Goal: Ask a question: Seek information or help from site administrators or community

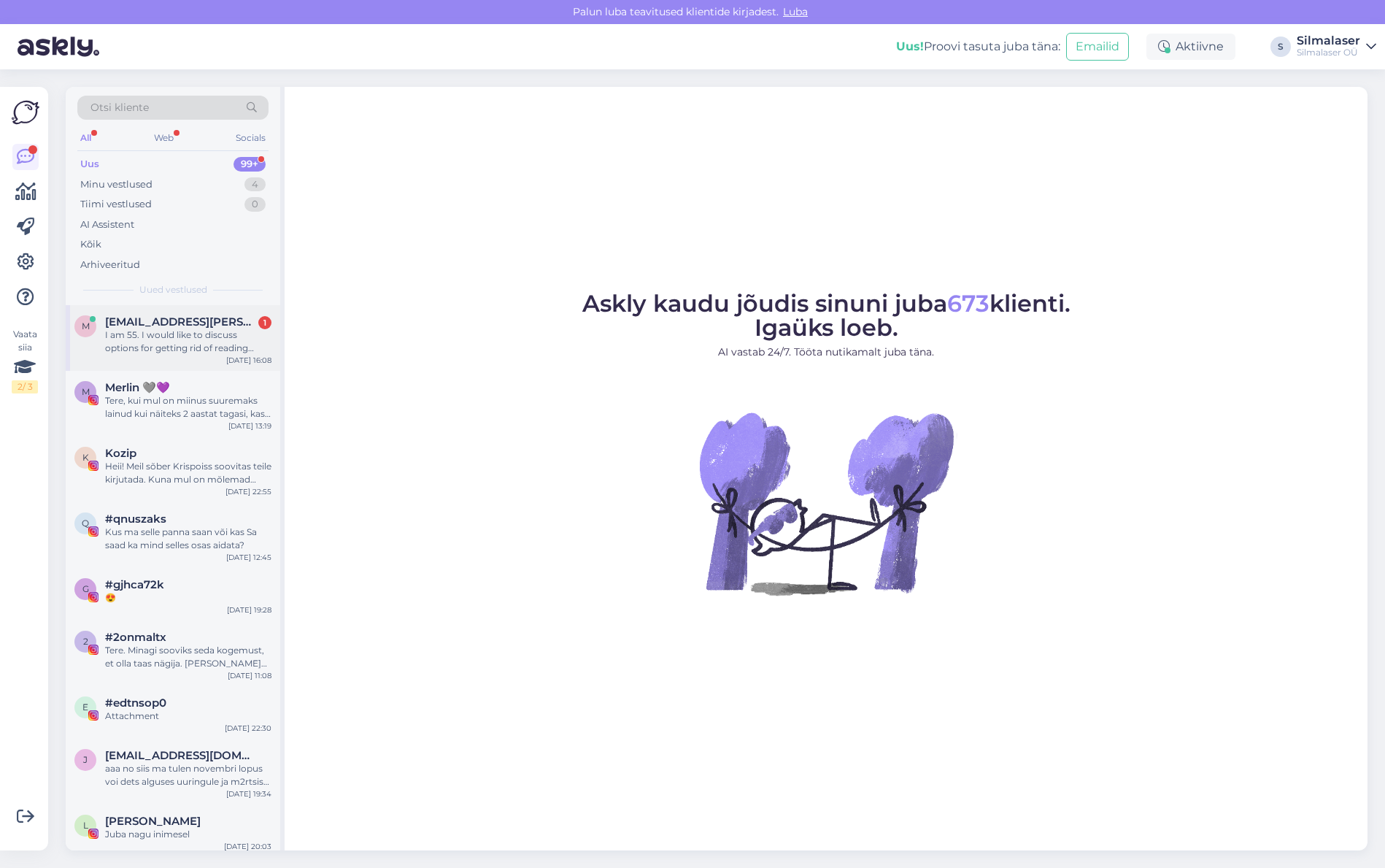
drag, startPoint x: 178, startPoint y: 332, endPoint x: 175, endPoint y: 325, distance: 7.6
click at [178, 332] on div "I am 55. I would like to discuss options for getting rid of reading glasses." at bounding box center [188, 342] width 167 height 26
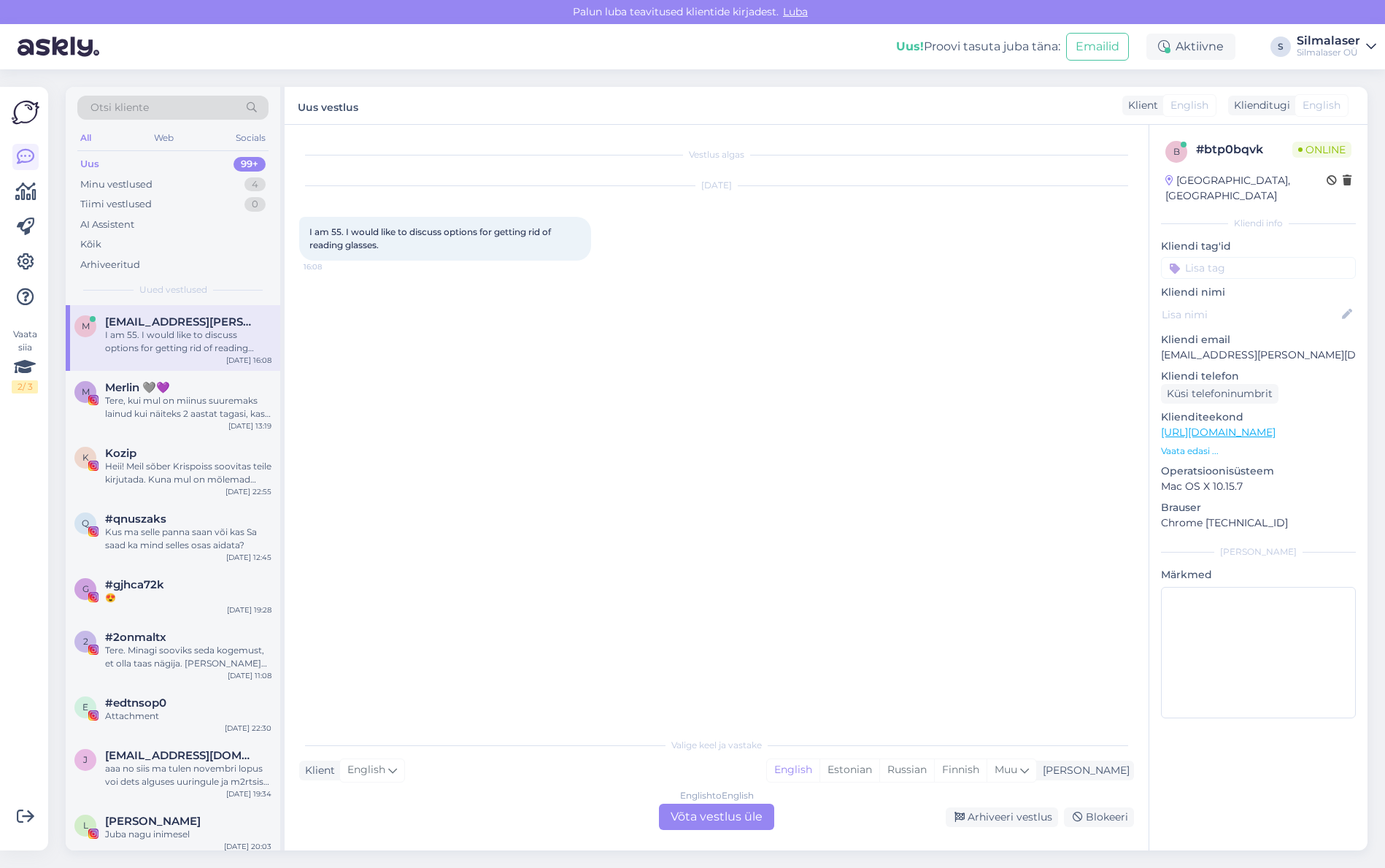
click at [735, 824] on div "English to English Võta vestlus üle" at bounding box center [716, 817] width 115 height 26
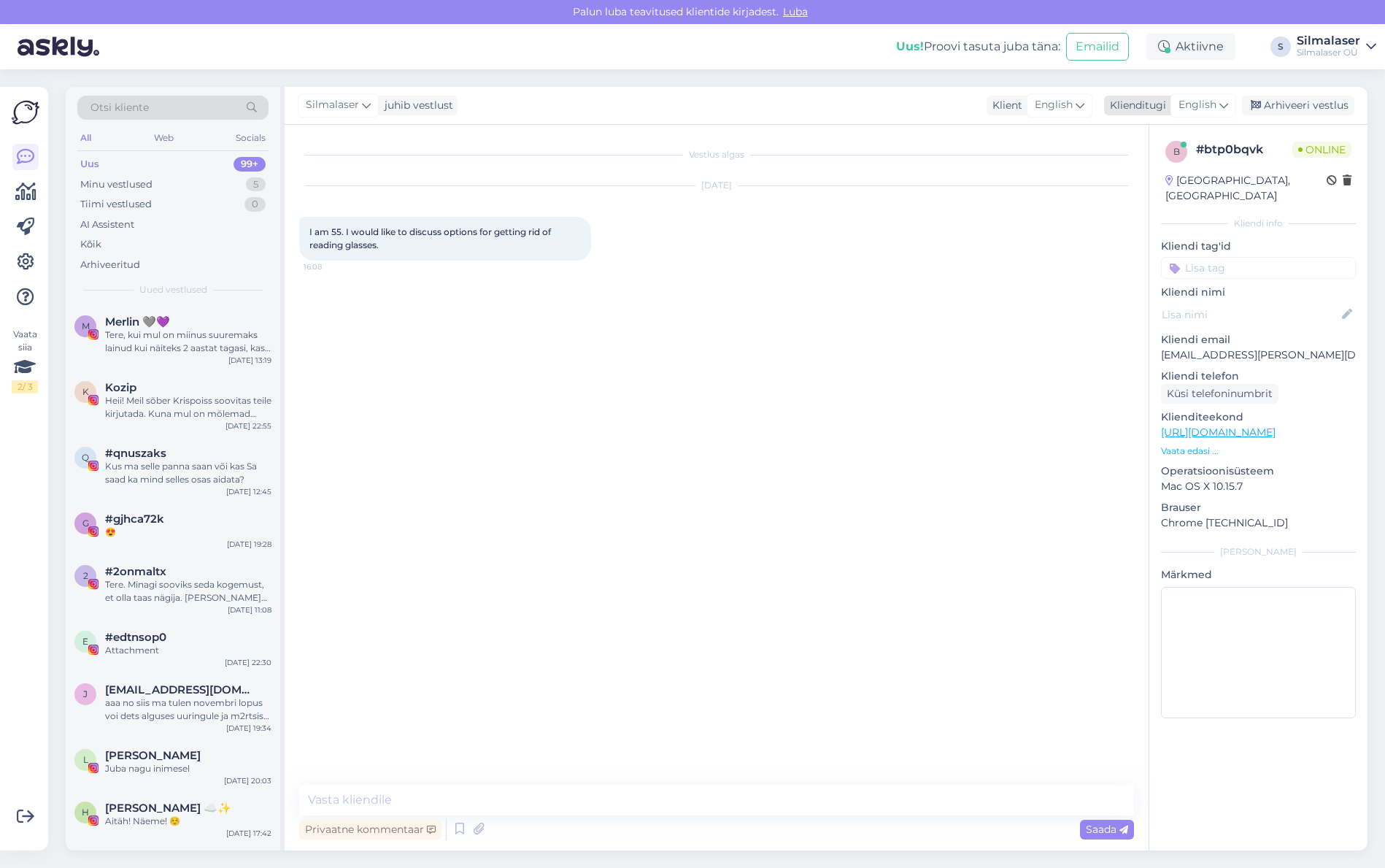
click at [1207, 108] on span "English" at bounding box center [1197, 105] width 38 height 16
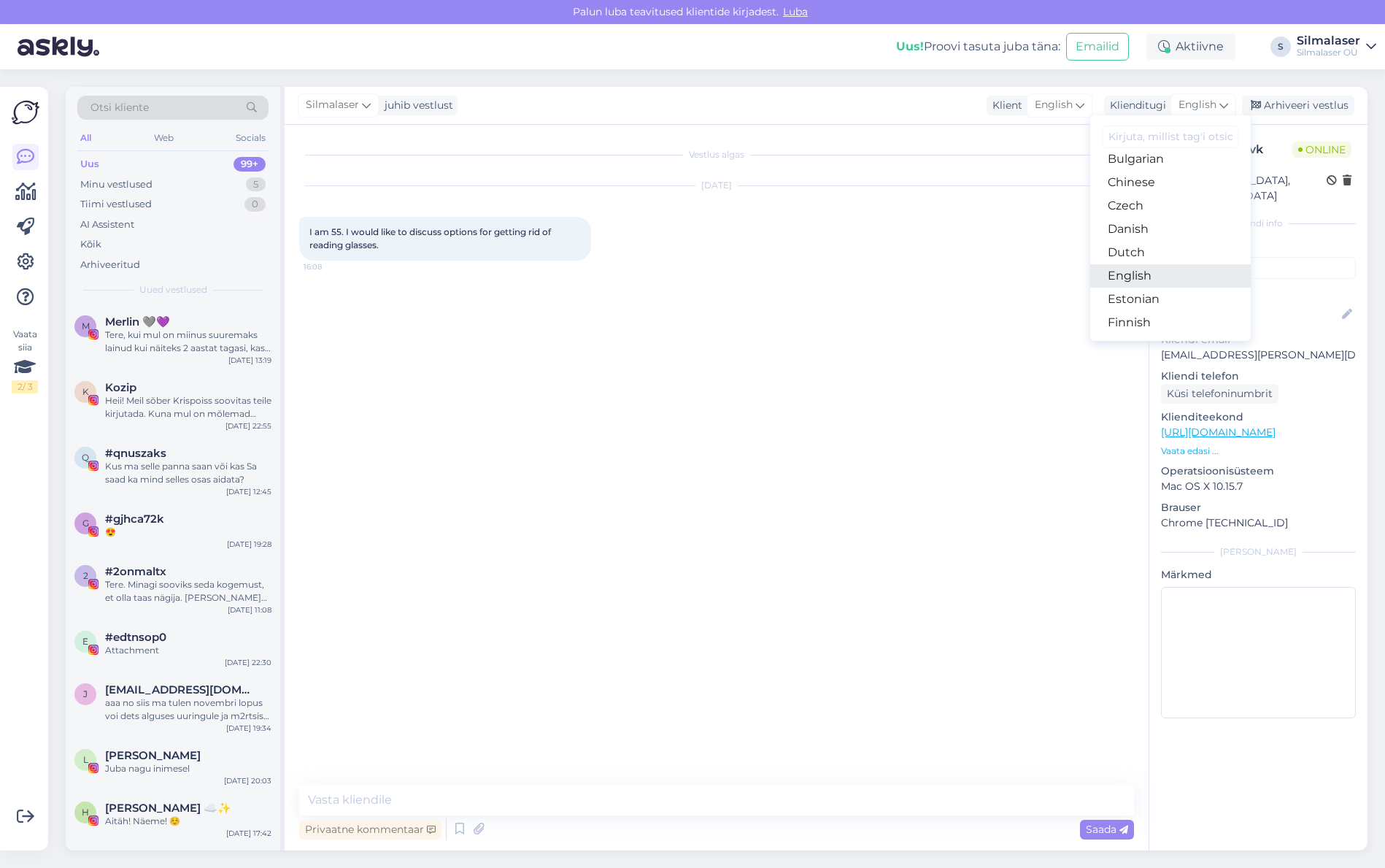
scroll to position [86, 0]
drag, startPoint x: 1156, startPoint y: 274, endPoint x: 1117, endPoint y: 321, distance: 61.1
click at [1156, 274] on link "Estonian" at bounding box center [1170, 270] width 160 height 23
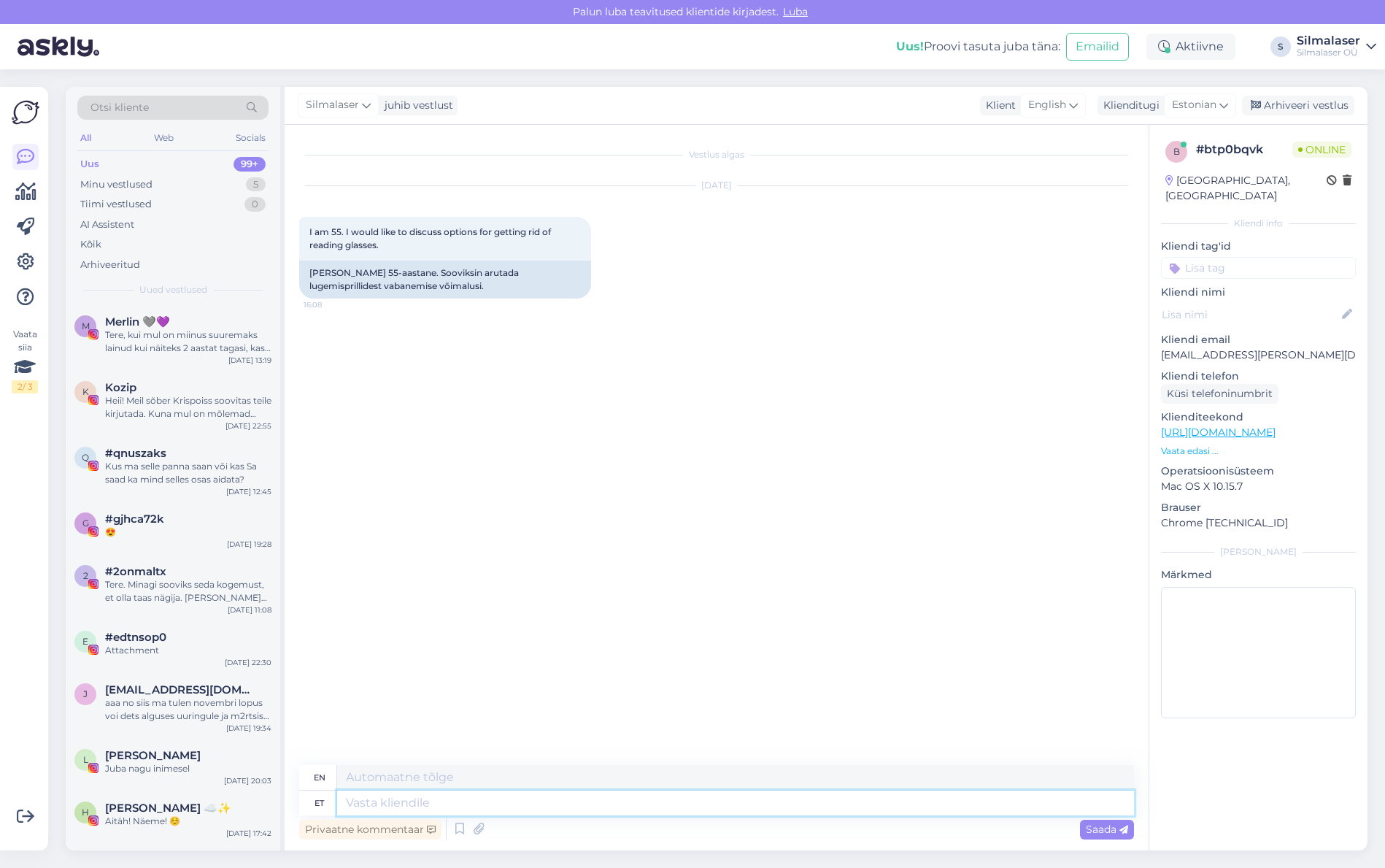
click at [388, 805] on textarea at bounding box center [736, 803] width 797 height 25
type textarea "Tere!"
type textarea "Hello!"
type textarea "Tere! Alates"
type textarea "Hello! From"
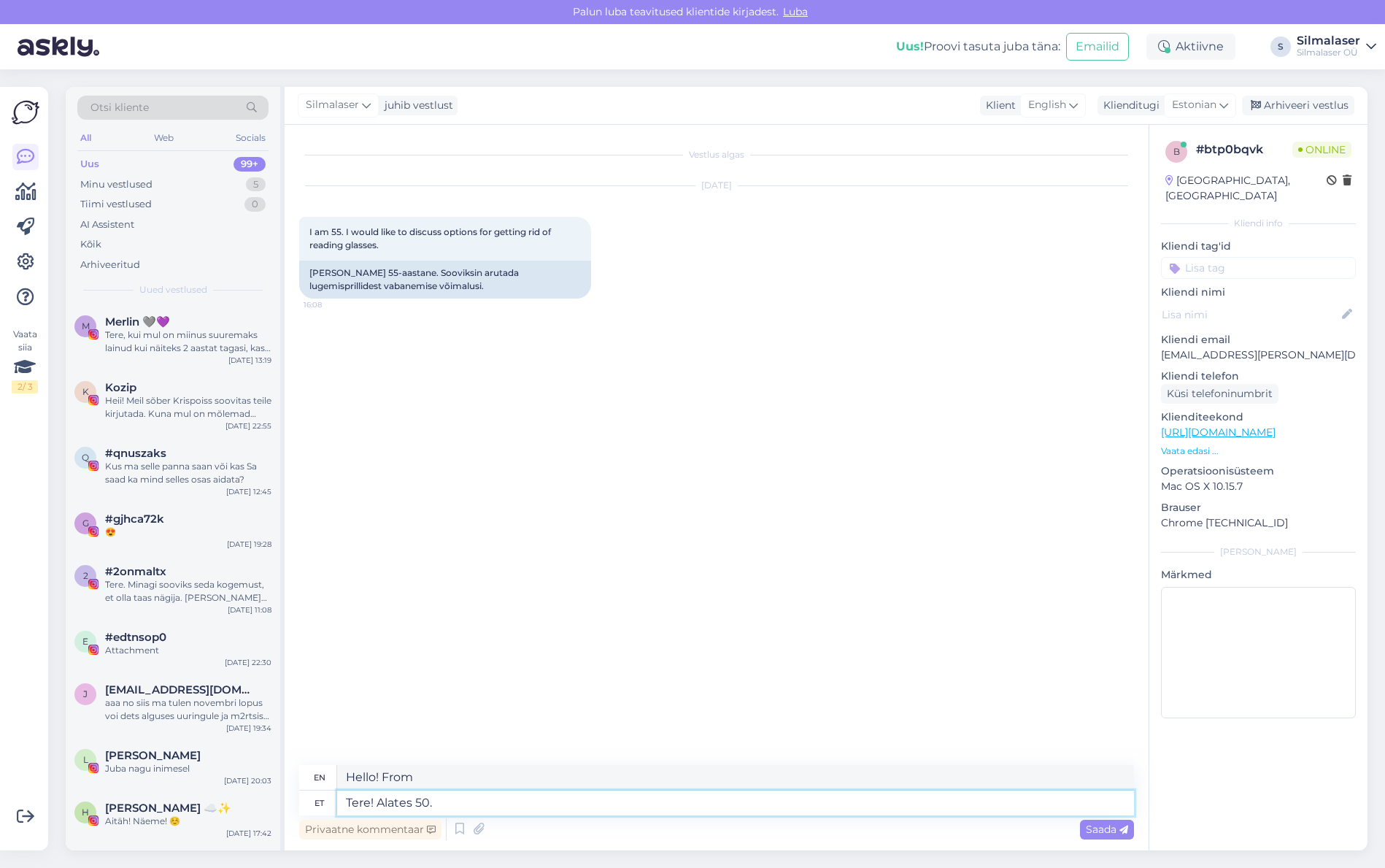
type textarea "Tere! Alates 50. e"
type textarea "Hello! From 50."
type textarea "Tere! Alates 50. eluaastast"
type textarea "Hello! From the age of [DEMOGRAPHIC_DATA]"
type textarea "Tere! Alates 50. eluaastast on"
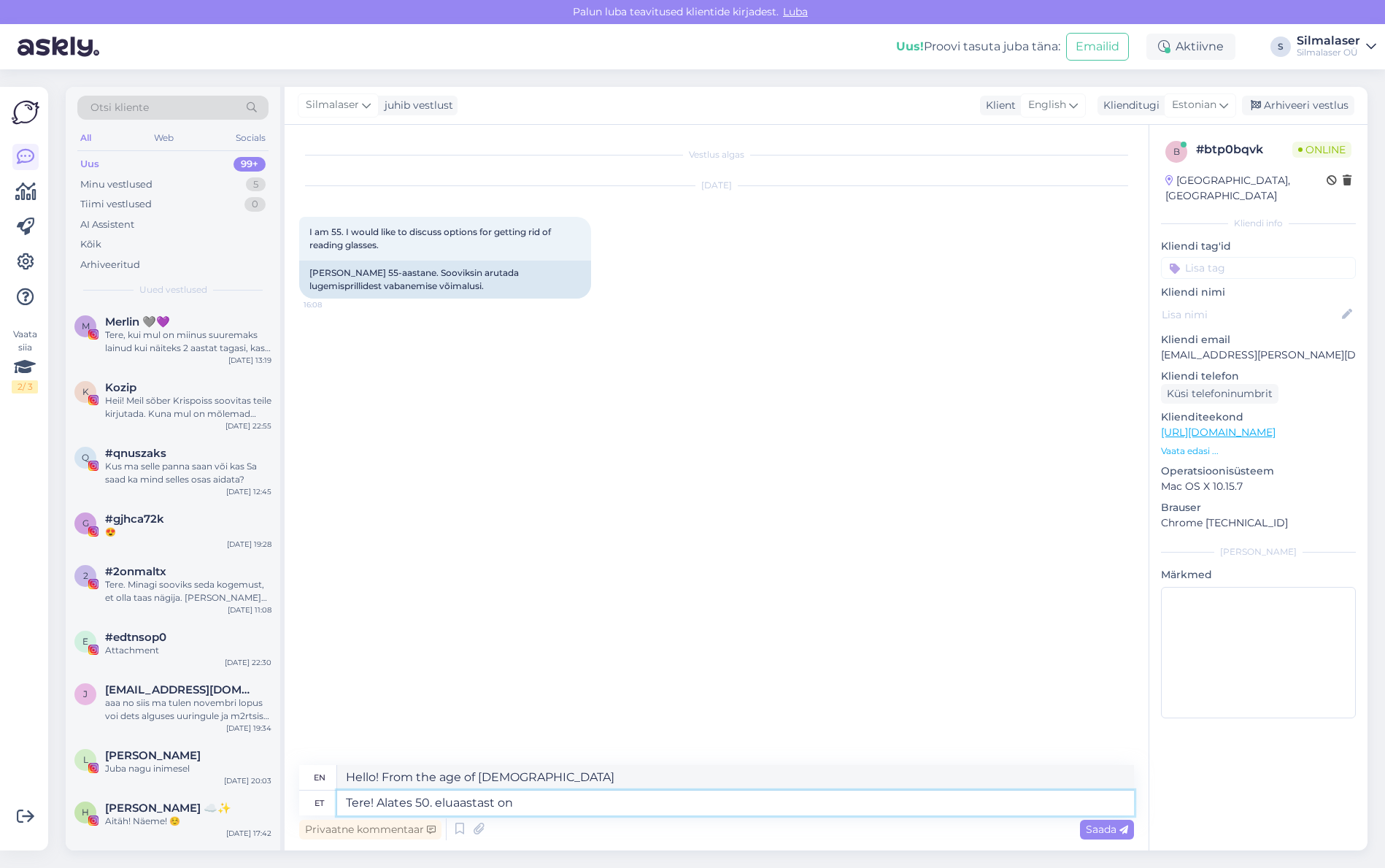
type textarea "Hello! From the age of [DEMOGRAPHIC_DATA] onwards,"
type textarea "Tere! Alates 50. eluaastast on võimalik p"
type textarea "Hello! From the age of [DEMOGRAPHIC_DATA] it is possible"
type textarea "Tere! Alates 50. eluaastast on võimalik prillidest"
type textarea "Hello! From the age of [DEMOGRAPHIC_DATA], it is possible to stop wearing glass…"
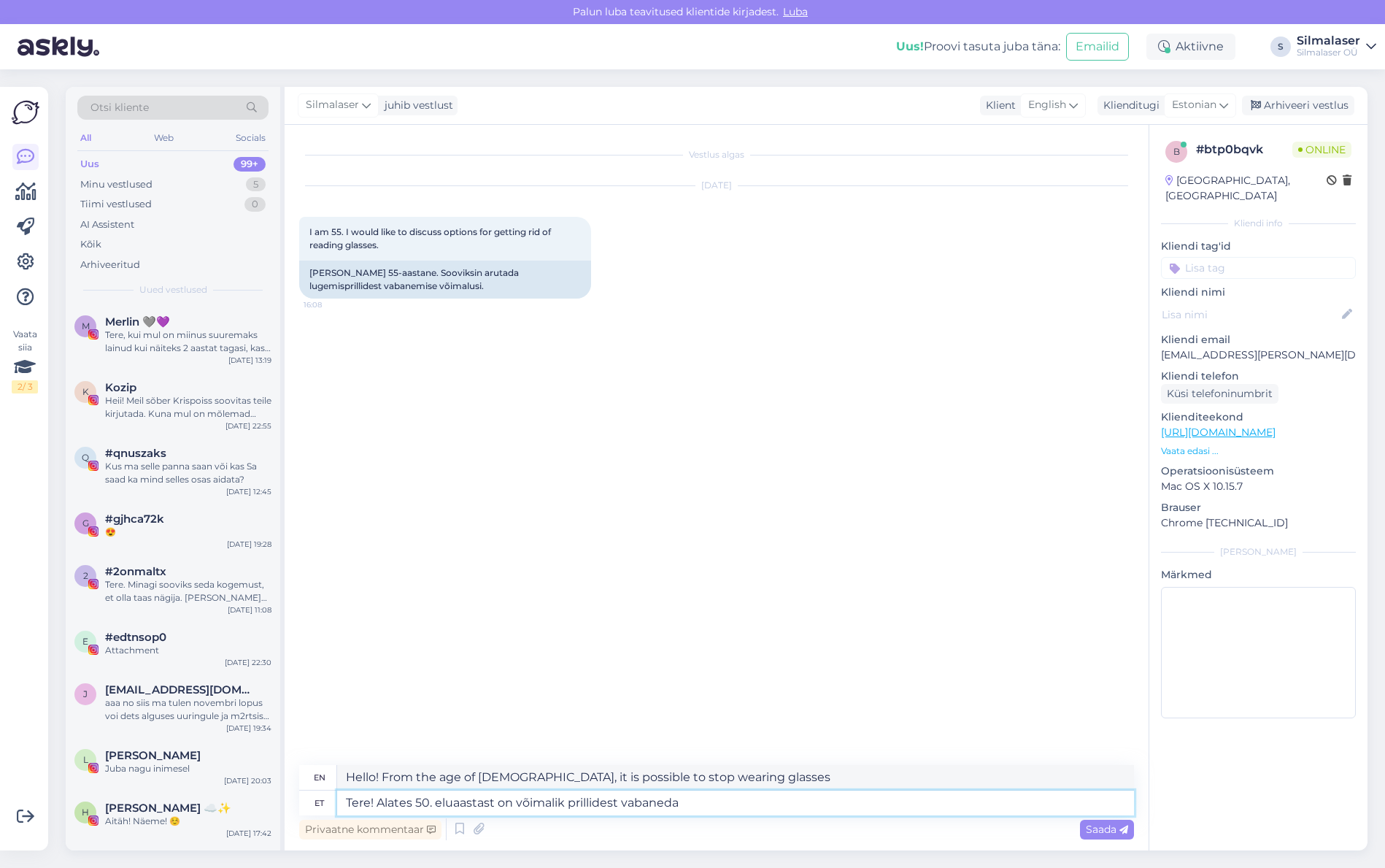
type textarea "Tere! Alates 50. eluaastast on võimalik prillidest vabaneda"
type textarea "Hello! It is possible to get rid of glasses from the age of [DEMOGRAPHIC_DATA]"
type textarea "Tere! Alates 50. eluaastast on võimalik prillidest vabaneda läätsevahetuso"
type textarea "Hello! From the age of [DEMOGRAPHIC_DATA], it is possible to get rid of glasses…"
type textarea "Tere! Alates 50. eluaastast on võimalik prillidest vabaneda läätsevahetusoperat…"
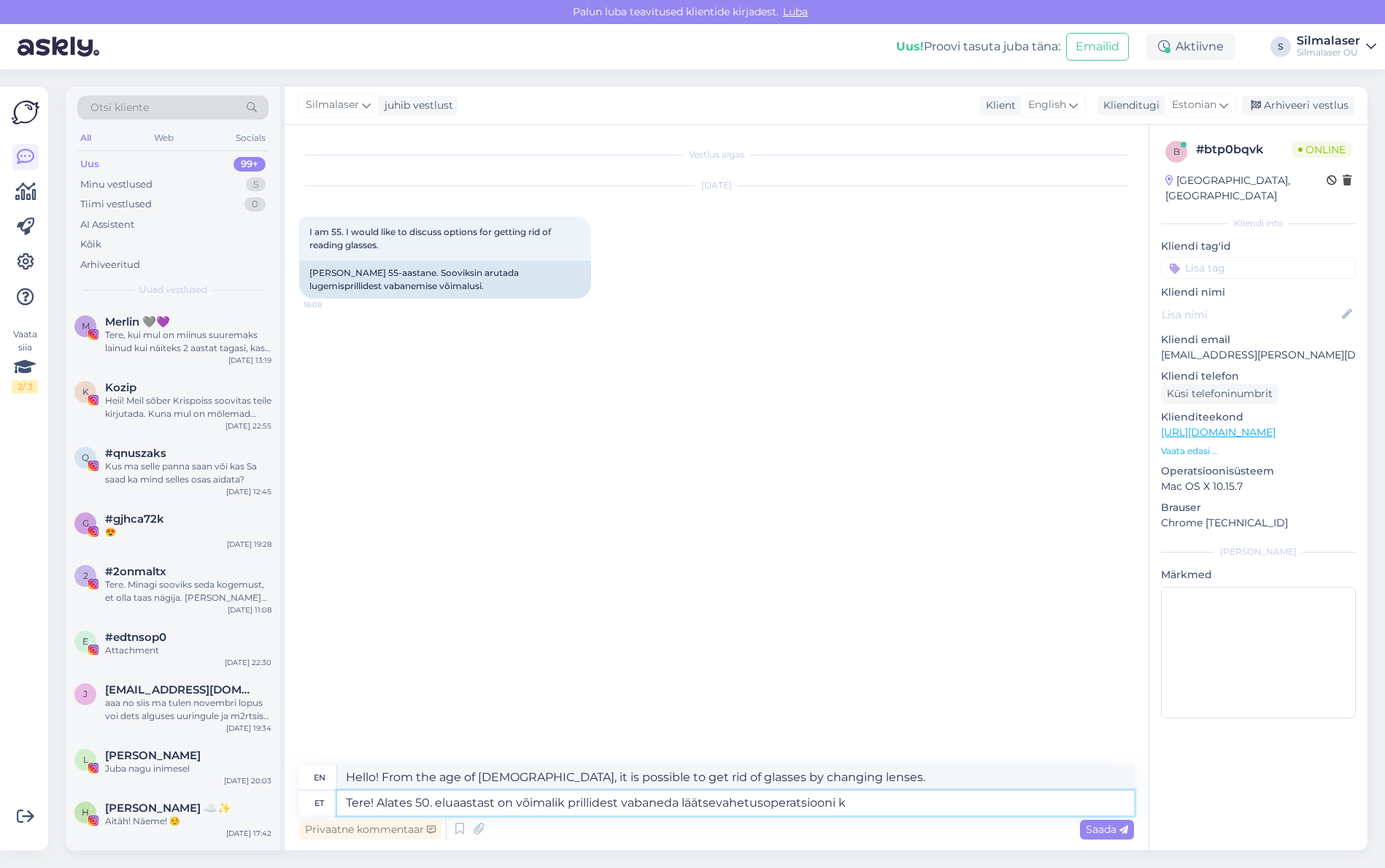
type textarea "Hello! From the age of [DEMOGRAPHIC_DATA], it is possible to get rid of glasses…"
type textarea "Tere! Alates 50. eluaastast on võimalik prillidest vabaneda läätsevahetusoperat…"
type textarea "Hello! From the age of [DEMOGRAPHIC_DATA], it is possible to get rid of glasses…"
type textarea "Tere! Alates 50. eluaastast on võimalik prillidest vabaneda läätsevahetusoperat…"
type textarea "Hello! From the age of [DEMOGRAPHIC_DATA], it is possible to get rid of glasses…"
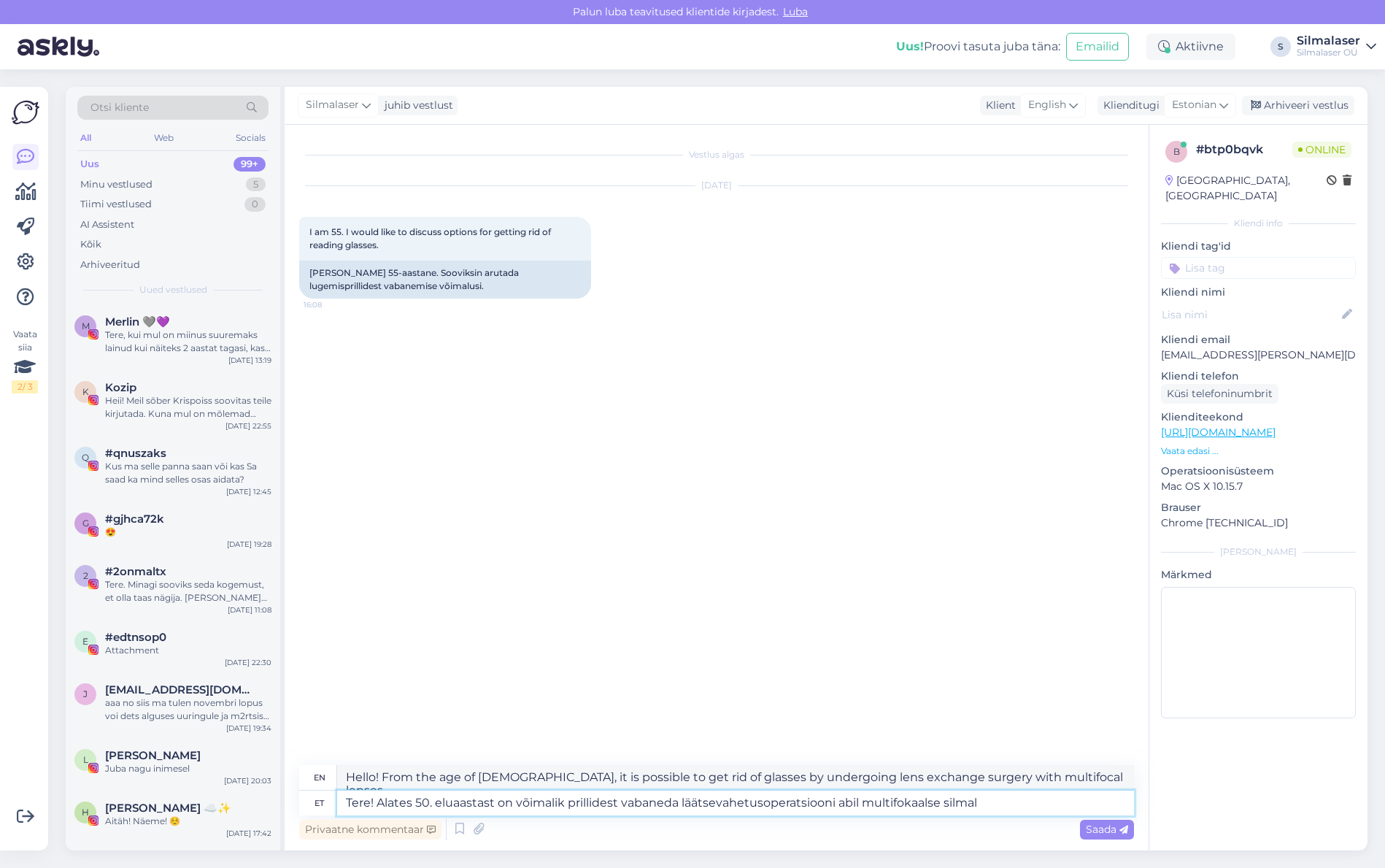
type textarea "Tere! Alates 50. eluaastast on võimalik prillidest vabaneda läätsevahetusoperat…"
type textarea "Hello! From the age of [DEMOGRAPHIC_DATA], it is possible to get rid of glasses…"
type textarea "Tere! Alates 50. eluaastast on võimalik prillidest vabaneda läätsevahetusoperat…"
type textarea "Hello! From the age of [DEMOGRAPHIC_DATA], it is possible to get rid of glasses…"
type textarea "Tere! Alates 50. eluaastast on võimalik prillidest vabaneda läätsevahetusoperat…"
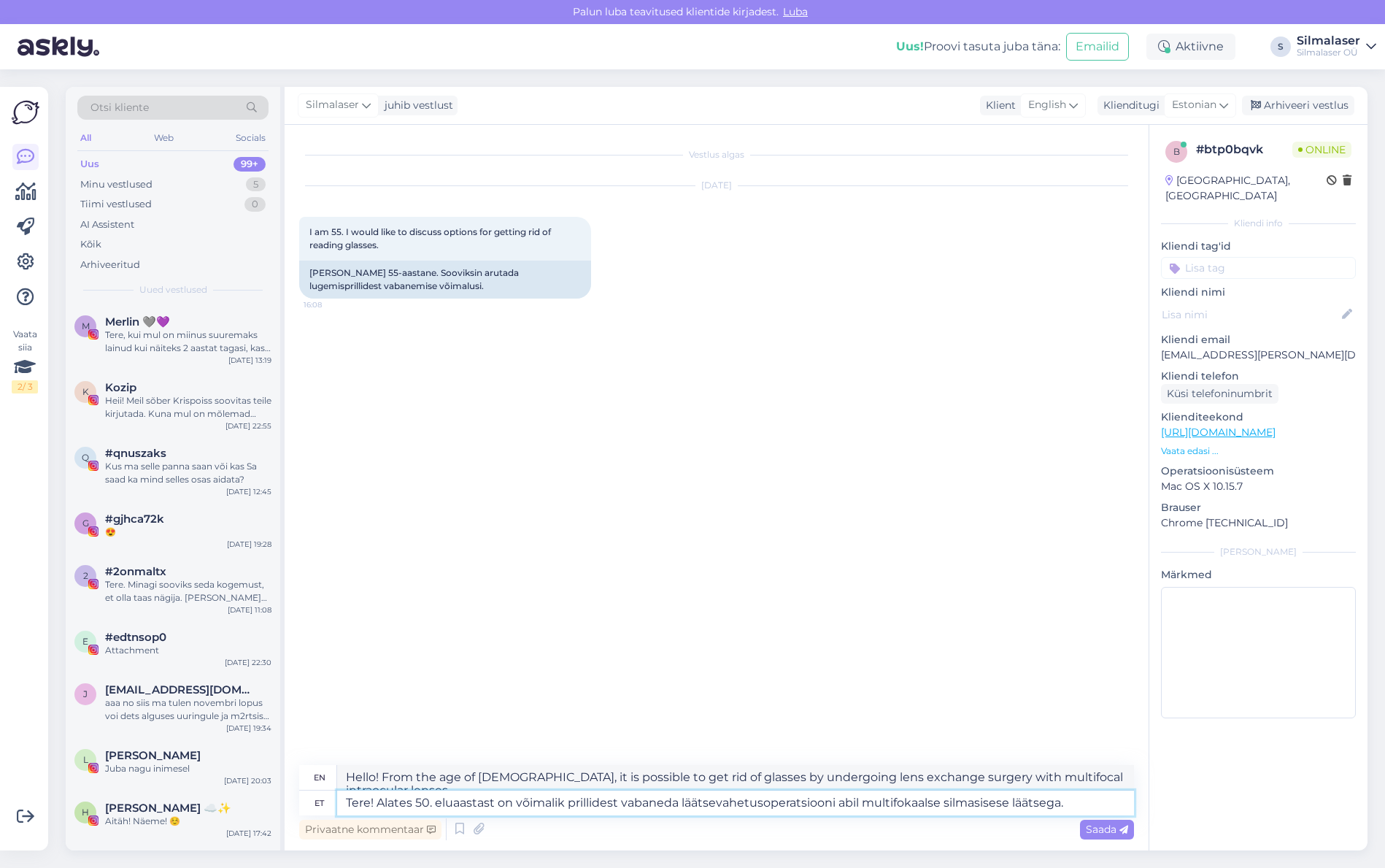
type textarea "Hello! From the age of [DEMOGRAPHIC_DATA], it is possible to get rid of glasses…"
type textarea "Tere! Alates 50. eluaastast on võimalik prillidest vabaneda läätsevahetusoperat…"
type textarea "Hello! From the age of [DEMOGRAPHIC_DATA], it is possible to get rid of glasses…"
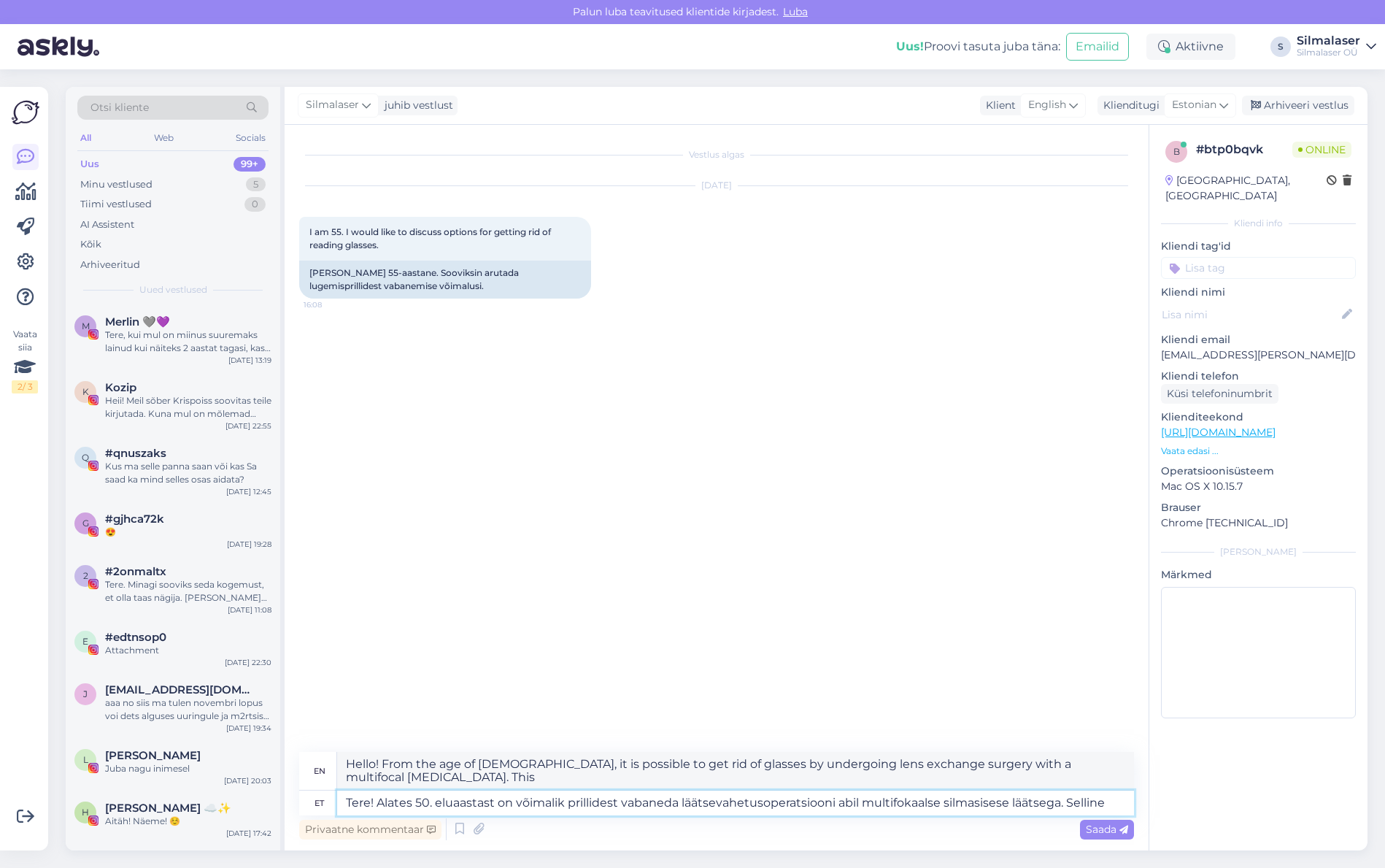
type textarea "Tere! Alates 50. eluaastast on võimalik prillidest vabaneda läätsevahetusoperat…"
type textarea "Hello! From the age of [DEMOGRAPHIC_DATA], it is possible to get rid of glasses…"
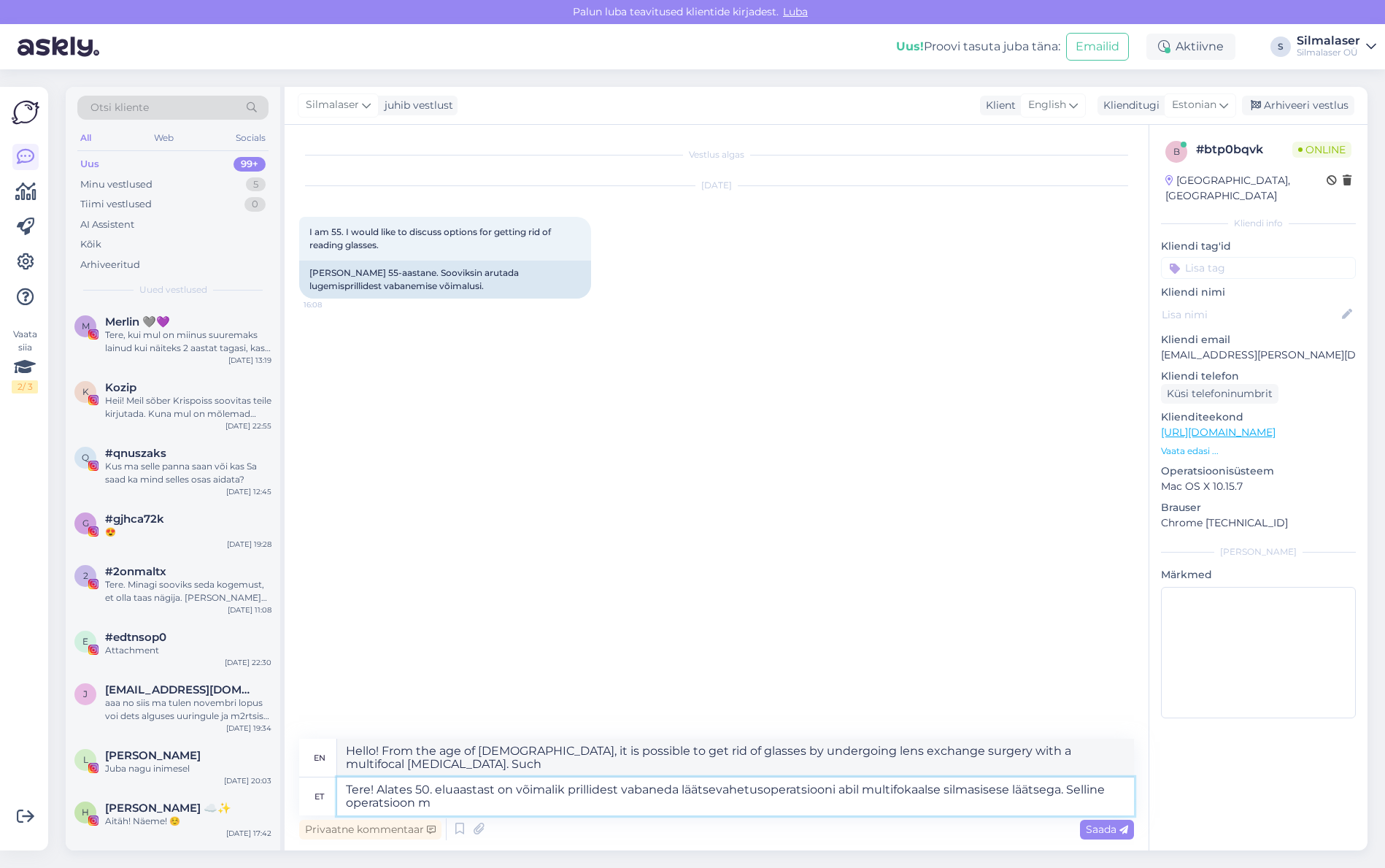
type textarea "Tere! Alates 50. eluaastast on võimalik prillidest vabaneda läätsevahetusoperat…"
type textarea "Hello! From the age of [DEMOGRAPHIC_DATA], it is possible to get rid of glasses…"
type textarea "Tere! Alates 50. eluaastast on võimalik prillidest vabaneda läätsevahetusoperat…"
type textarea "Hello! From the age of [DEMOGRAPHIC_DATA], it is possible to get rid of glasses…"
type textarea "Tere! Alates 50. eluaastast on võimalik prillidest vabaneda läätsevahetusoperat…"
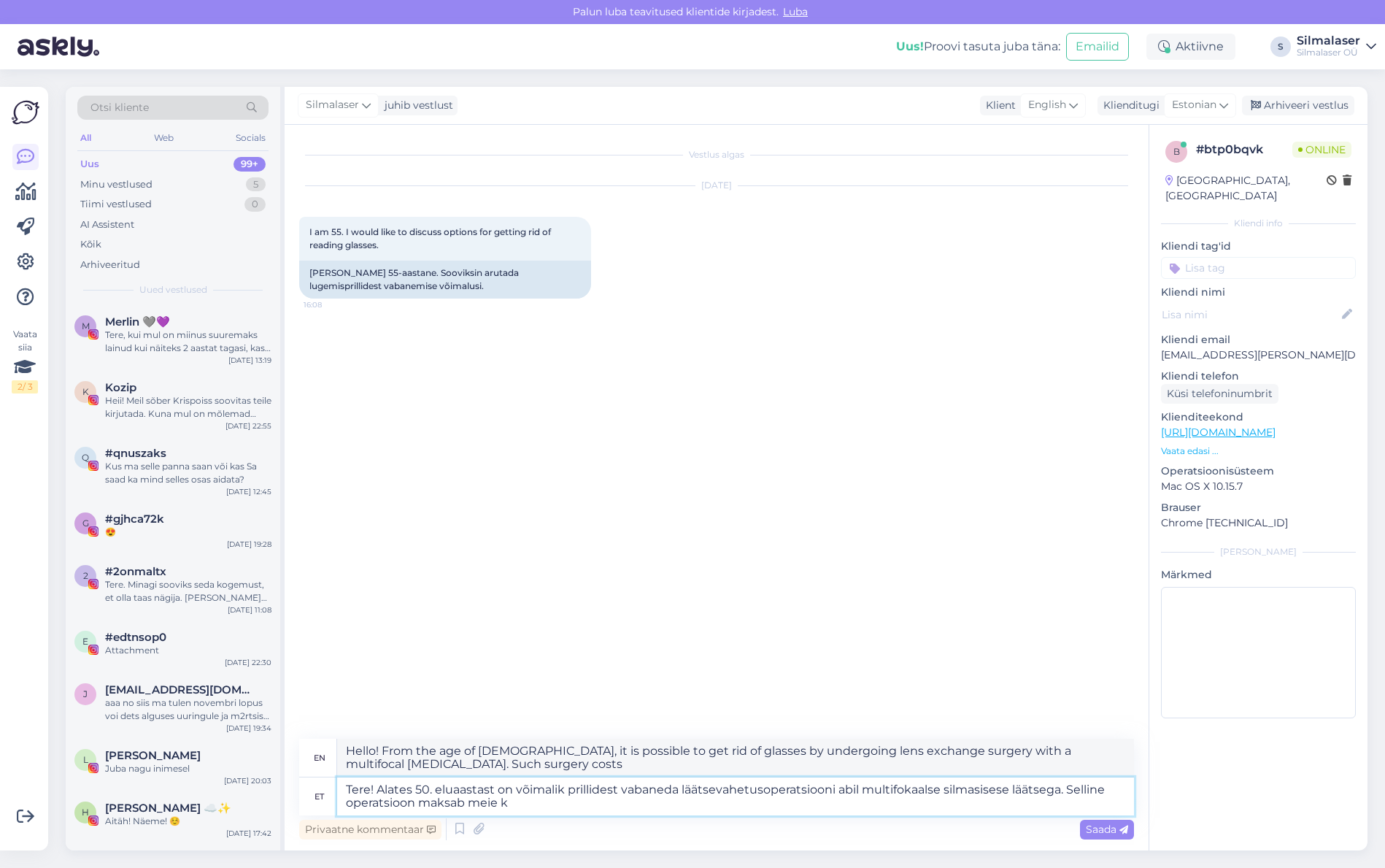
type textarea "Hello! From the age of [DEMOGRAPHIC_DATA], it is possible to get rid of glasses…"
type textarea "Tere! Alates 50. eluaastast on võimalik prillidest vabaneda läätsevahetusoperat…"
type textarea "Hello! From the age of [DEMOGRAPHIC_DATA], it is possible to get rid of glasses…"
type textarea "Tere! Alates 50. eluaastast on võimalik prillidest vabaneda läätsevahetusoperat…"
type textarea "Hello! From the age of [DEMOGRAPHIC_DATA], it is possible to get rid of glasses…"
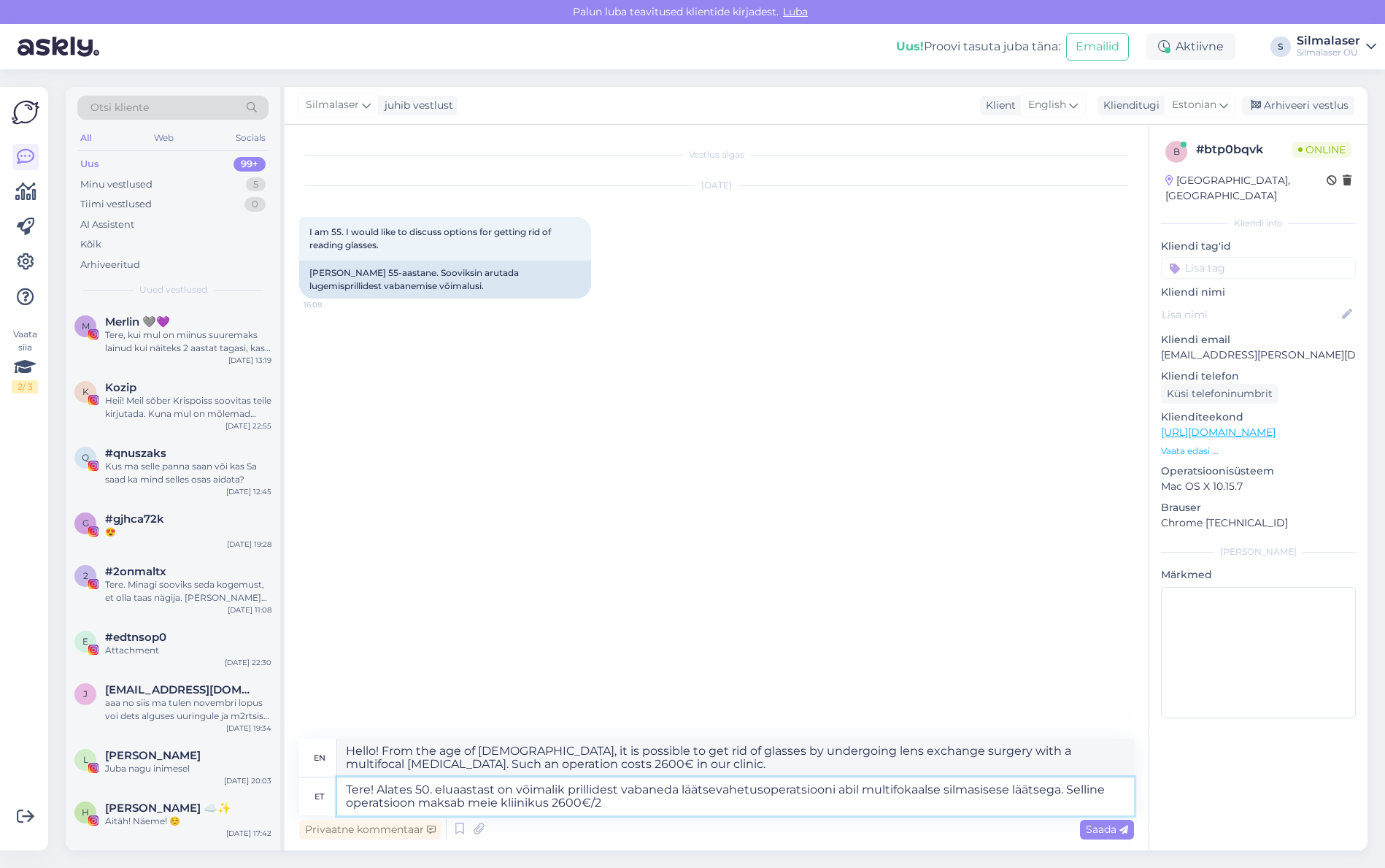
type textarea "Tere! Alates 50. eluaastast on võimalik prillidest vabaneda läätsevahetusoperat…"
type textarea "Hello! From the age of [DEMOGRAPHIC_DATA], it is possible to get rid of glasses…"
type textarea "Tere! Alates 50. eluaastast on võimalik prillidest vabaneda läätsevahetusoperat…"
type textarea "Hello! From the age of [DEMOGRAPHIC_DATA], it is possible to get rid of glasses…"
type textarea "Tere! Alates 50. eluaastast on võimalik prillidest vabaneda läätsevahetusoperat…"
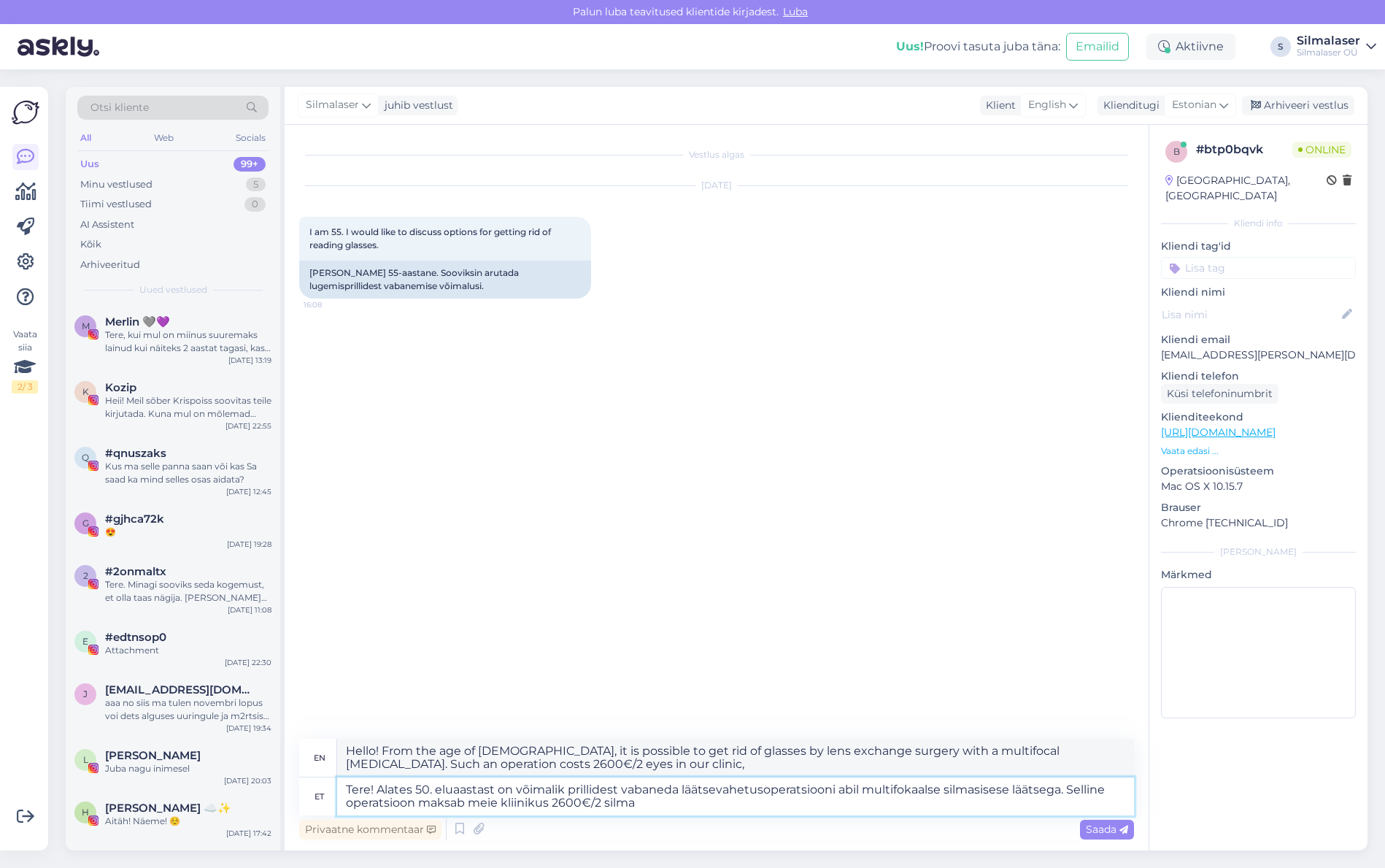
type textarea "Hello! From the age of [DEMOGRAPHIC_DATA], it is possible to get rid of glasses…"
type textarea "Tere! Alates 50. eluaastast on võimalik prillidest vabaneda läätsevahetusoperat…"
type textarea "Hello! From the age of [DEMOGRAPHIC_DATA], it is possible to get rid of glasses…"
type textarea "Tere! Alates 50. eluaastast on võimalik prillidest vabaneda läätsevahetusoperat…"
type textarea "Hello! From the age of [DEMOGRAPHIC_DATA], it is possible to get rid of glasses…"
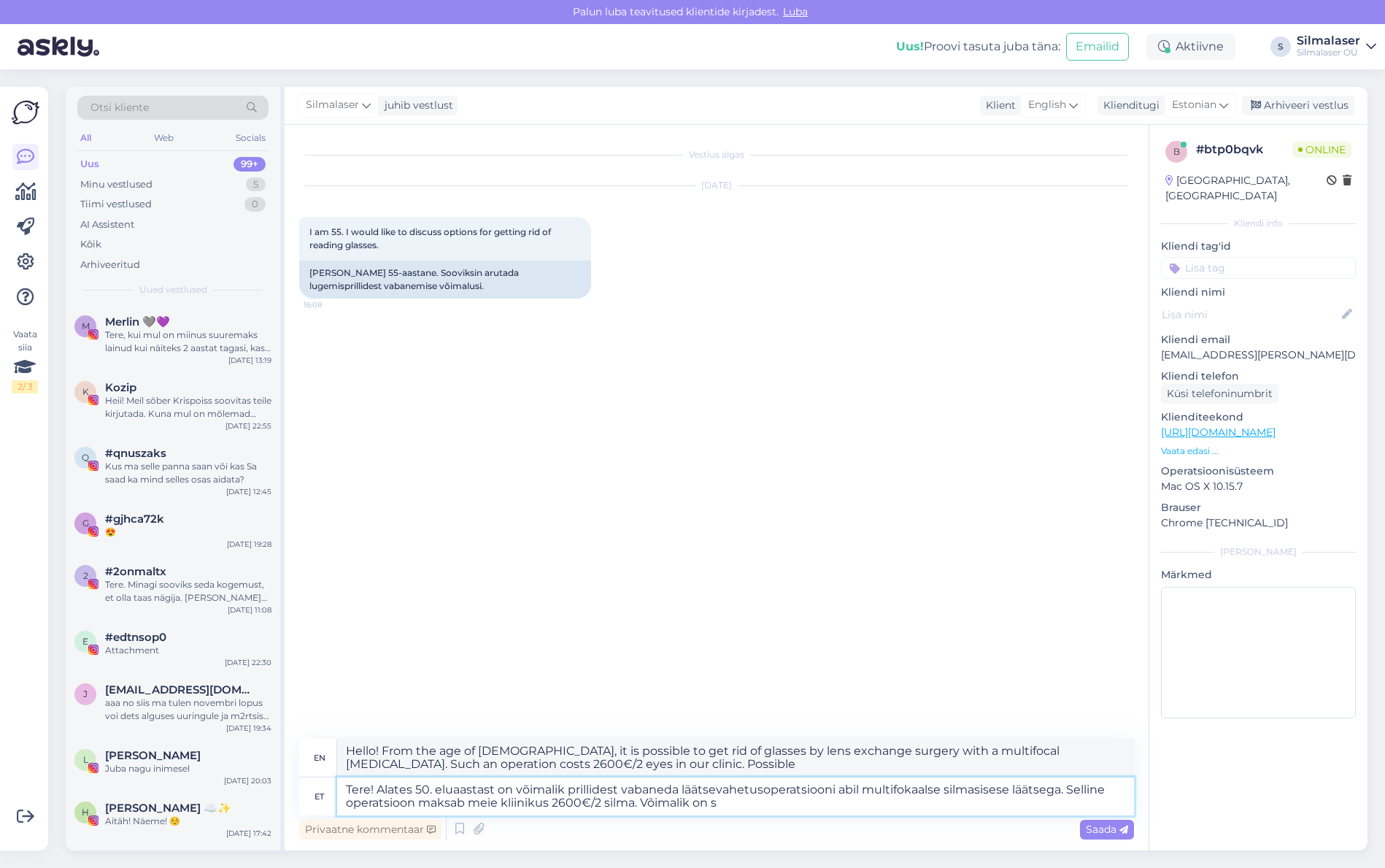
type textarea "Tere! Alates 50. eluaastast on võimalik prillidest vabaneda läätsevahetusoperat…"
type textarea "Hello! From the age of [DEMOGRAPHIC_DATA], it is possible to get rid of glasses…"
type textarea "Tere! Alates 50. eluaastast on võimalik prillidest vabaneda läätsevahetusoperat…"
type textarea "Hello! From the age of [DEMOGRAPHIC_DATA], it is possible to get rid of glasses…"
type textarea "Tere! Alates 50. eluaastast on võimalik prillidest vabaneda läätsevahetusoperat…"
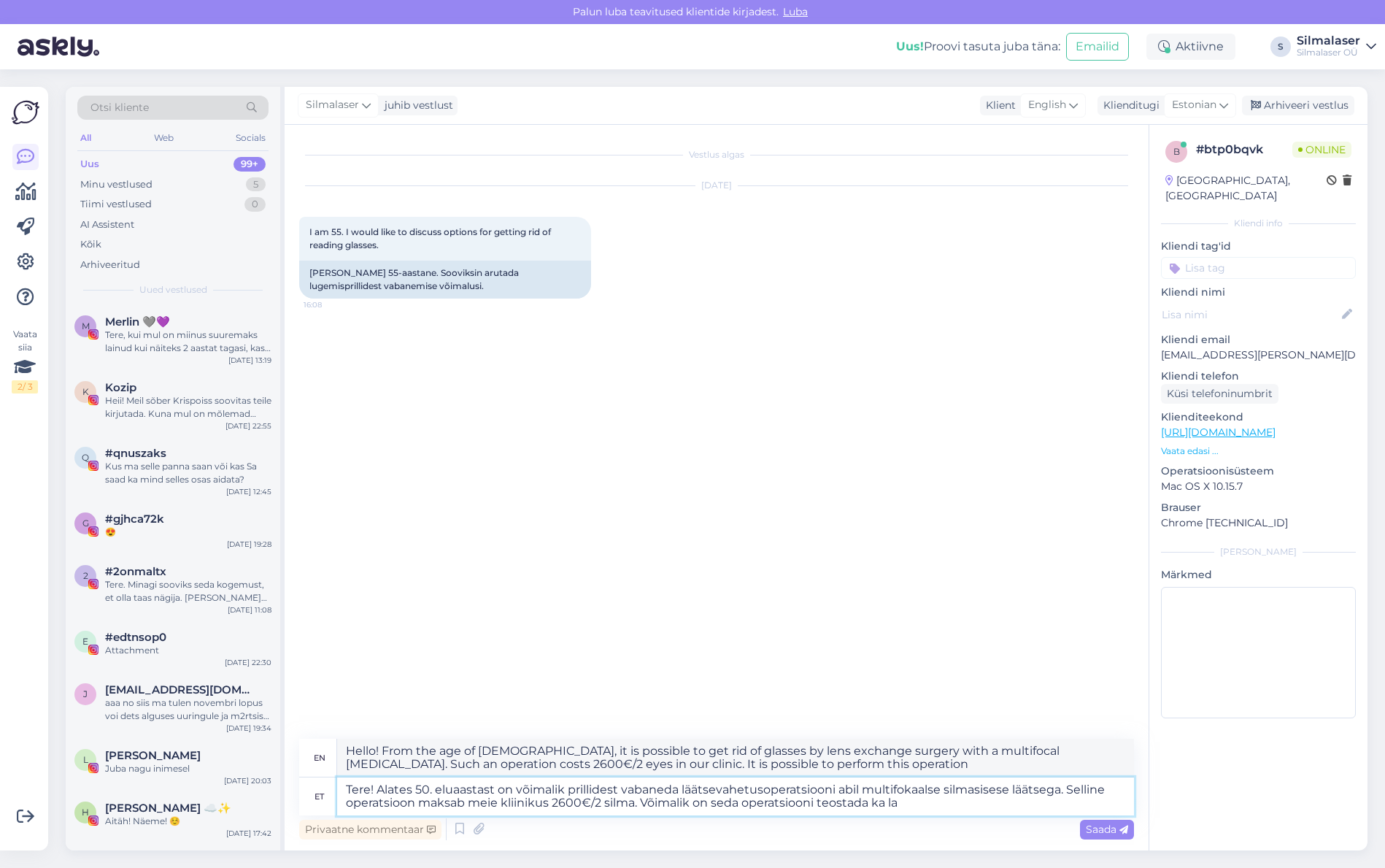
type textarea "Hello! From the age of [DEMOGRAPHIC_DATA], it is possible to get rid of glasses…"
type textarea "Tere! Alates 50. eluaastast on võimalik prillidest vabaneda läätsevahetusoperat…"
type textarea "Hello! From the age of [DEMOGRAPHIC_DATA], it is possible to get rid of glasses…"
type textarea "Tere! Alates 50. eluaastast on võimalik prillidest vabaneda läätsevahetusoperat…"
type textarea "Hello! From the age of [DEMOGRAPHIC_DATA], it is possible to get rid of glasses…"
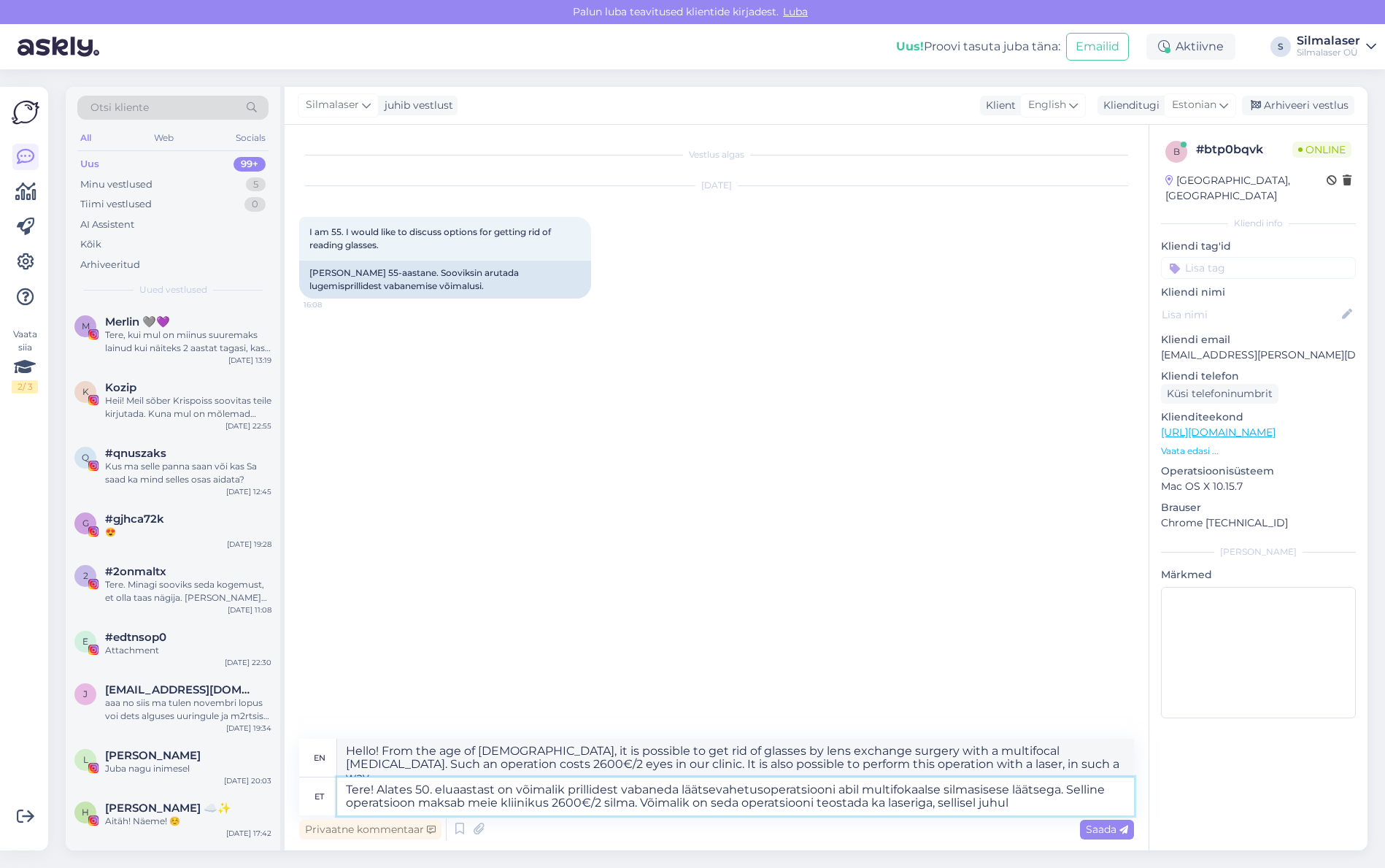
type textarea "Tere! Alates 50. eluaastast on võimalik prillidest vabaneda läätsevahetusoperat…"
type textarea "Hello! From the age of [DEMOGRAPHIC_DATA], it is possible to get rid of glasses…"
type textarea "Tere! Alates 50. eluaastast on võimalik prillidest vabaneda läätsevahetusoperat…"
type textarea "Hello! From the age of [DEMOGRAPHIC_DATA], it is possible to get rid of glasses…"
type textarea "Tere! Alates 50. eluaastast on võimalik prillidest vabaneda läätsevahetusoperat…"
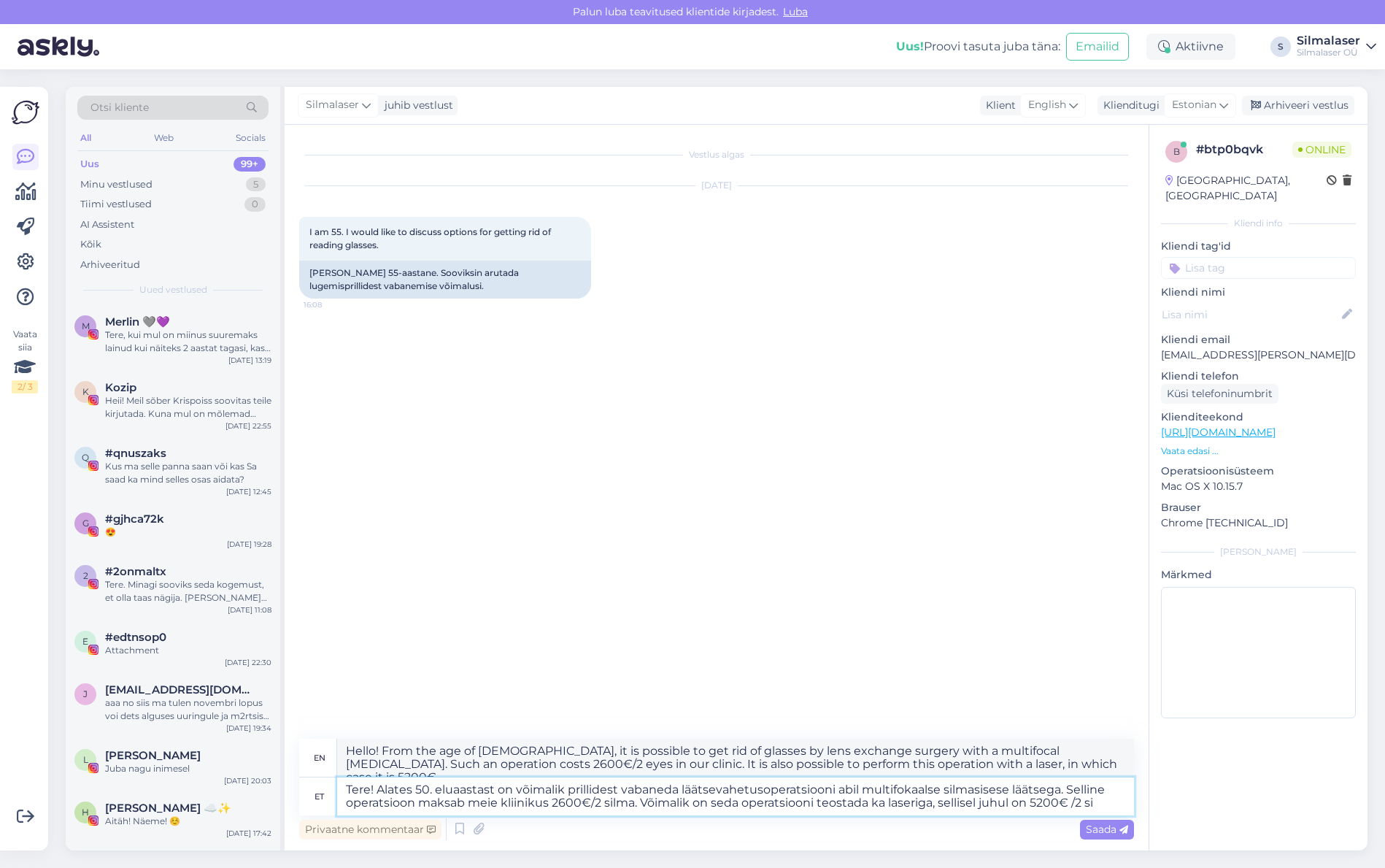
type textarea "Hello! From the age of [DEMOGRAPHIC_DATA], it is possible to get rid of glasses…"
type textarea "Tere! Alates 50. eluaastast on võimalik prillidest vabaneda läätsevahetusoperat…"
type textarea "Hello! From the age of [DEMOGRAPHIC_DATA], it is possible to get rid of glasses…"
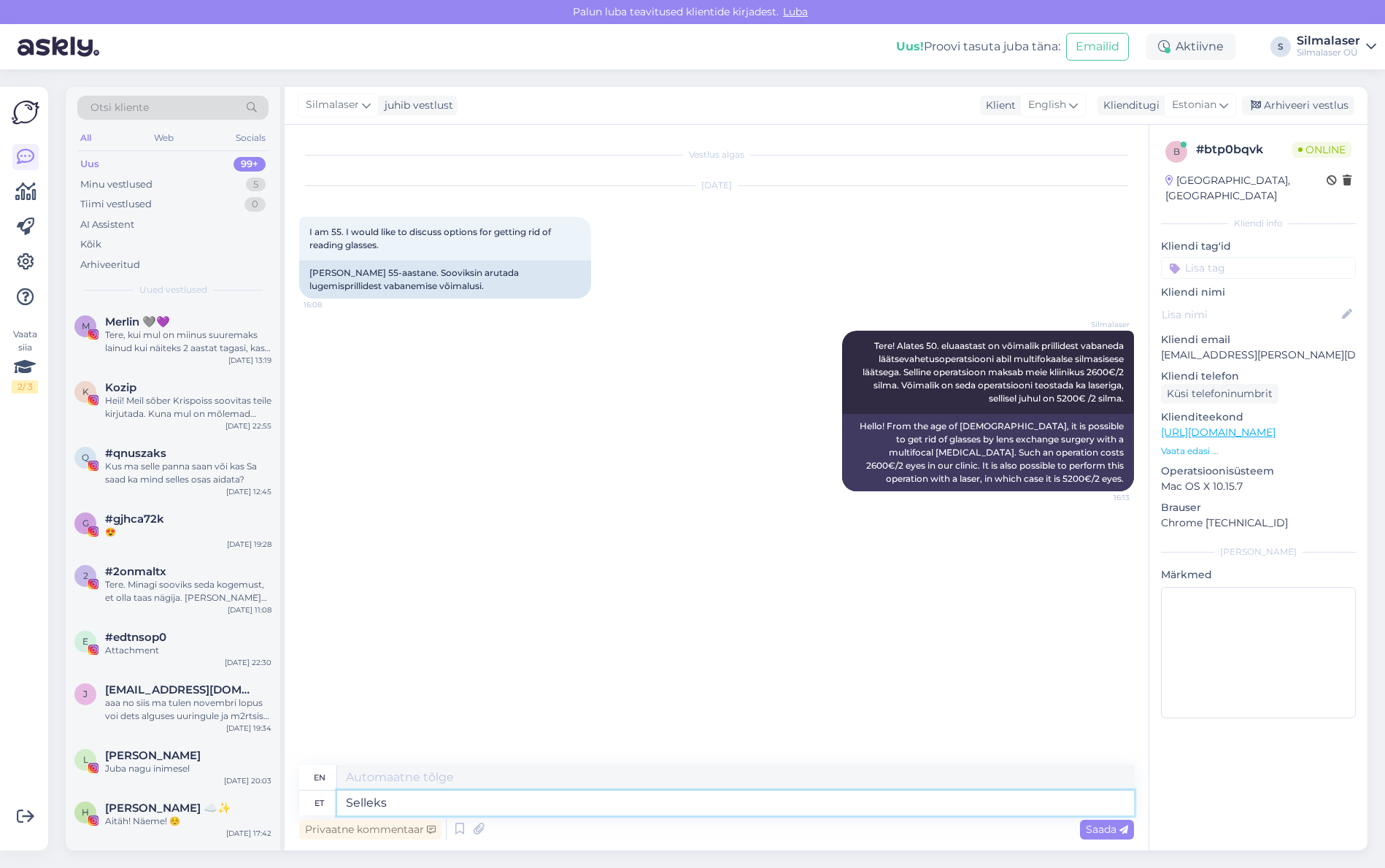
type textarea "Selleks"
type textarea "For this purpose"
type textarea "Selleks, et"
type textarea "For this purpose,"
type textarea "Selleks, et"
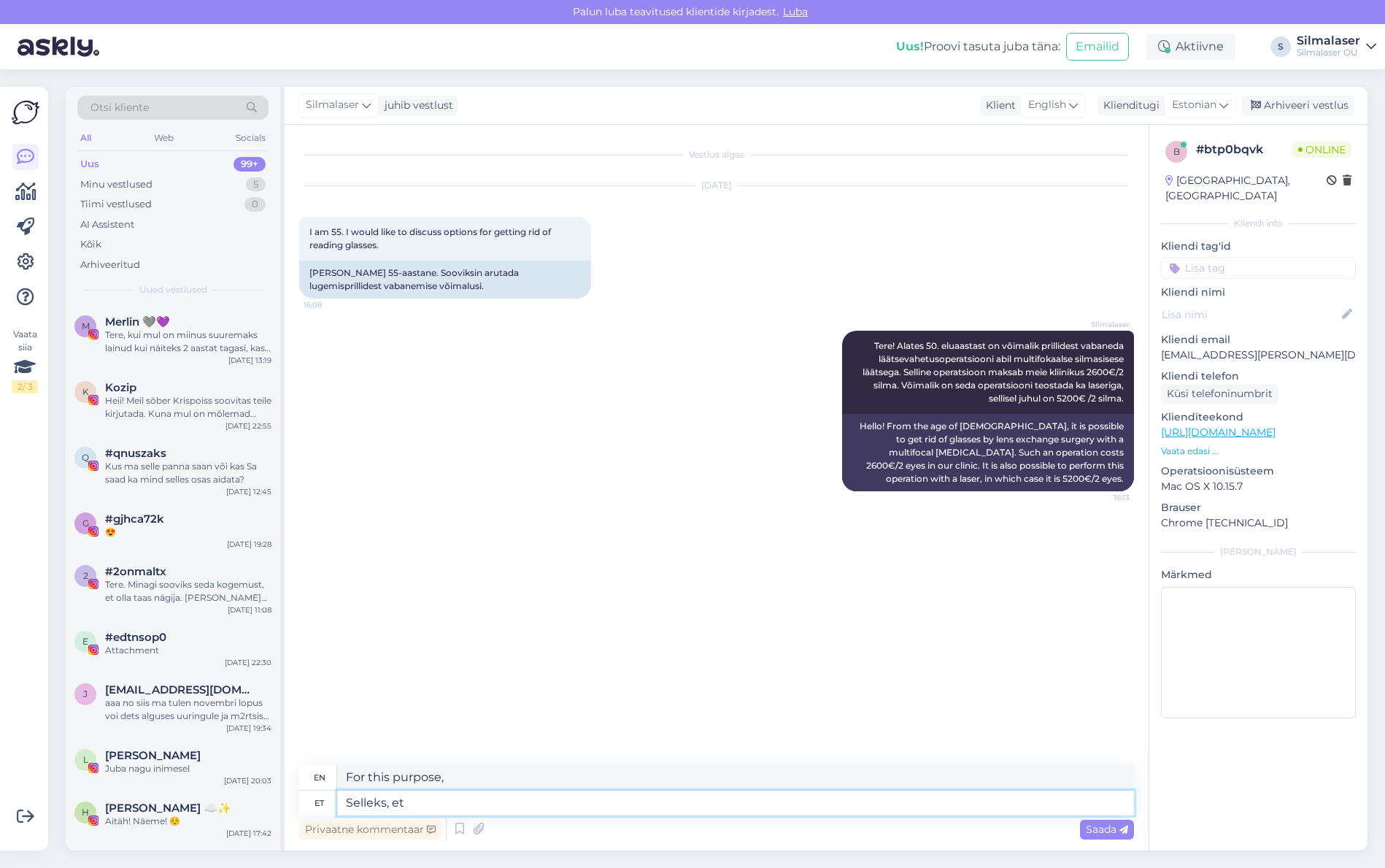
type textarea "In order to"
type textarea "Selleks, et teada, ka"
type textarea "In order to know,"
type textarea "Selleks, et teada, kas"
type textarea "In order to know whether"
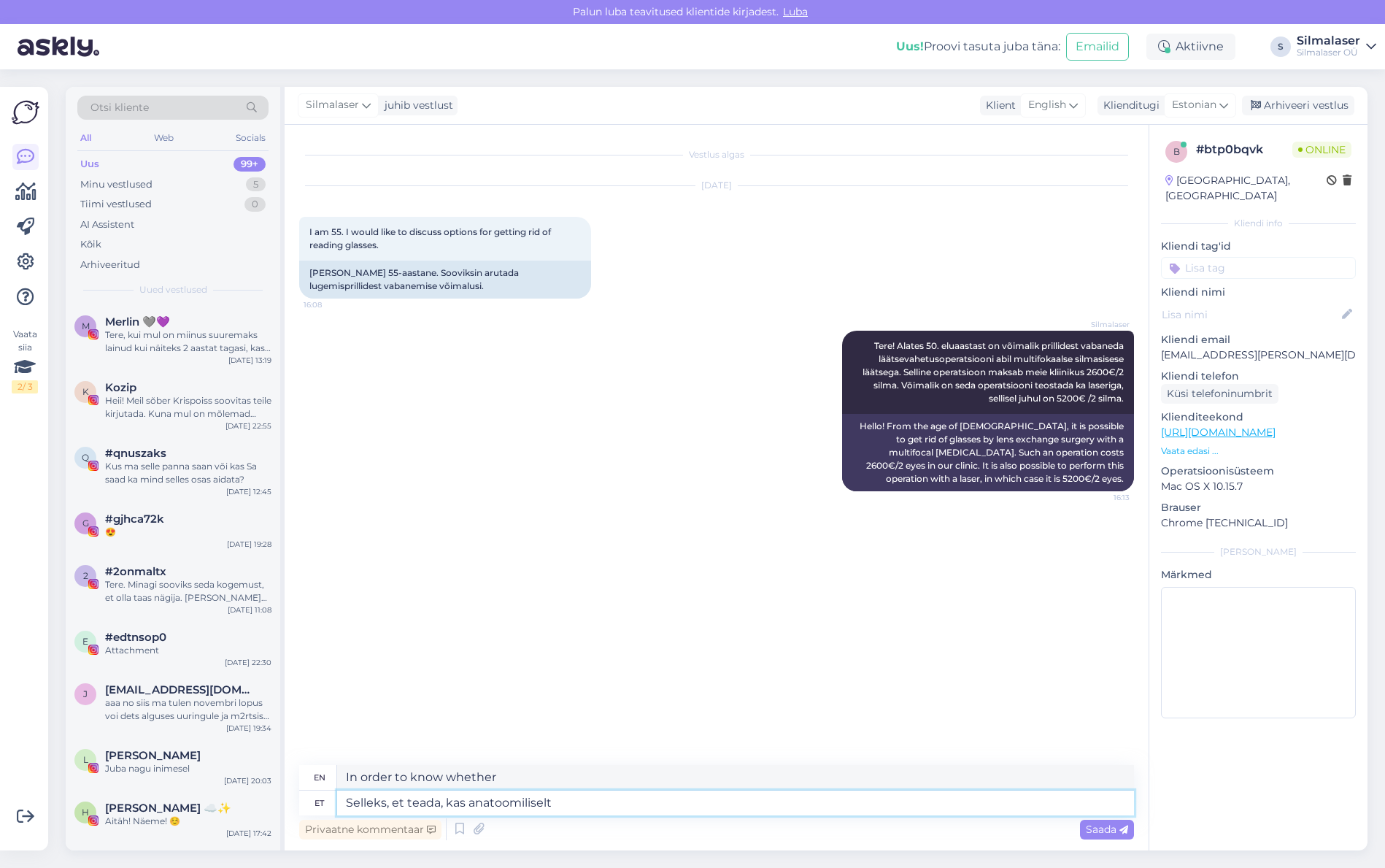
type textarea "Selleks, et teada, kas anatoomiliselt"
type textarea "In order to know whether anatomically"
type textarea "Selleks, et teada, kas anatoomiliselt opera"
type textarea "In order to know whether anatomically the"
type textarea "Selleks, et teada, kas anatoomiliselt operatsiooniks s"
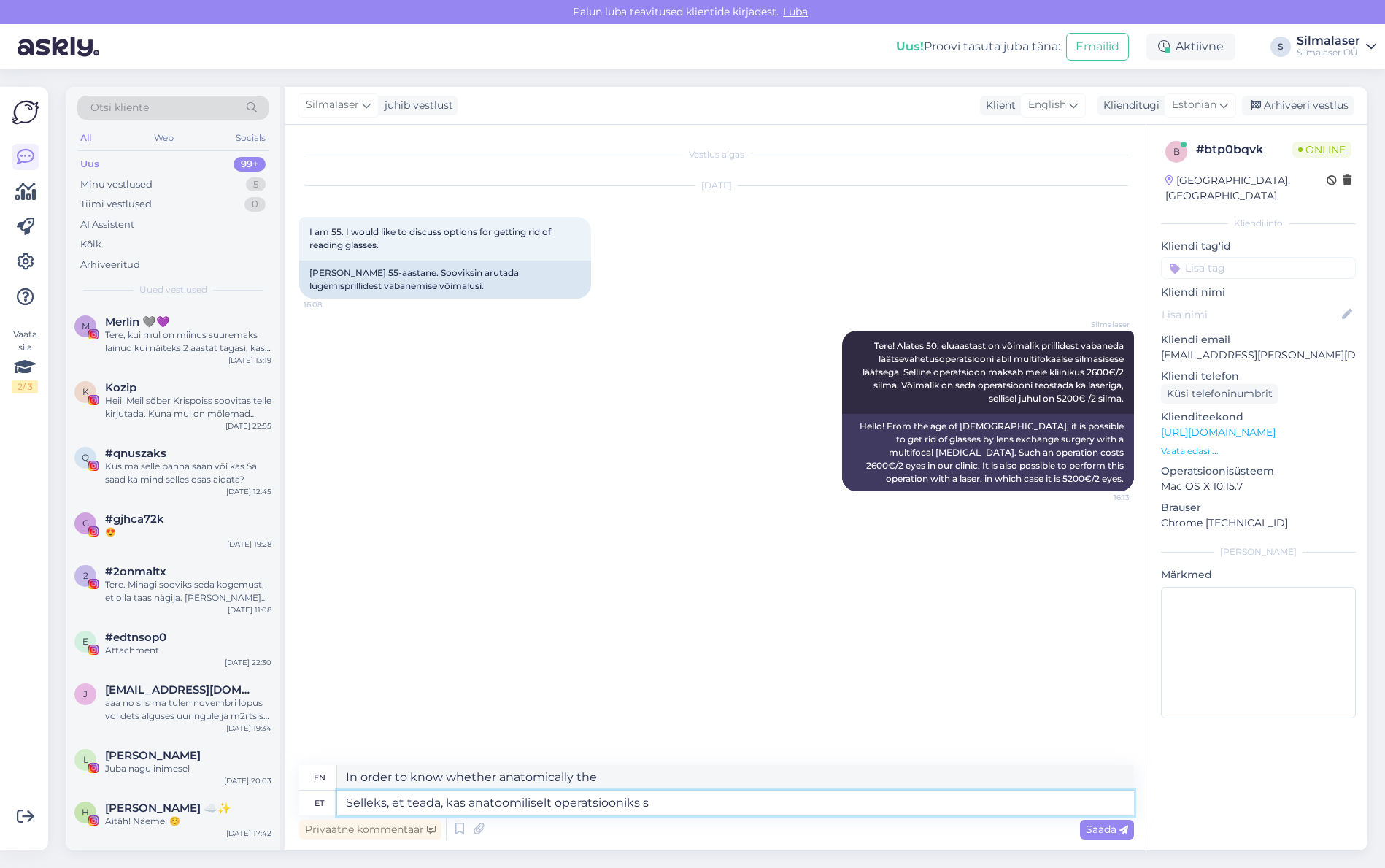
type textarea "In order to know whether anatomically suitable for surgery"
type textarea "Selleks, et teada, kas anatoomiliselt operatsiooniks sobite."
type textarea "To find out if you are anatomically suitable for surgery."
type textarea "Selleks, et teada, kas anatoomiliselt operatsiooniks sobite, tu"
type textarea "To find out if you are anatomically suitable for surgery,"
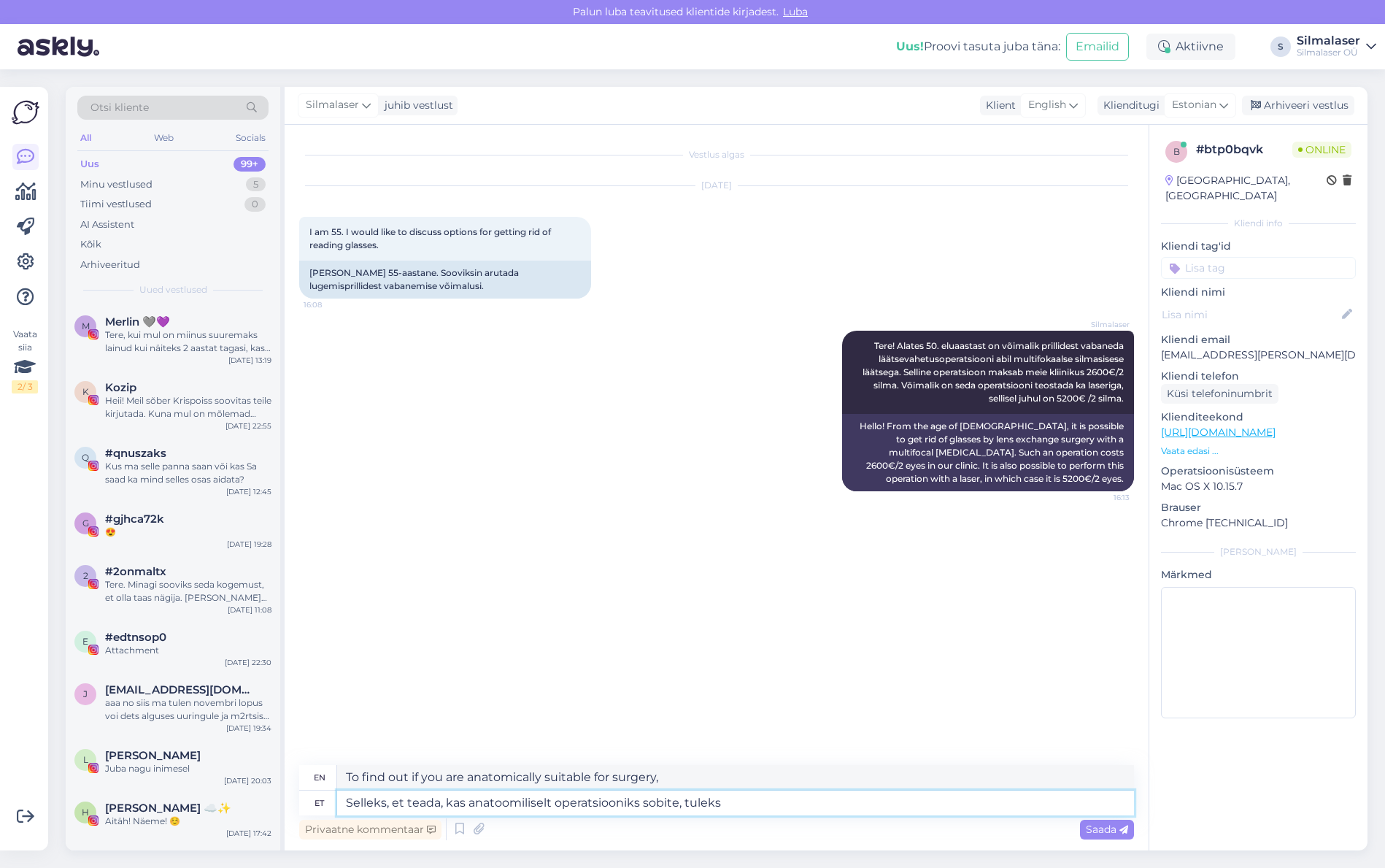
type textarea "Selleks, et teada, kas anatoomiliselt operatsiooniks sobite, tuleks"
type textarea "To find out if you are anatomically suitable for surgery, you should:"
type textarea "Selleks, et teada, kas anatoomiliselt operatsiooniks sobite, tuleks [PERSON_NAM…"
type textarea "To find out if you are anatomically suitable for surgery, you should come"
type textarea "Selleks, et teada, kas anatoomiliselt operatsiooniks sobite, tuleks tulla eeluu…"
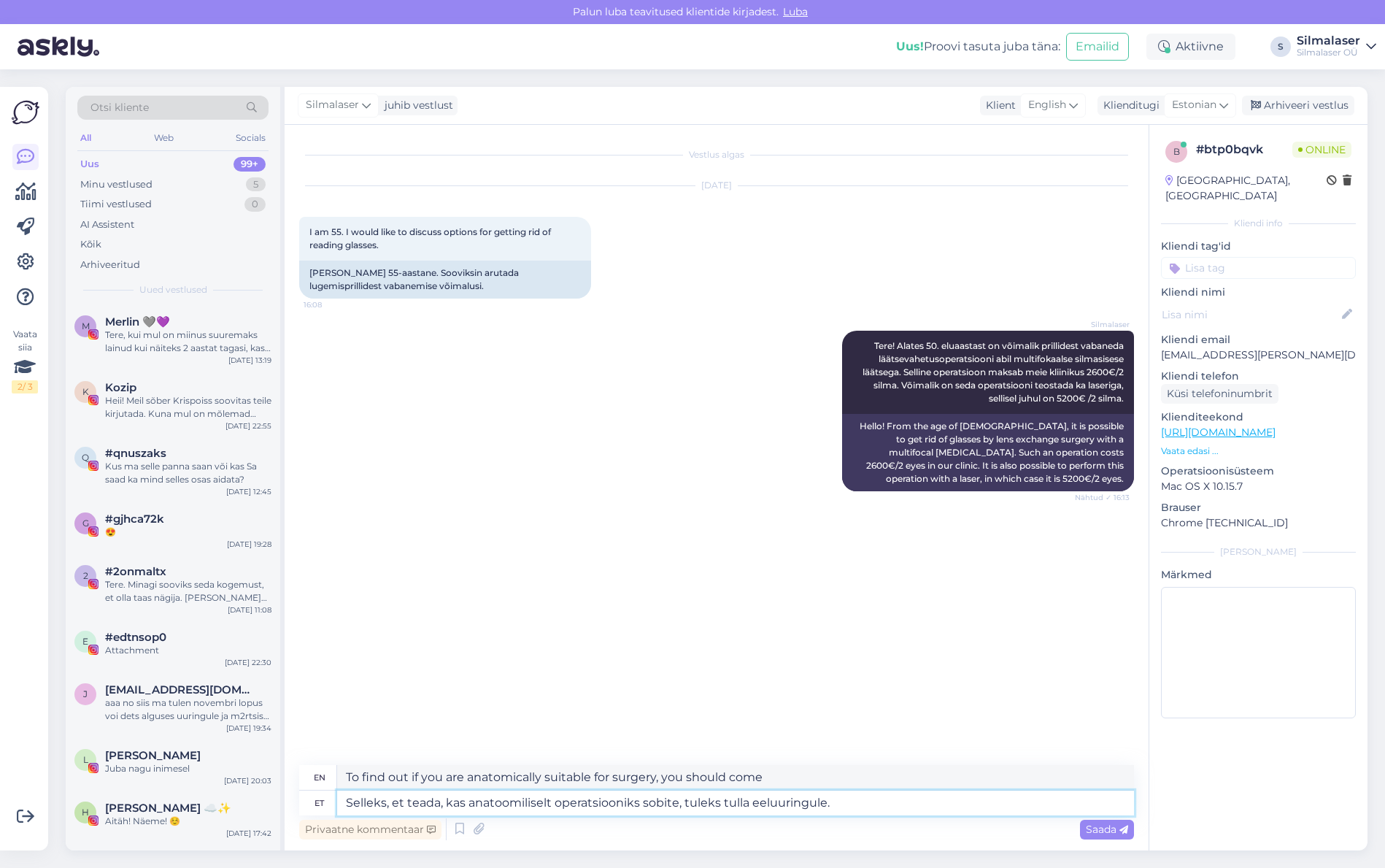
type textarea "To find out if you are anatomically suitable for surgery, you should come for a…"
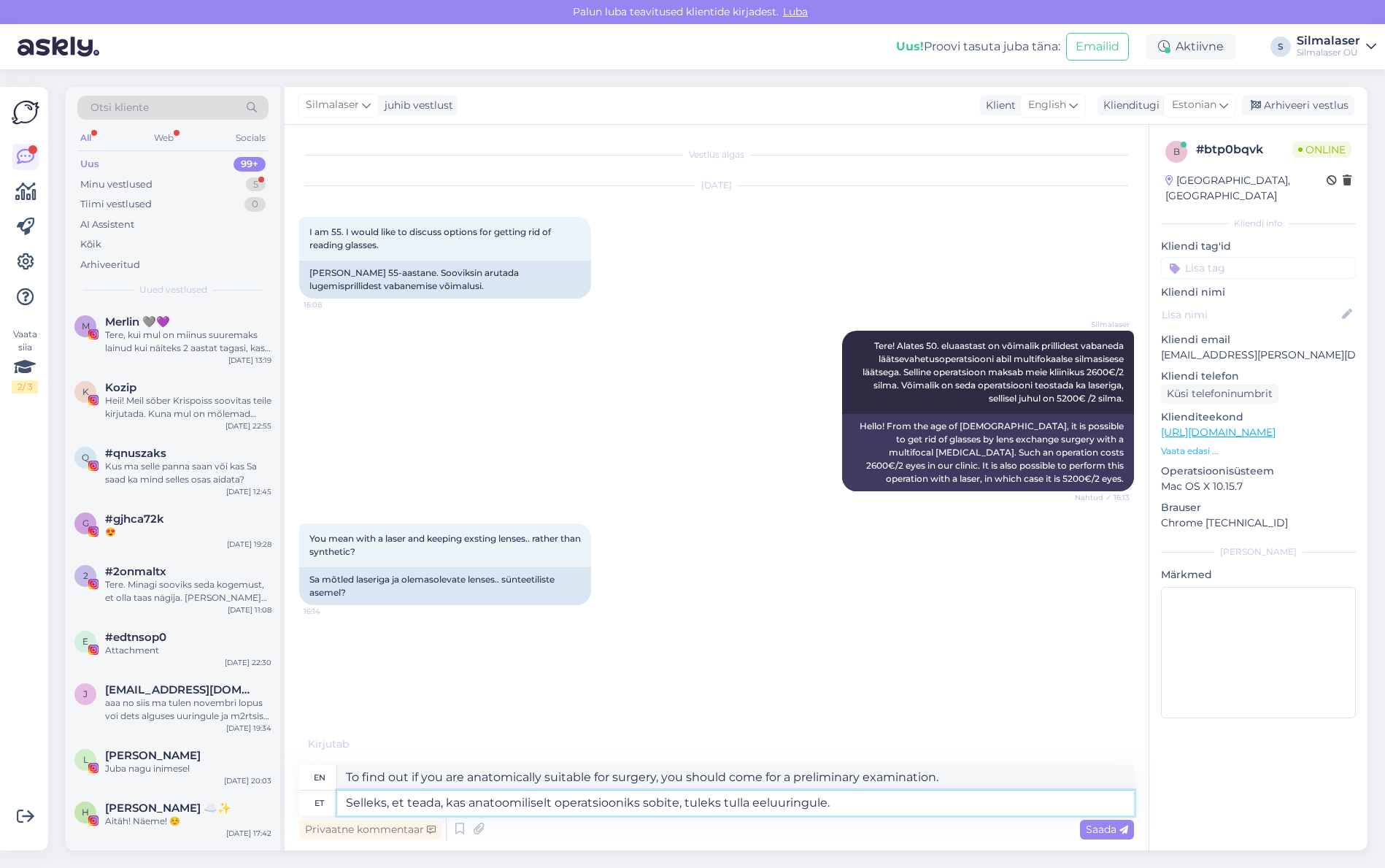
drag, startPoint x: 840, startPoint y: 805, endPoint x: 350, endPoint y: 799, distance: 490.0
click at [350, 799] on textarea "Selleks, et teada, kas anatoomiliselt operatsiooniks sobite, tuleks tulla eeluu…" at bounding box center [736, 803] width 797 height 25
type textarea "S"
type textarea "Ei."
type textarea "No."
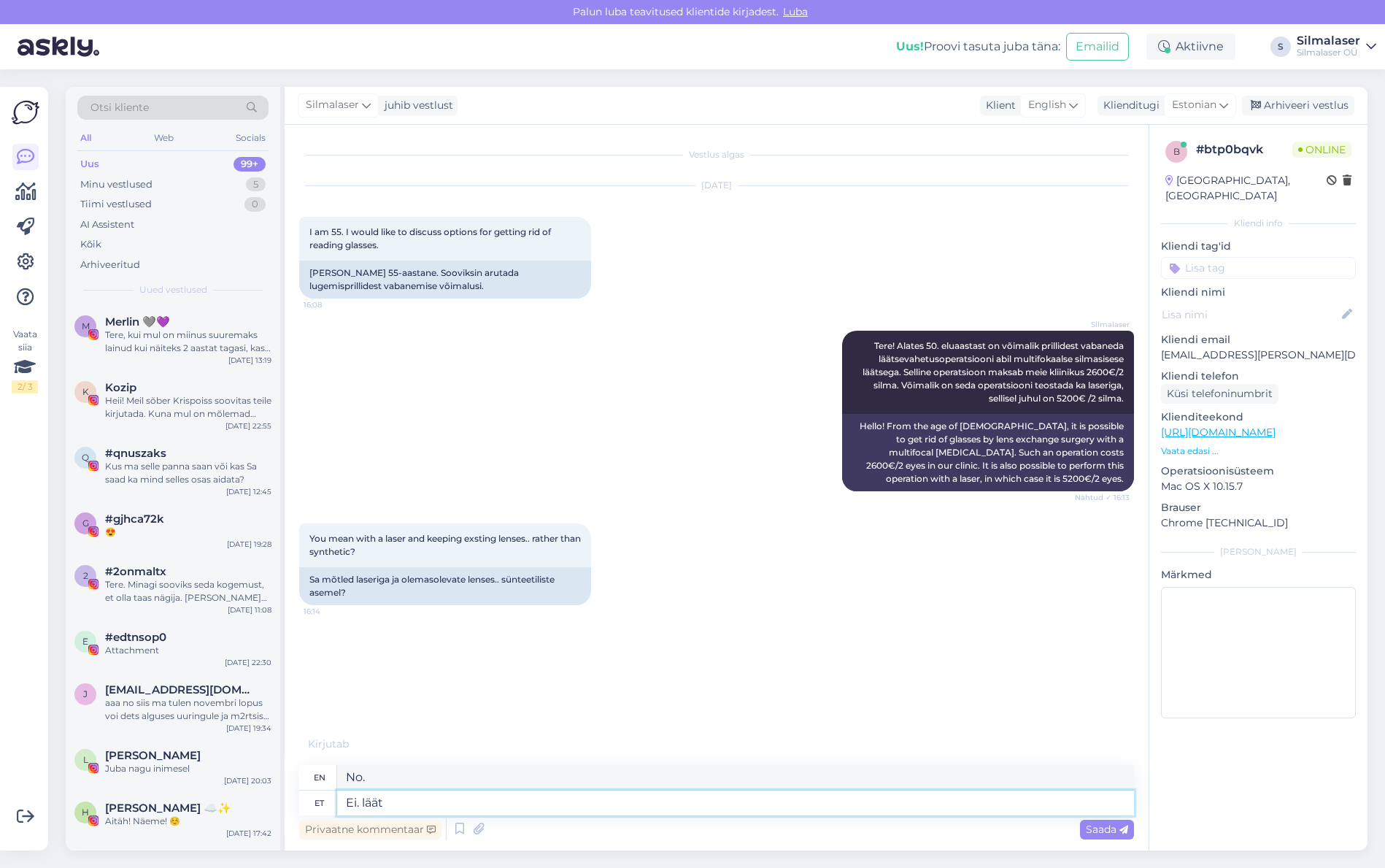
type textarea "Ei. läät"
type textarea "No. [DEMOGRAPHIC_DATA]"
type textarea "Ei. lääts"
type textarea "No. lens"
type textarea "Ei. lääts vahetatakse"
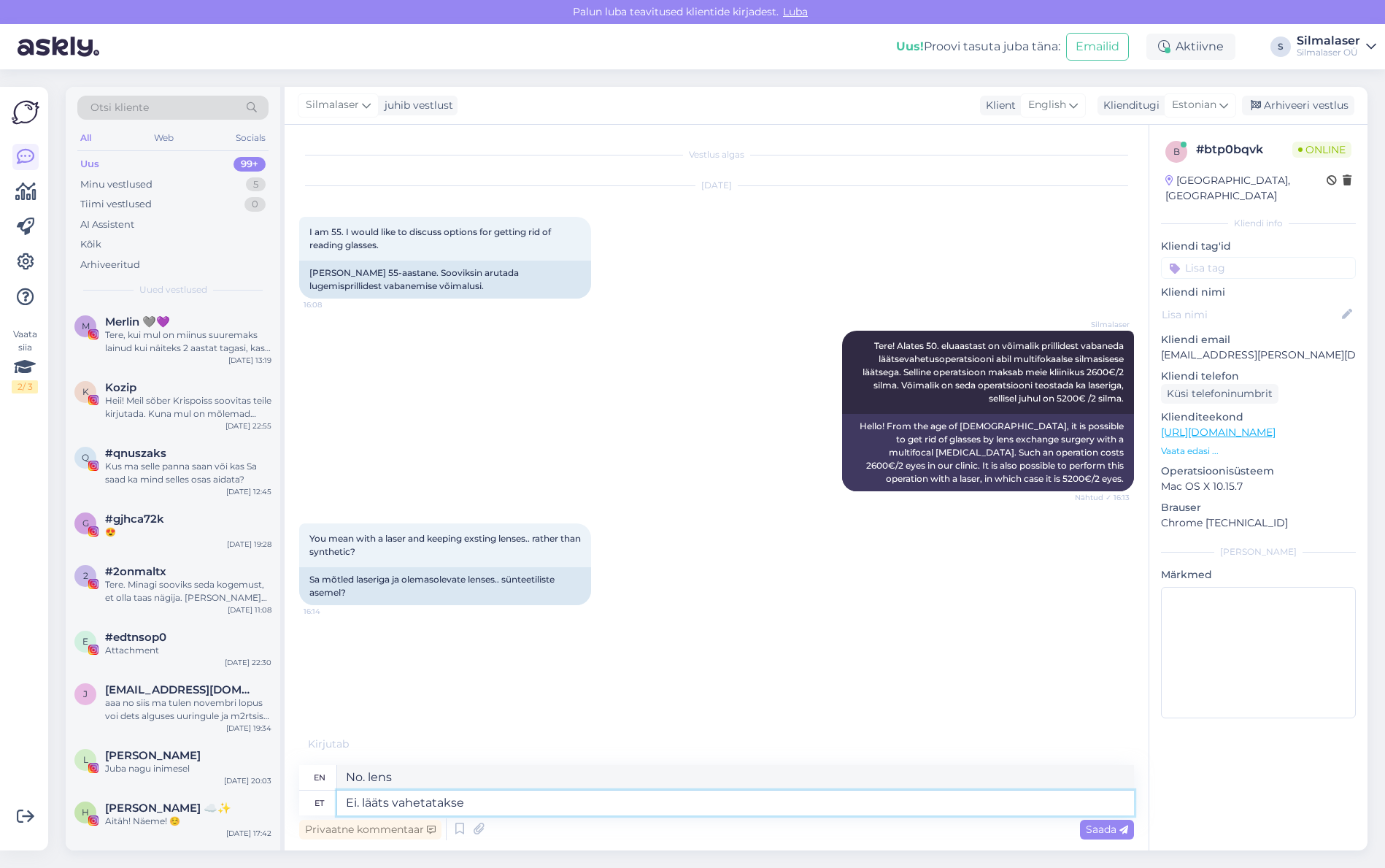
type textarea "No. the lens will be replaced."
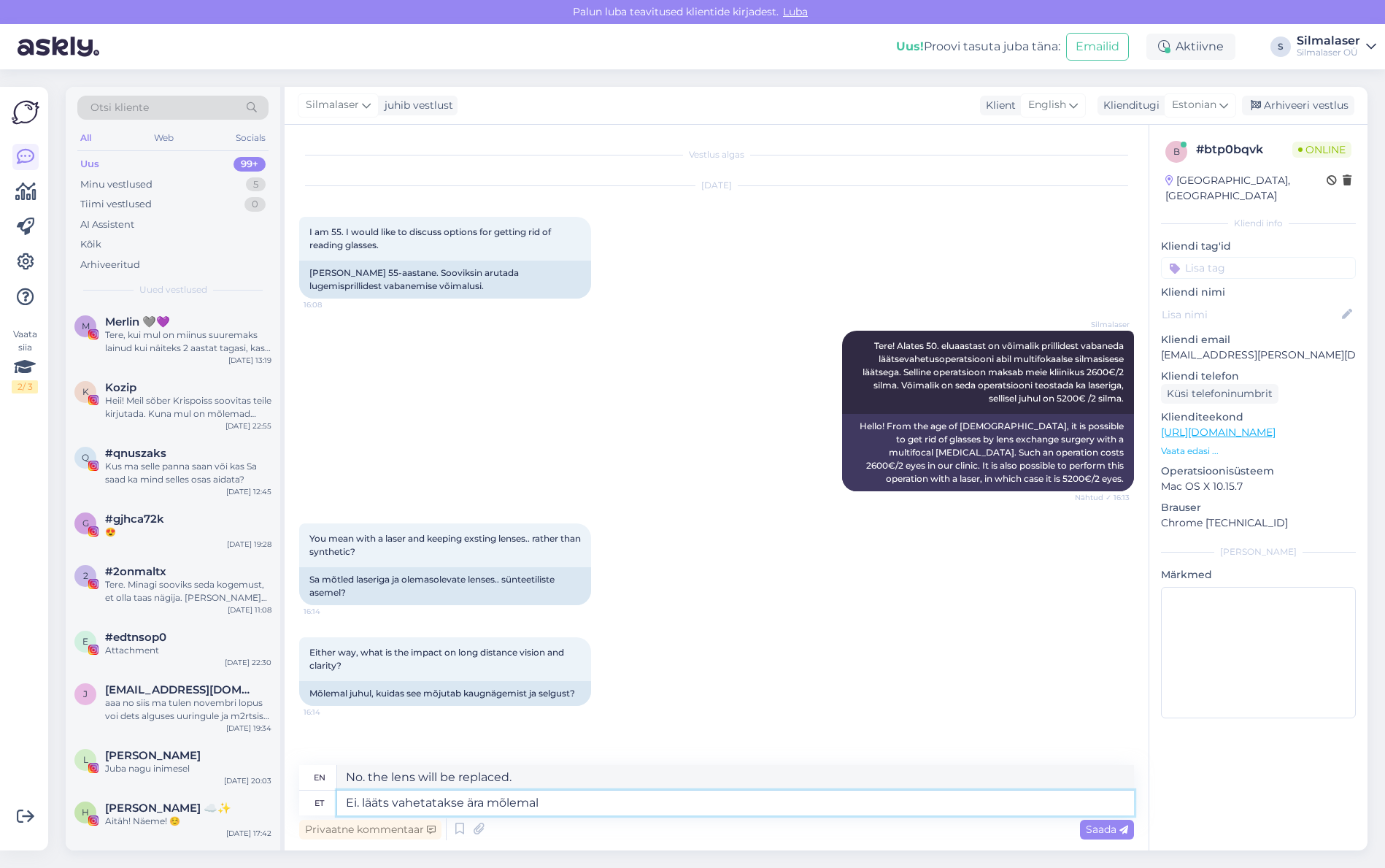
type textarea "Ei. lääts vahetatakse ära mõlemal j"
type textarea "No. the lens is replaced on both."
type textarea "Ei. lääts vahetatakse ära mõlemal juhul. S"
type textarea "No. The lens will be replaced in both cases."
type textarea "Ei. lääts vahetatakse ära mõlemal juhul. Standard o"
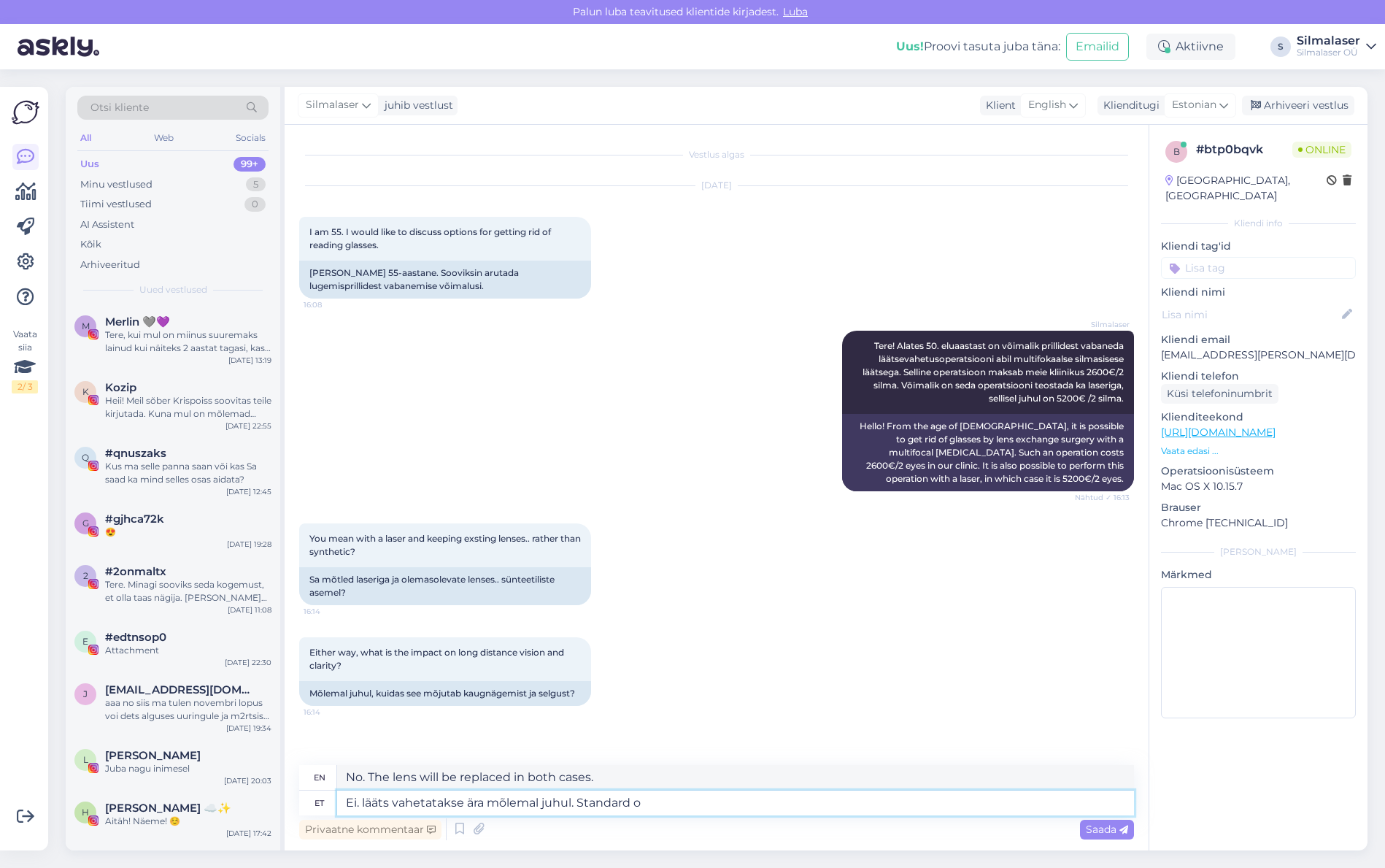
type textarea "No. The lens is replaced in both cases. Standard"
type textarea "Ei. lääts vahetatakse ära mõlemal juhul. Standard operatsiooni k"
type textarea "No. The lens is replaced in both cases. Standard surgery"
type textarea "Ei. lääts vahetatakse ära mõlemal juhul. Standard operatsiooni käigus"
type textarea "No. The lens is replaced in both cases. During standard surgery"
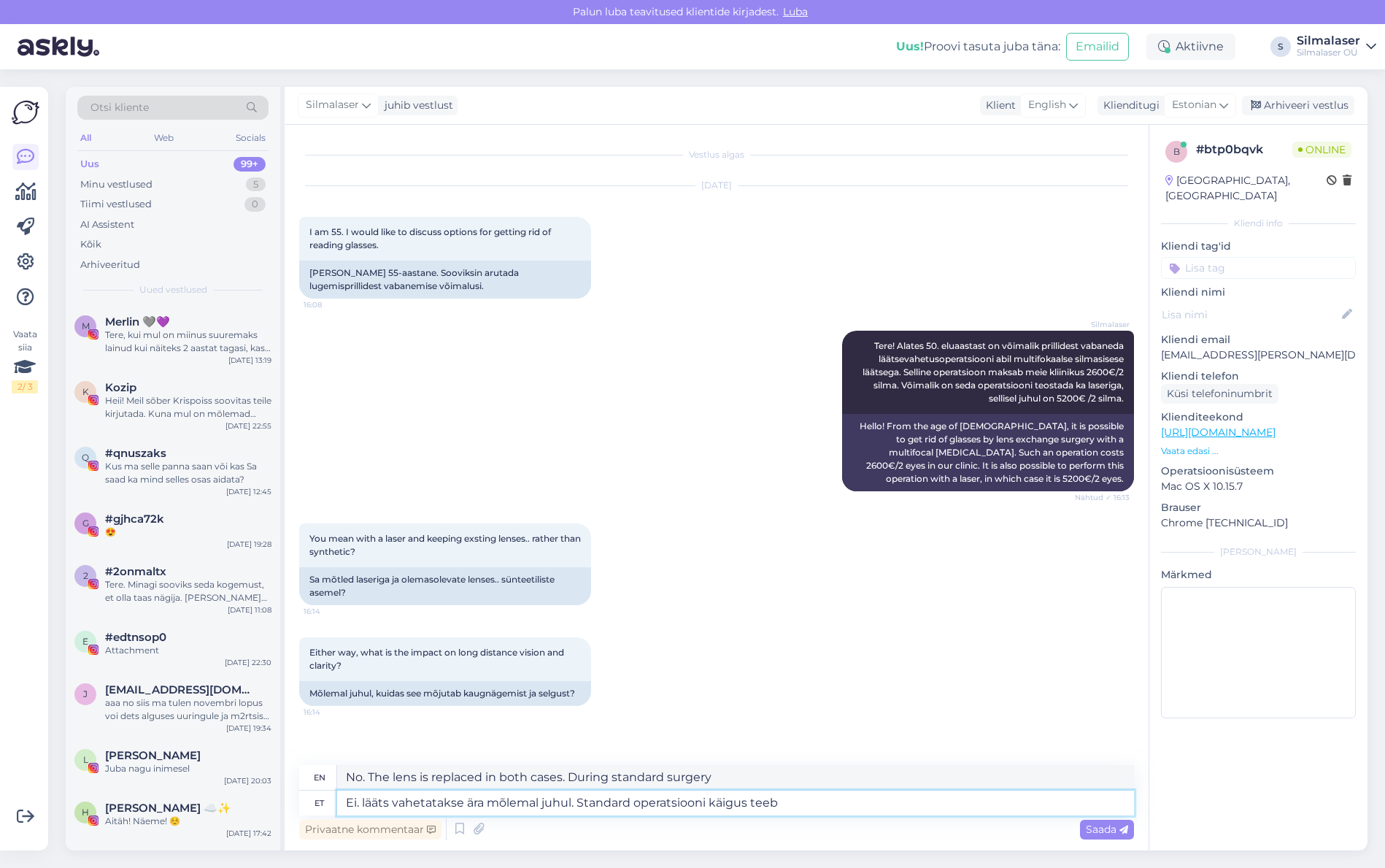
type textarea "Ei. lääts vahetatakse ära mõlemal juhul. Standard operatsiooni käigus teeb"
type textarea "No. The lens is replaced in both cases. During standard surgery,"
type textarea "Ei. lääts vahetatakse ära mõlemal juhul. Standard operatsiooni käigus teeb lõik…"
type textarea "No. The lens is replaced in both cases. During standard surgery, incisions are …"
type textarea "Ei. lääts vahetatakse ära mõlemal juhul. Standard operatsiooni käigus teeb lõik…"
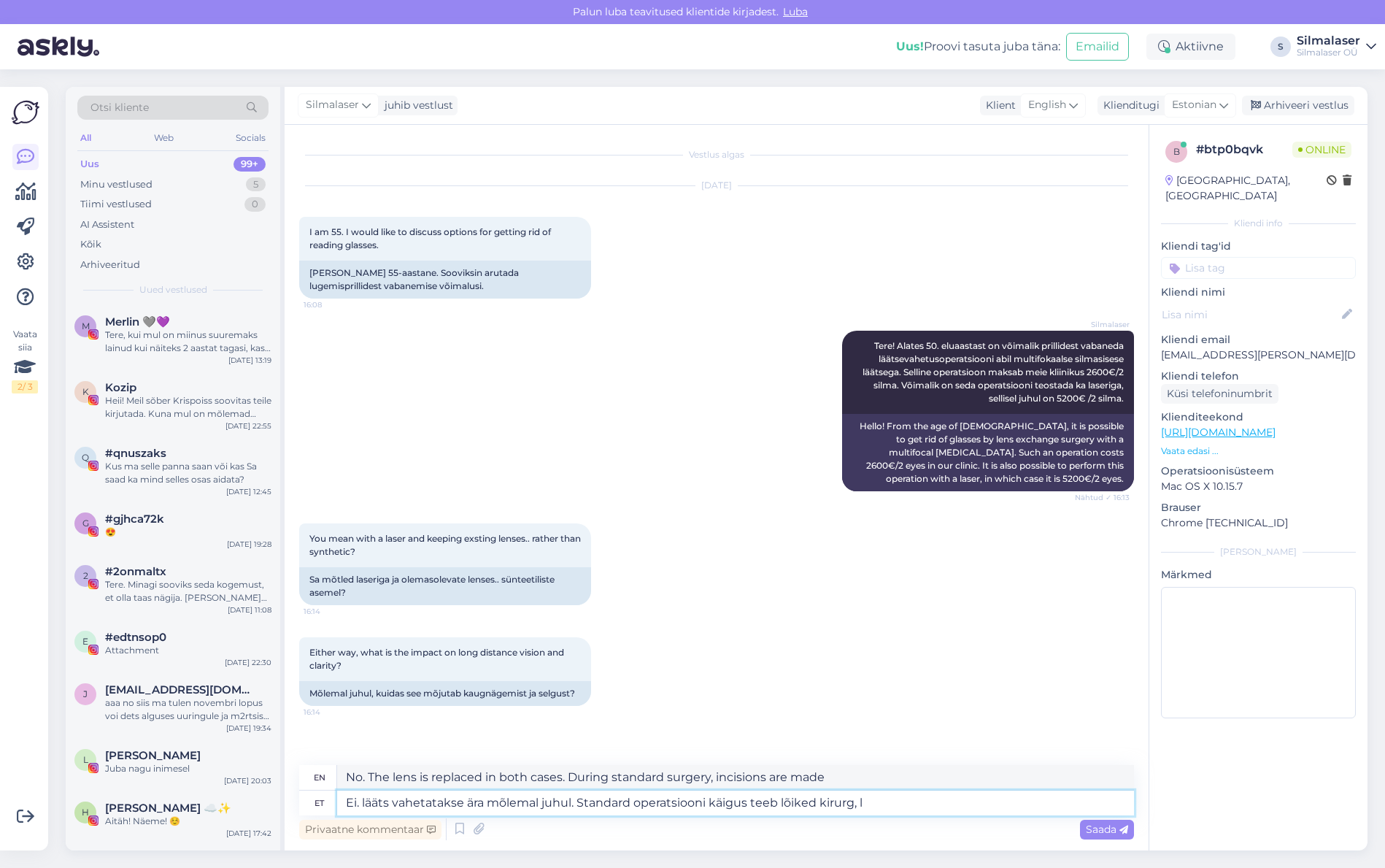
type textarea "No. The lens is replaced in both cases. During standard surgery, the surgeon ma…"
type textarea "Ei. lääts vahetatakse ära mõlemal juhul. Standard operatsiooni käigus teeb lõik…"
type textarea "No. The lens is replaced in both cases. During standard surgery, the surgeon ma…"
type textarea "Ei. lääts vahetatakse ära mõlemal juhul. Standard operatsiooni käigus teeb lõik…"
type textarea "No. The lens is replaced in both cases. During standard surgery, the surgeon ma…"
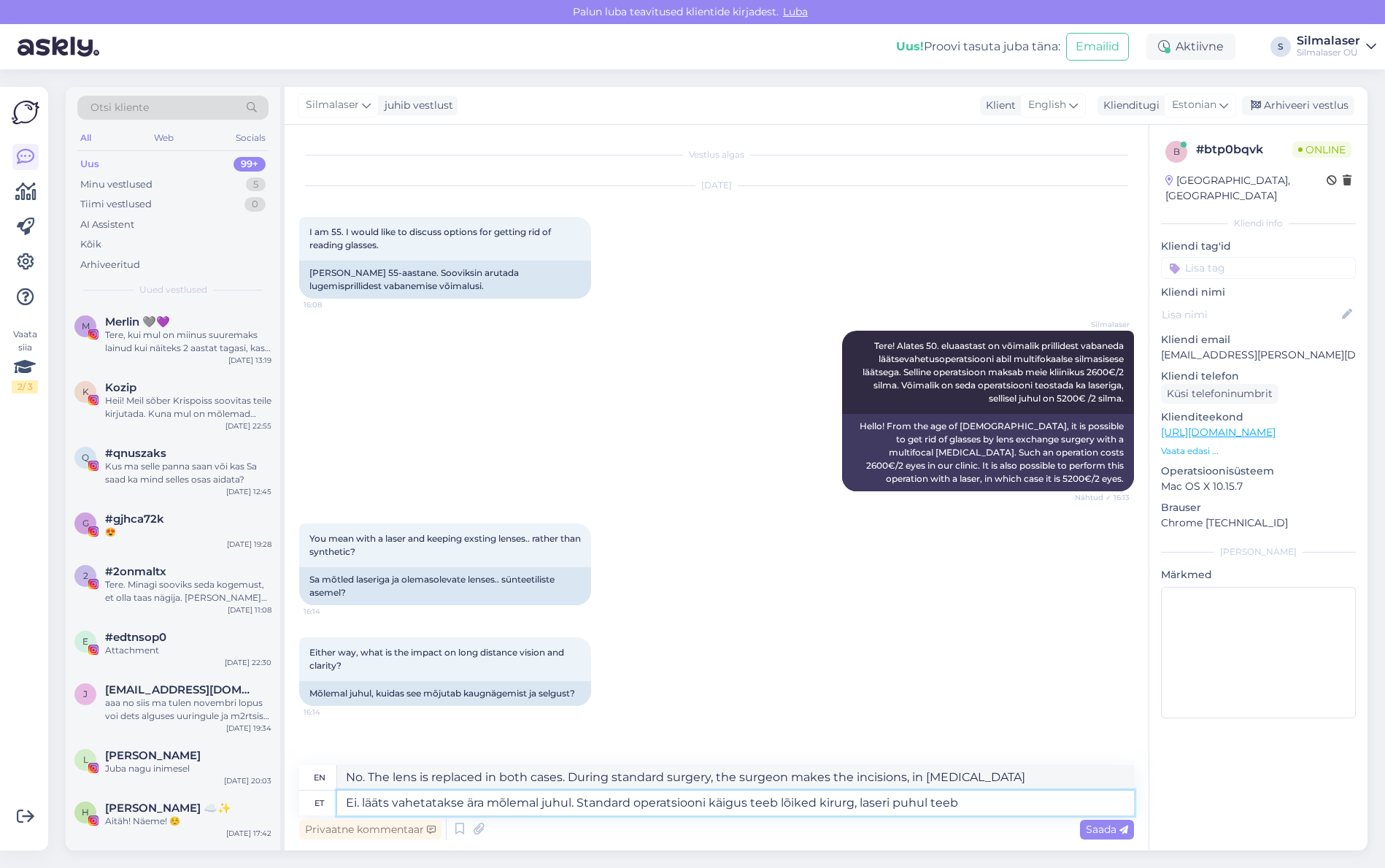
type textarea "Ei. lääts vahetatakse ära mõlemal juhul. Standard operatsiooni käigus teeb lõik…"
type textarea "No. The lens is replaced in both cases. In standard surgery, the surgeon makes …"
type textarea "Ei. lääts vahetatakse ära mõlemal juhul. Standard operatsiooni käigus teeb lõik…"
type textarea "No. The lens is replaced in both cases. In standard surgery, the surgeon makes …"
type textarea "Ei. lääts vahetatakse ära mõlemal juhul. Standard operatsiooni käigus teeb lõik…"
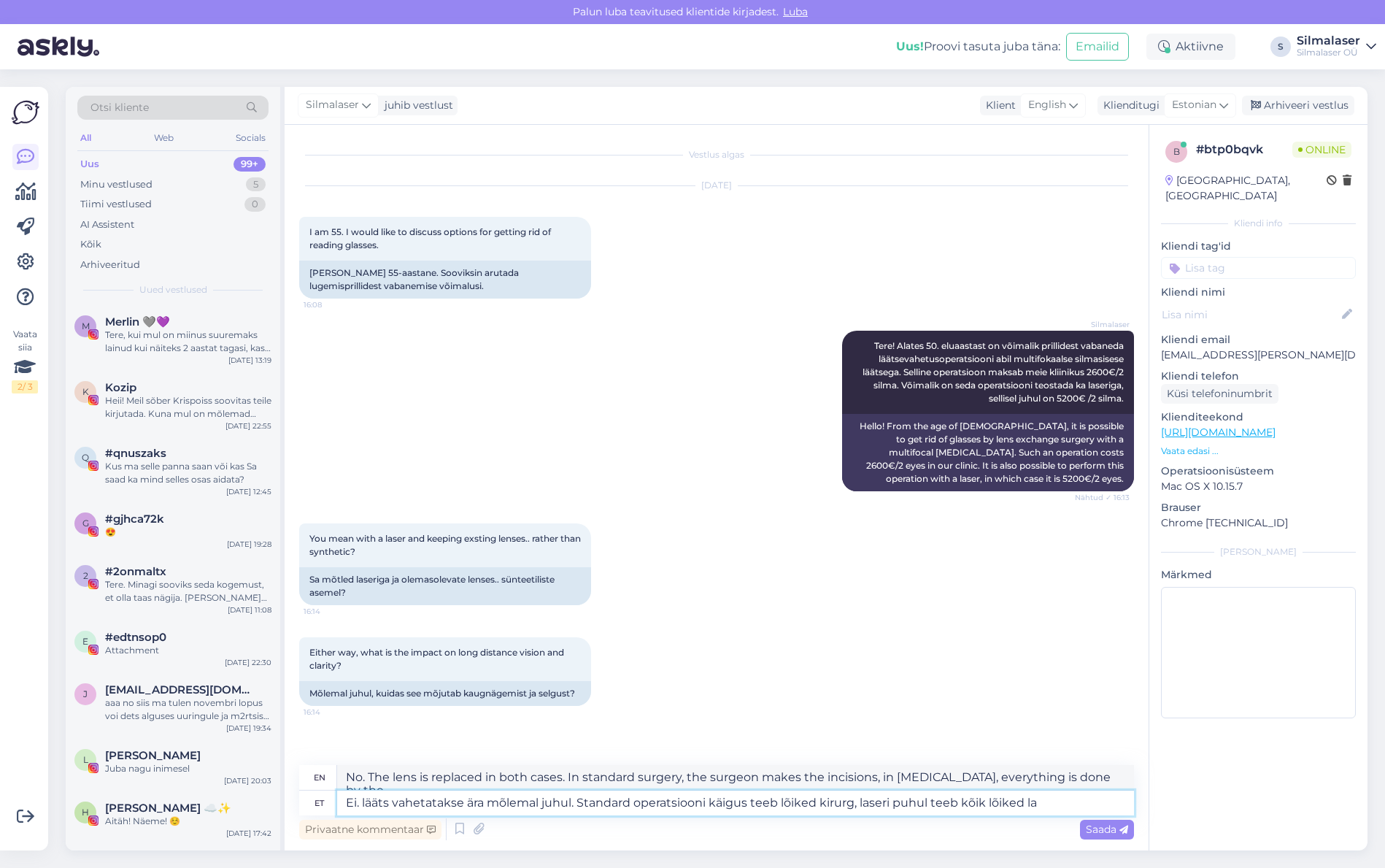
type textarea "No. The lens is replaced in both cases. In standard surgery, the surgeon makes …"
type textarea "Ei. lääts vahetatakse ära mõlemal juhul. Standard operatsiooni käigus teeb lõik…"
type textarea "No. The lens is replaced in both cases. In standard surgery, the surgeon makes …"
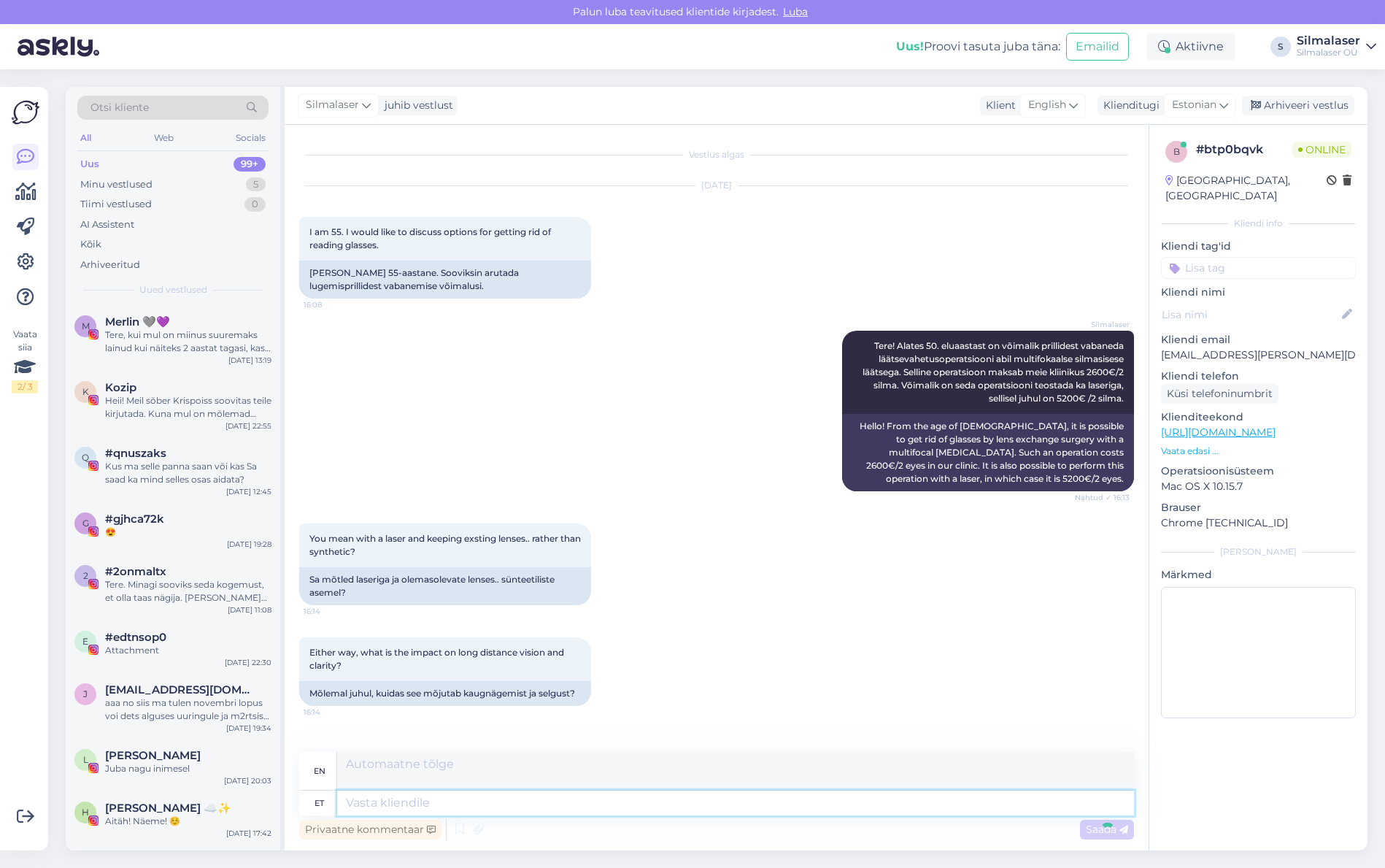
scroll to position [123, 0]
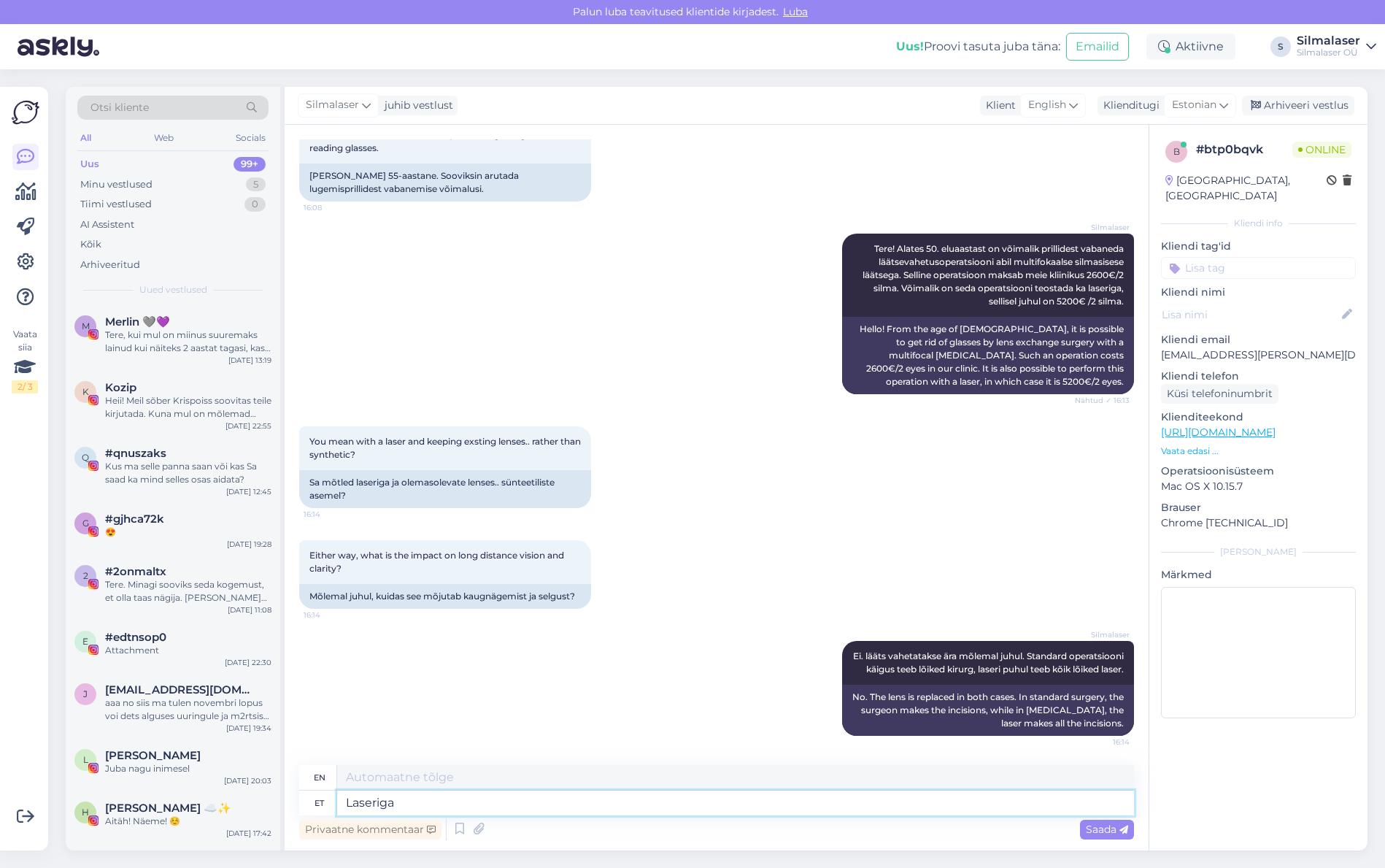
type textarea "Laseriga o"
type textarea "With laser"
type textarea "Laseriga on"
type textarea "With a laser,"
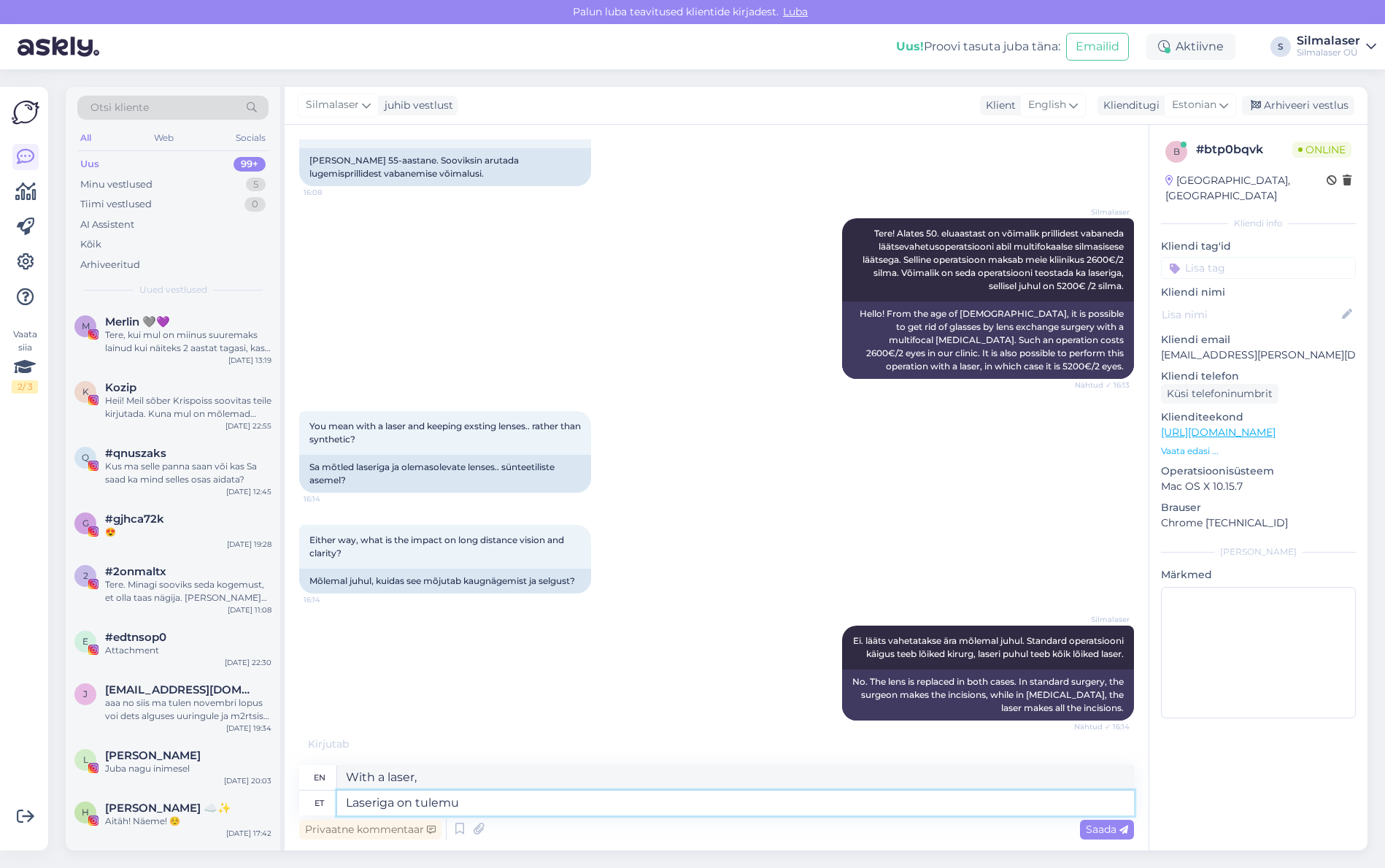
scroll to position [136, 0]
type textarea "Laseriga on tulemused"
type textarea "Laser has results"
type textarea "Laseriga on tulemused täpsemad."
type textarea "With a laser, the results are more accurate."
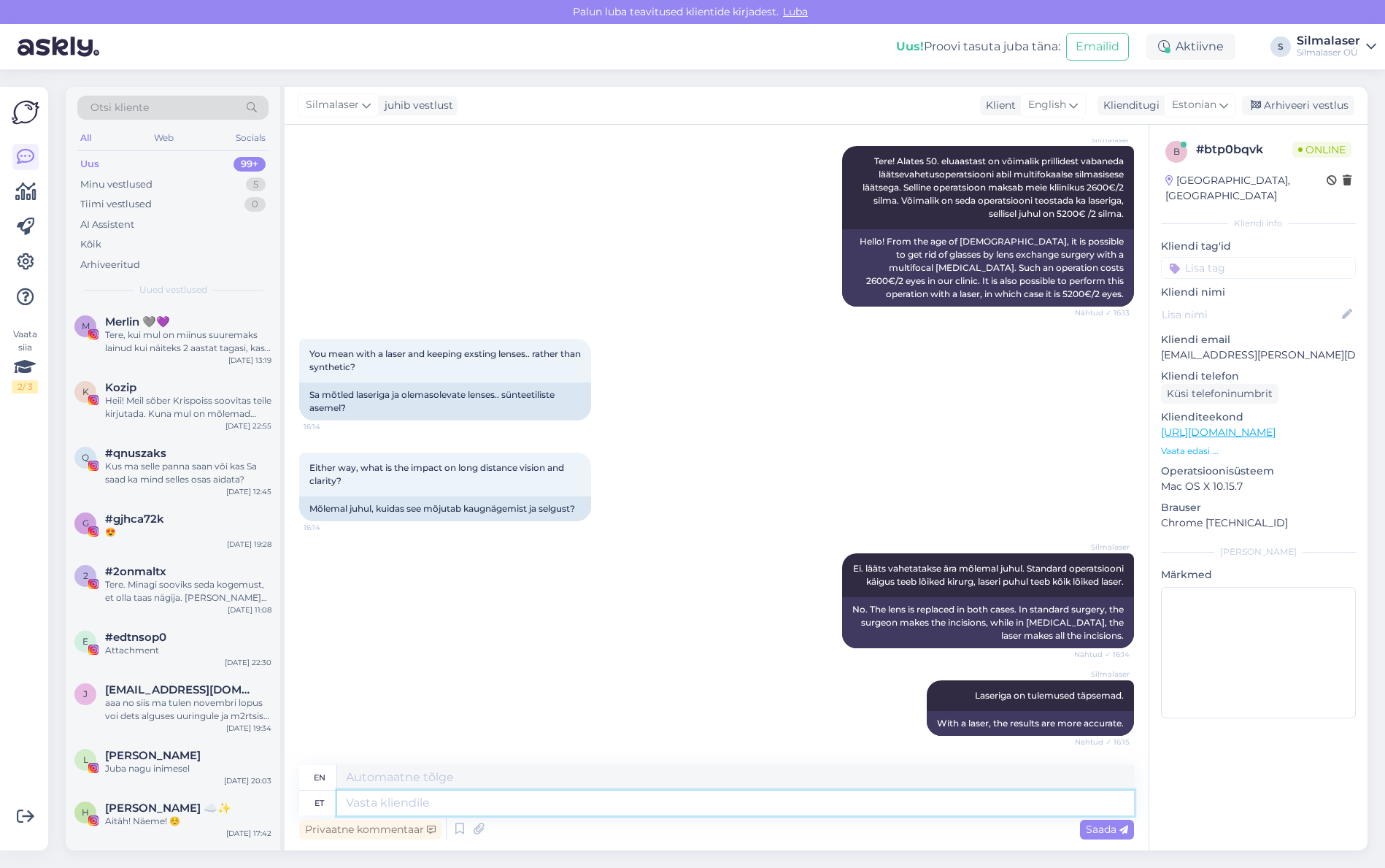
scroll to position [298, 0]
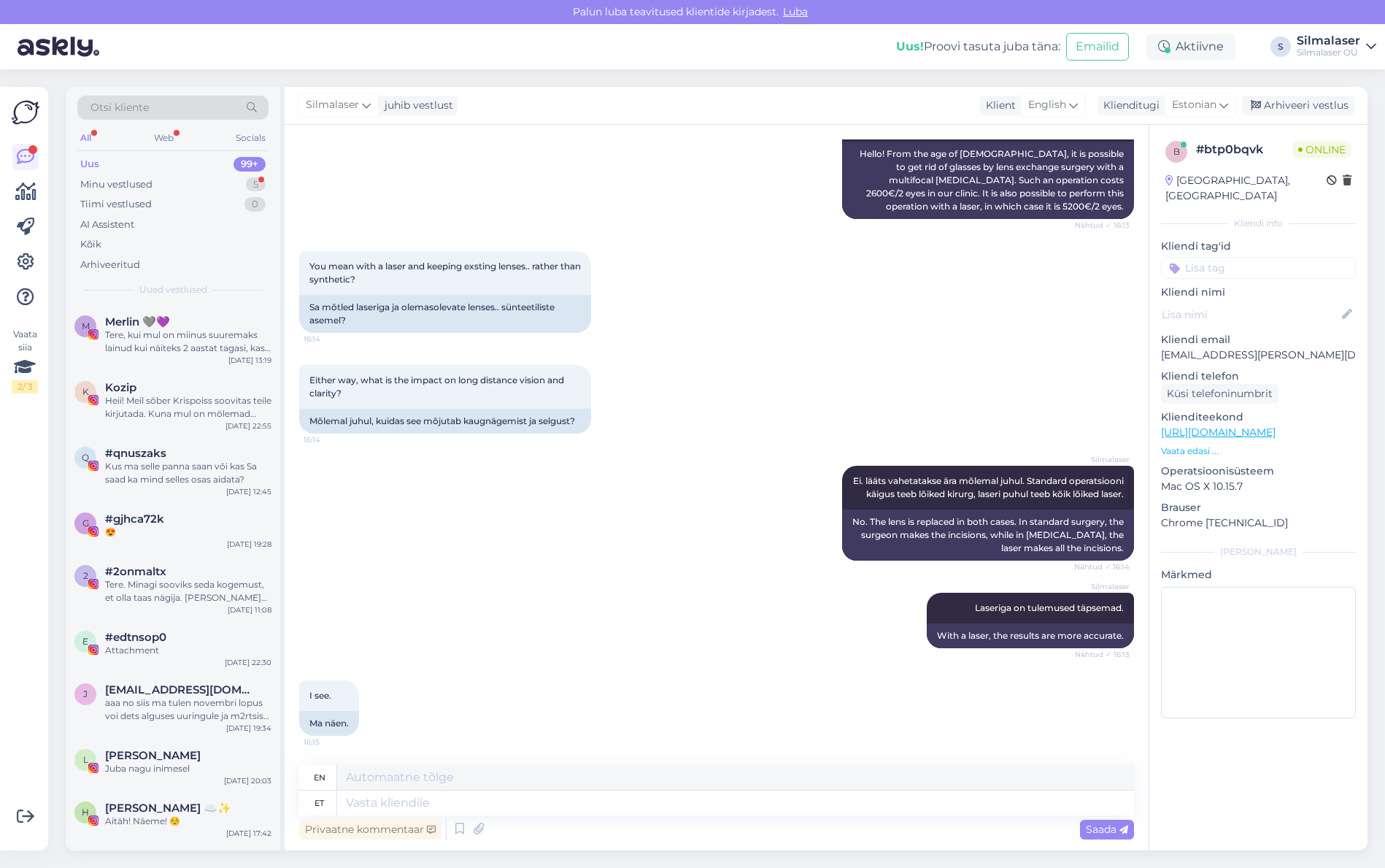
click at [381, 655] on div "Silmalaser Laseriga on tulemused täpsemad. Nähtud ✓ 16:15 With a laser, the res…" at bounding box center [716, 620] width 835 height 88
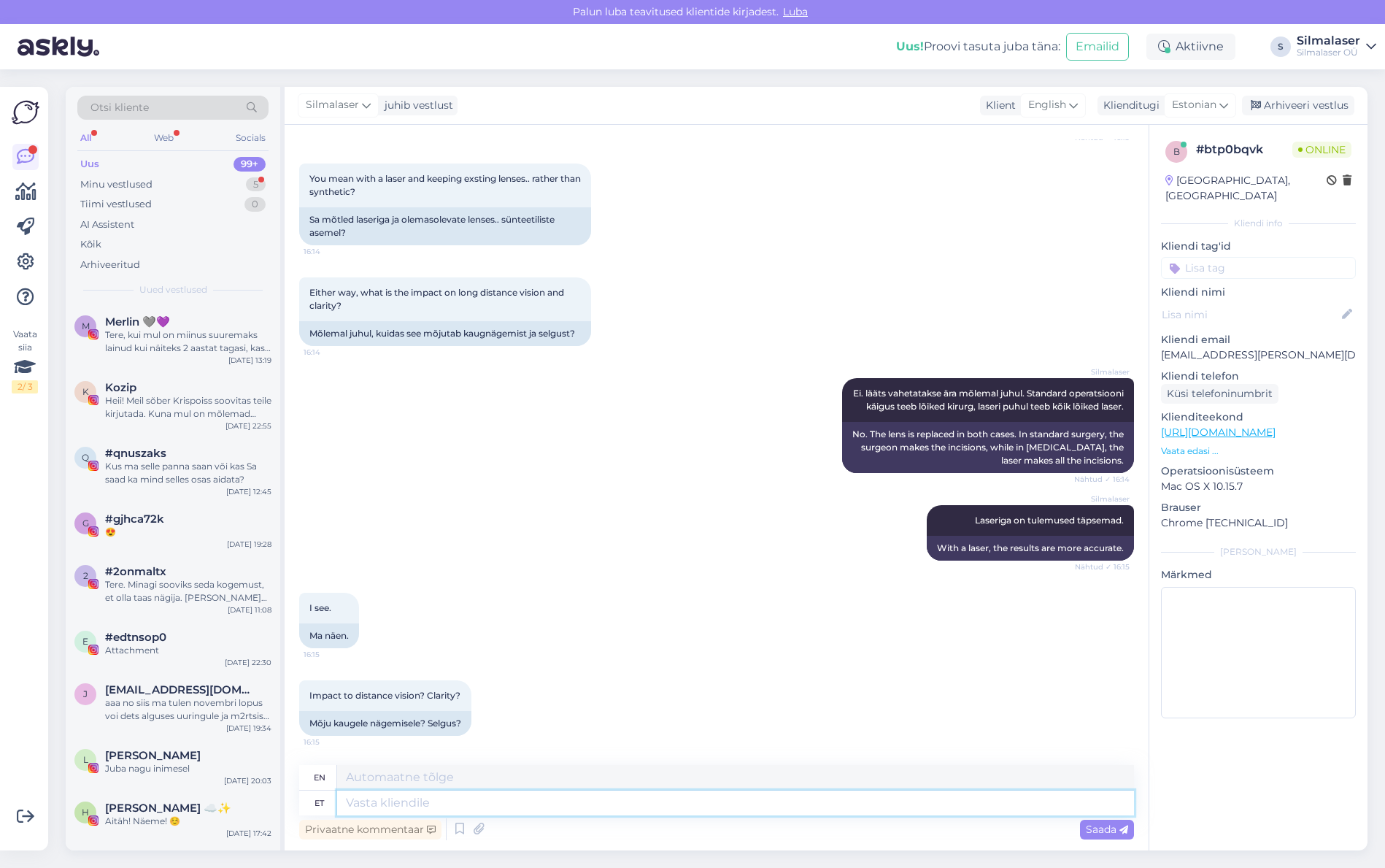
click at [429, 805] on textarea at bounding box center [736, 803] width 797 height 25
type textarea "Kaugele"
type textarea "Far away"
type textarea "Kaugele nägemise"
type textarea "[MEDICAL_DATA]"
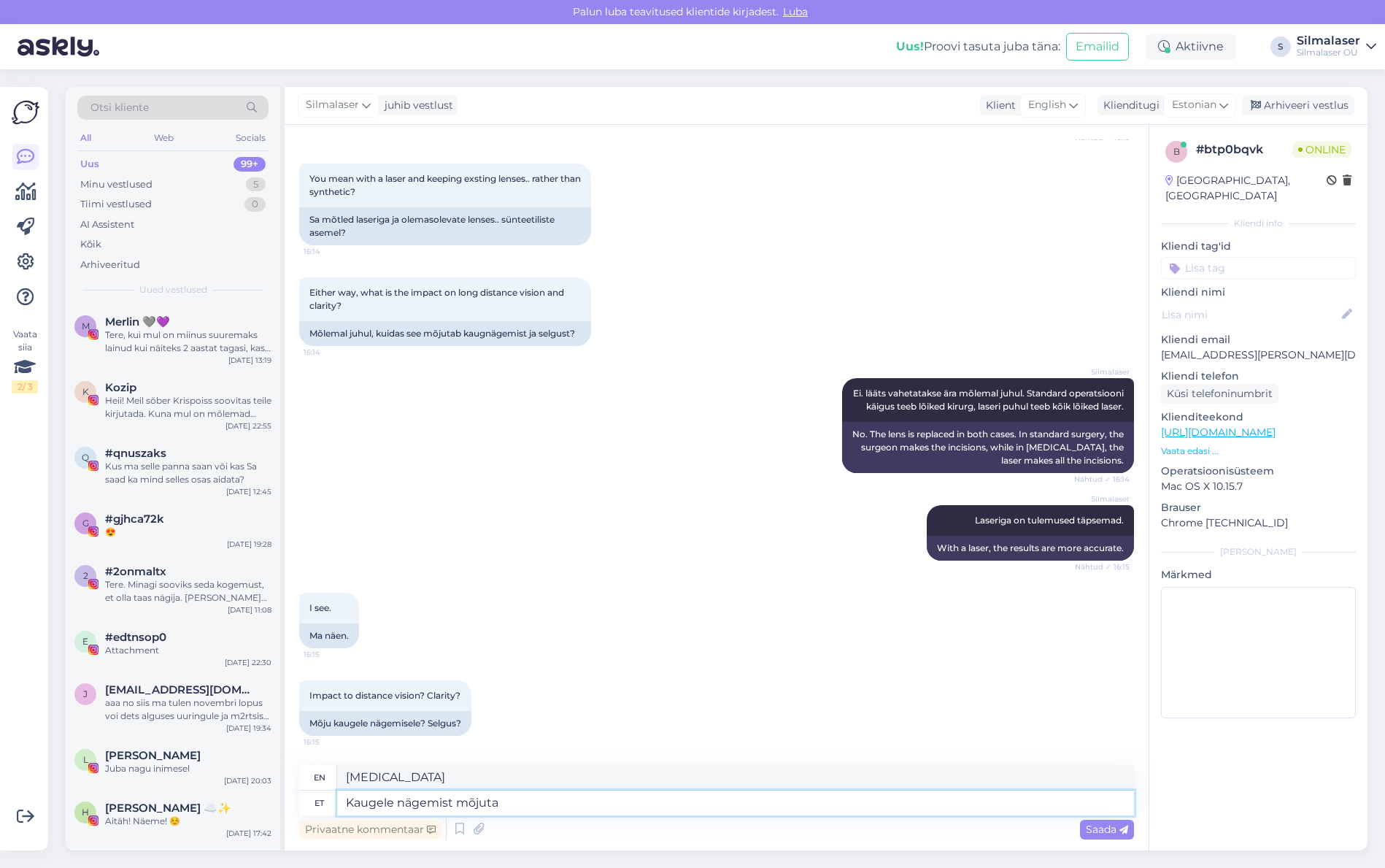
scroll to position [500, 0]
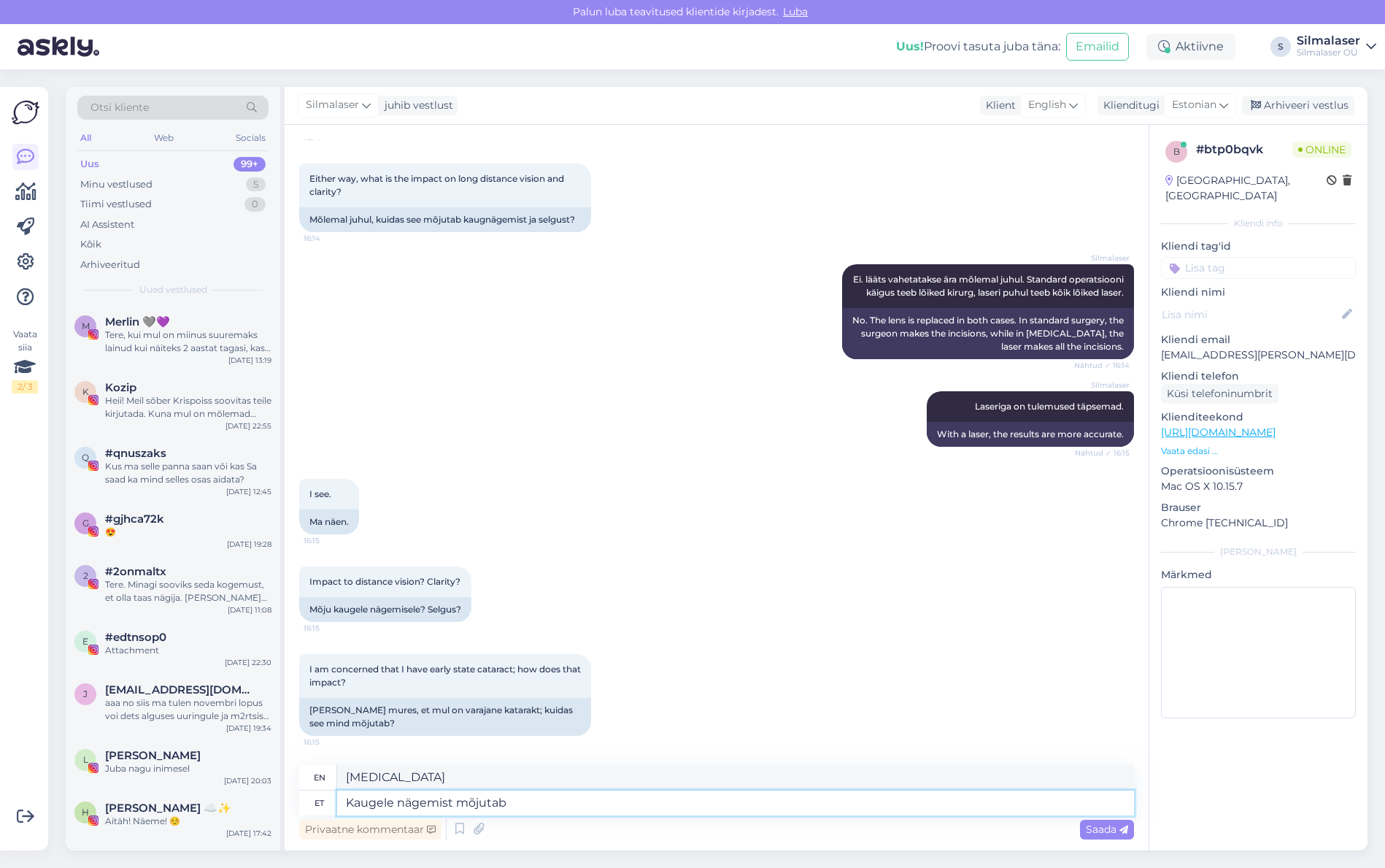
type textarea "Kaugele nägemist mõjutab"
type textarea "Distance vision is affected"
type textarea "Kaugele nägemist mõjutab läätse"
type textarea "Distance vision is affected by the lens"
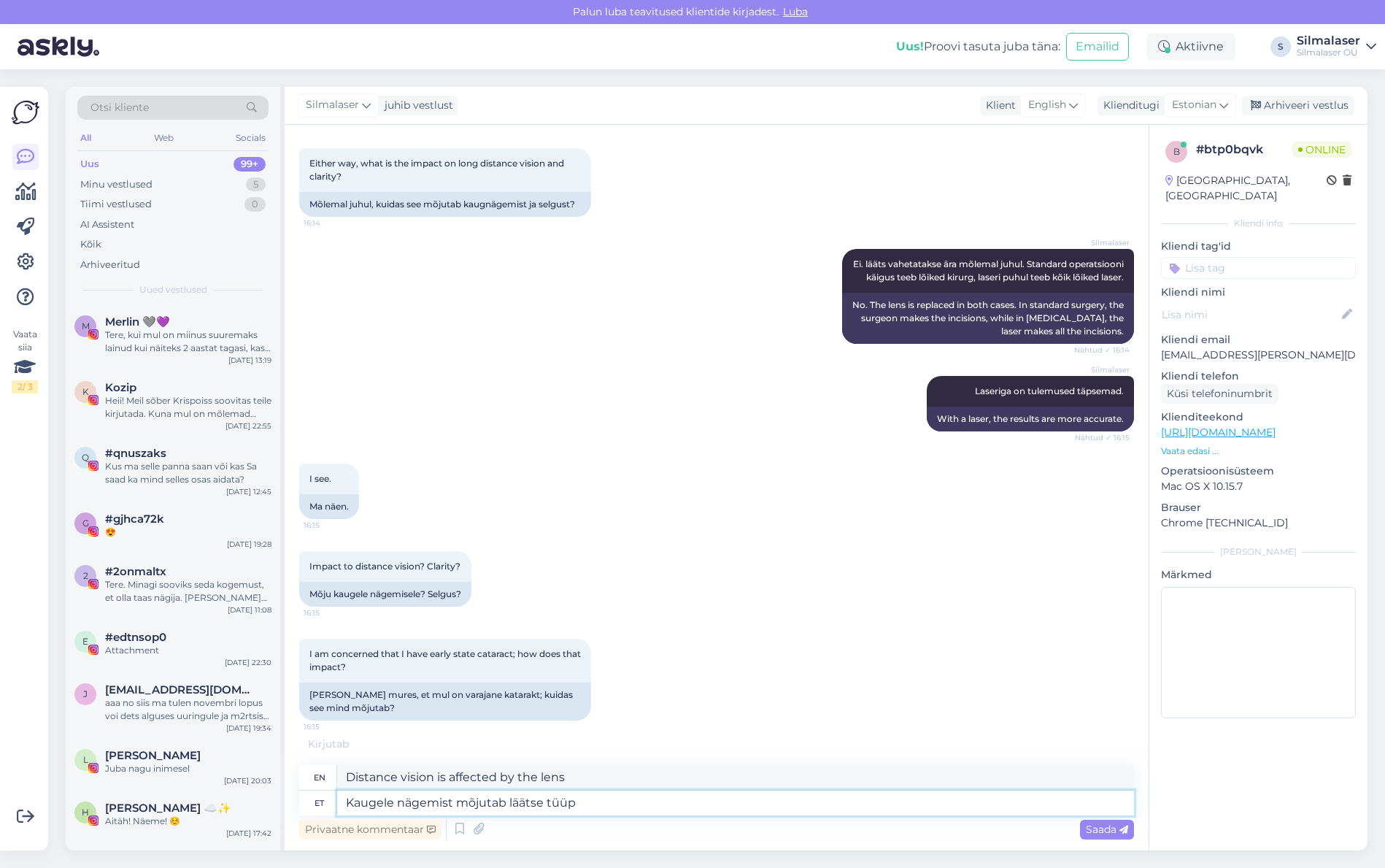
type textarea "Kaugele nägemist mõjutab läätse tüüp"
type textarea "Distance vision is affected by the type of lens"
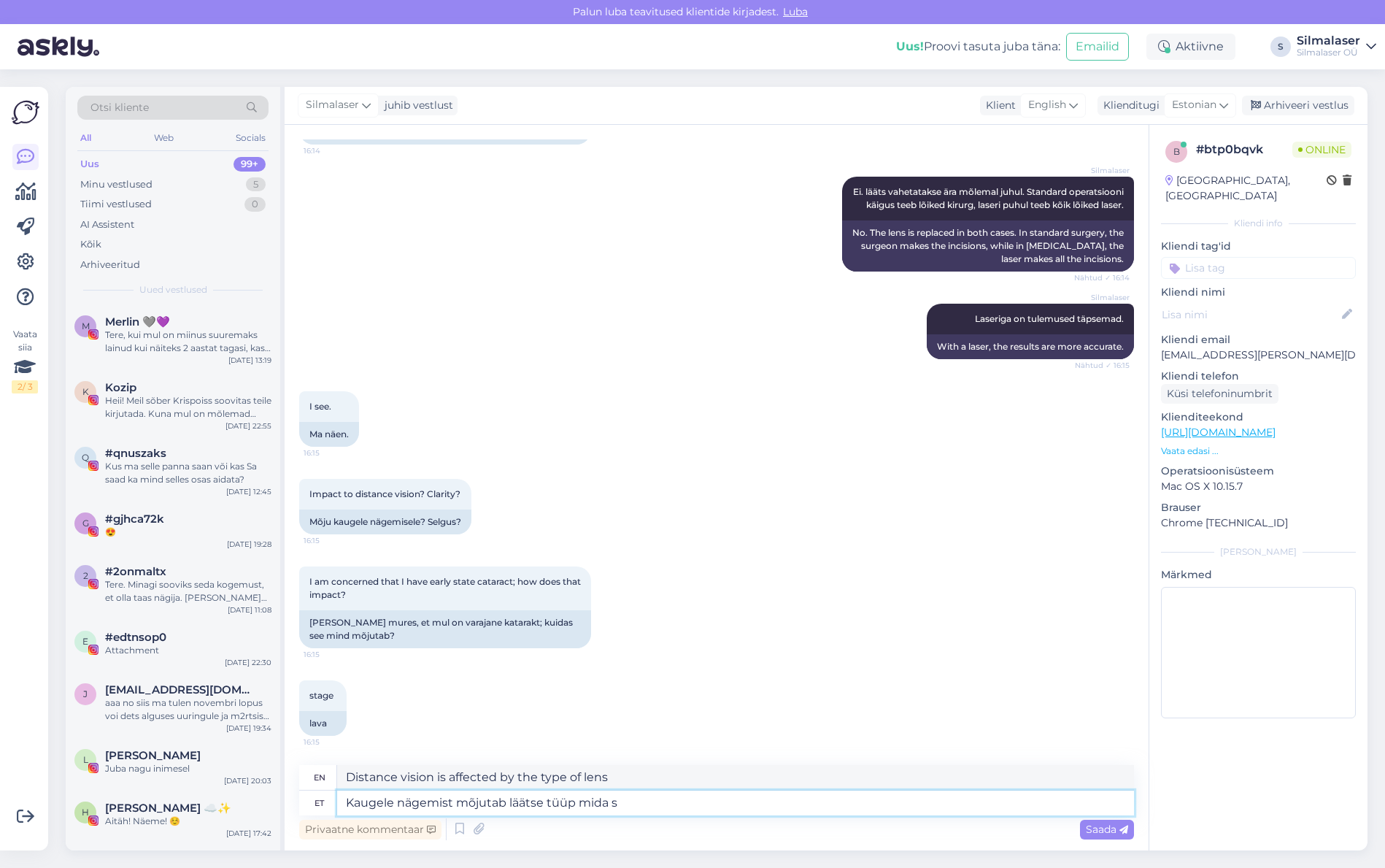
type textarea "Kaugele nägemist mõjutab läätse tüüp mida si"
type textarea "Distance vision is affected by the type of lens used."
type textarea "Kaugele nägemist mõjutab läätse tüüp [PERSON_NAME] p"
type textarea "Distance vision is affected by the type of lens used in the eye."
type textarea "Kaugele nägemist mõjutab läätse tüüp [PERSON_NAME] pannakse. Meie"
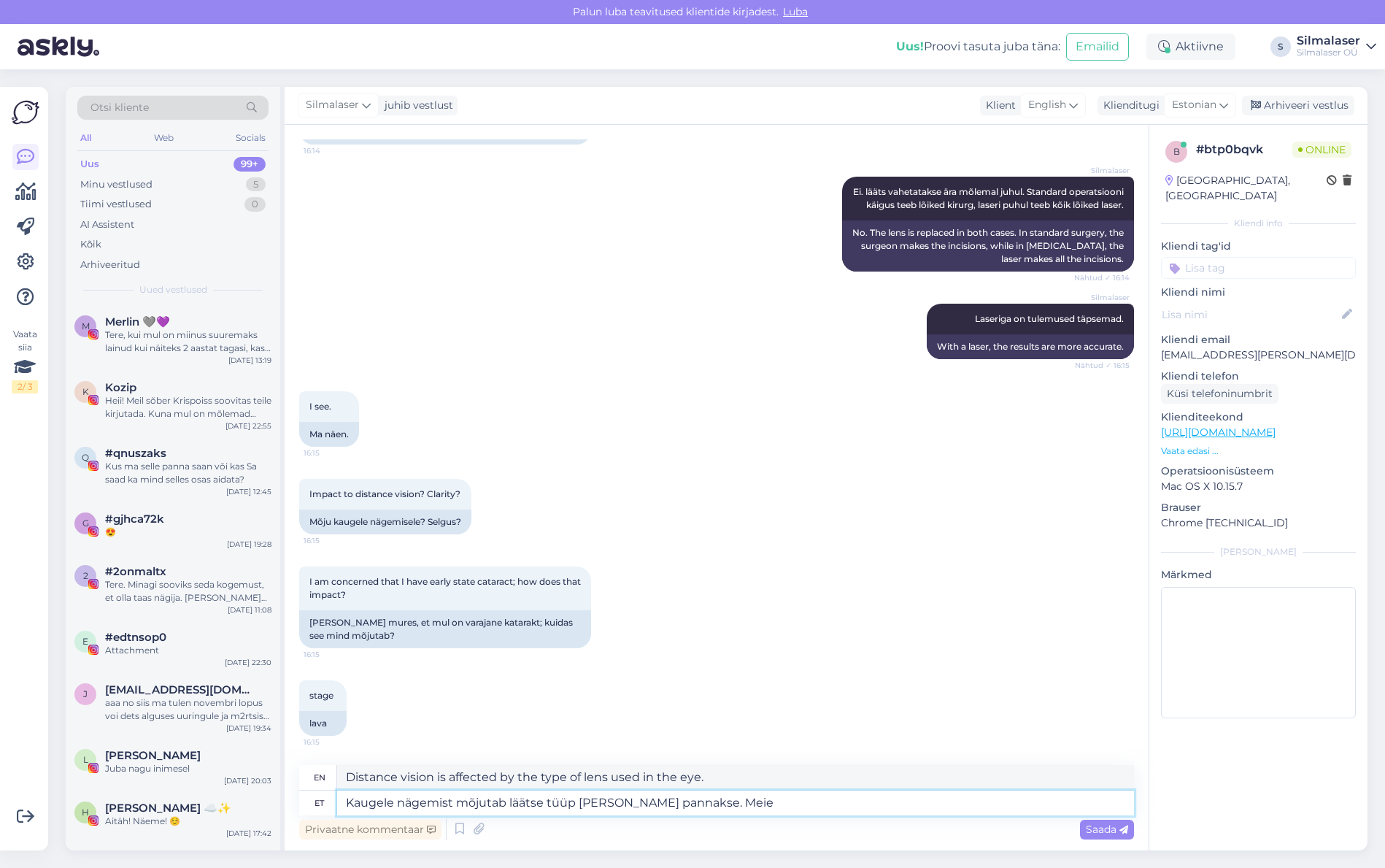
type textarea "Distance vision is affected by the type of lens that is placed in the eye."
type textarea "Kaugele nägemist mõjutab läätse tüüp [PERSON_NAME] pannakse. [PERSON_NAME]"
type textarea "Distance vision is affected by the type of lens that is placed in the eye. Our"
type textarea "Kaugele nägemist mõjutab läätse tüüp [PERSON_NAME] pannakse. Meie kliinikus o"
type textarea "Distance vision is affected by the type of lens that is placed in the eye. At o…"
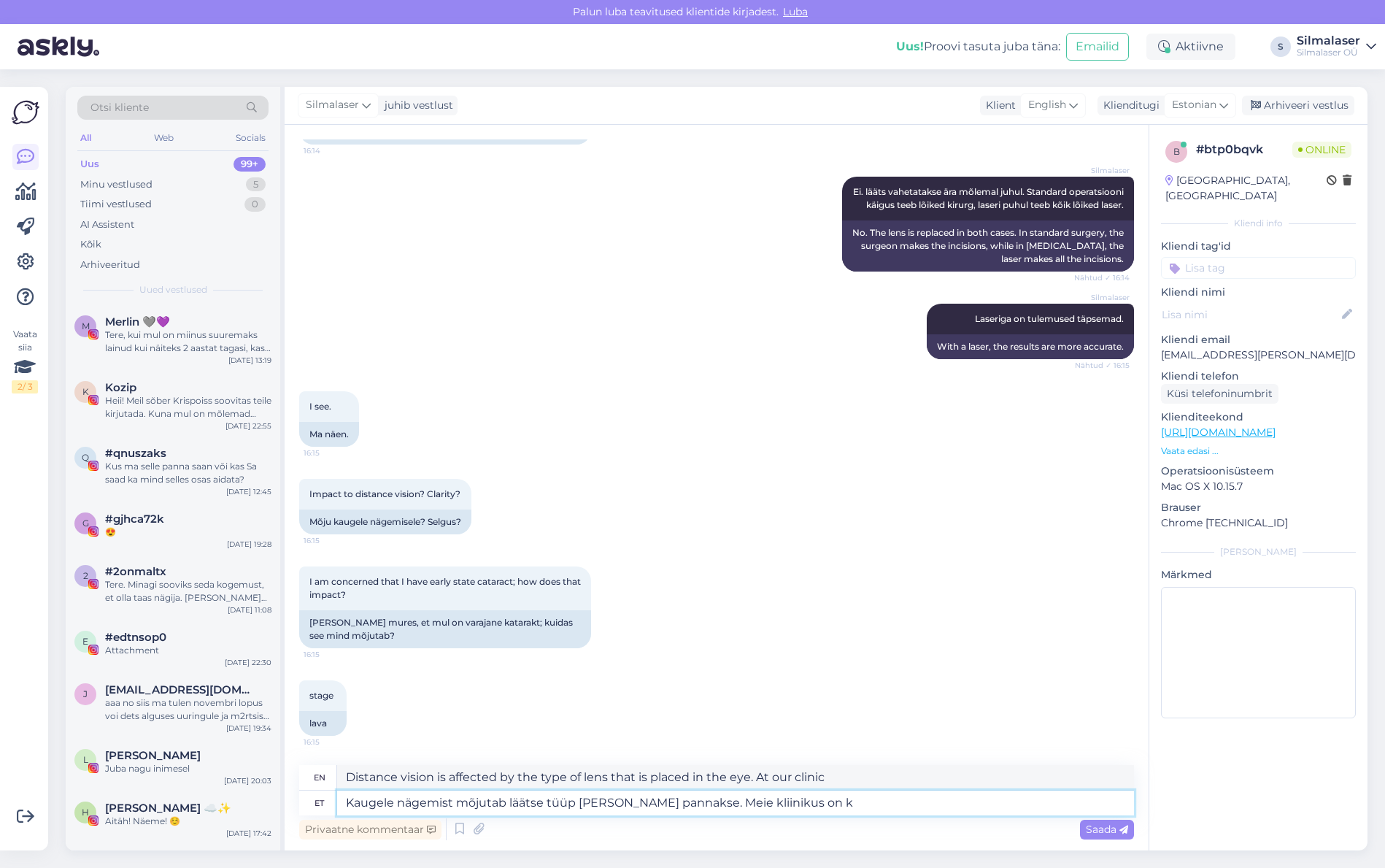
type textarea "Kaugele nägemist mõjutab läätse tüüp [PERSON_NAME] pannakse. Meie kliinikus on …"
type textarea "Distance vision is affected by the type of lens that is placed in the eye. At o…"
type textarea "Kaugele nägemist mõjutab läätse tüüp [PERSON_NAME] pannakse. Meie kliinikus on …"
type textarea "Distance vision is affected by the type of lens that is placed in the eye. Our …"
type textarea "Kaugele nägemist mõjutab läätse tüüp [PERSON_NAME] pannakse. Meie kliinikus on …"
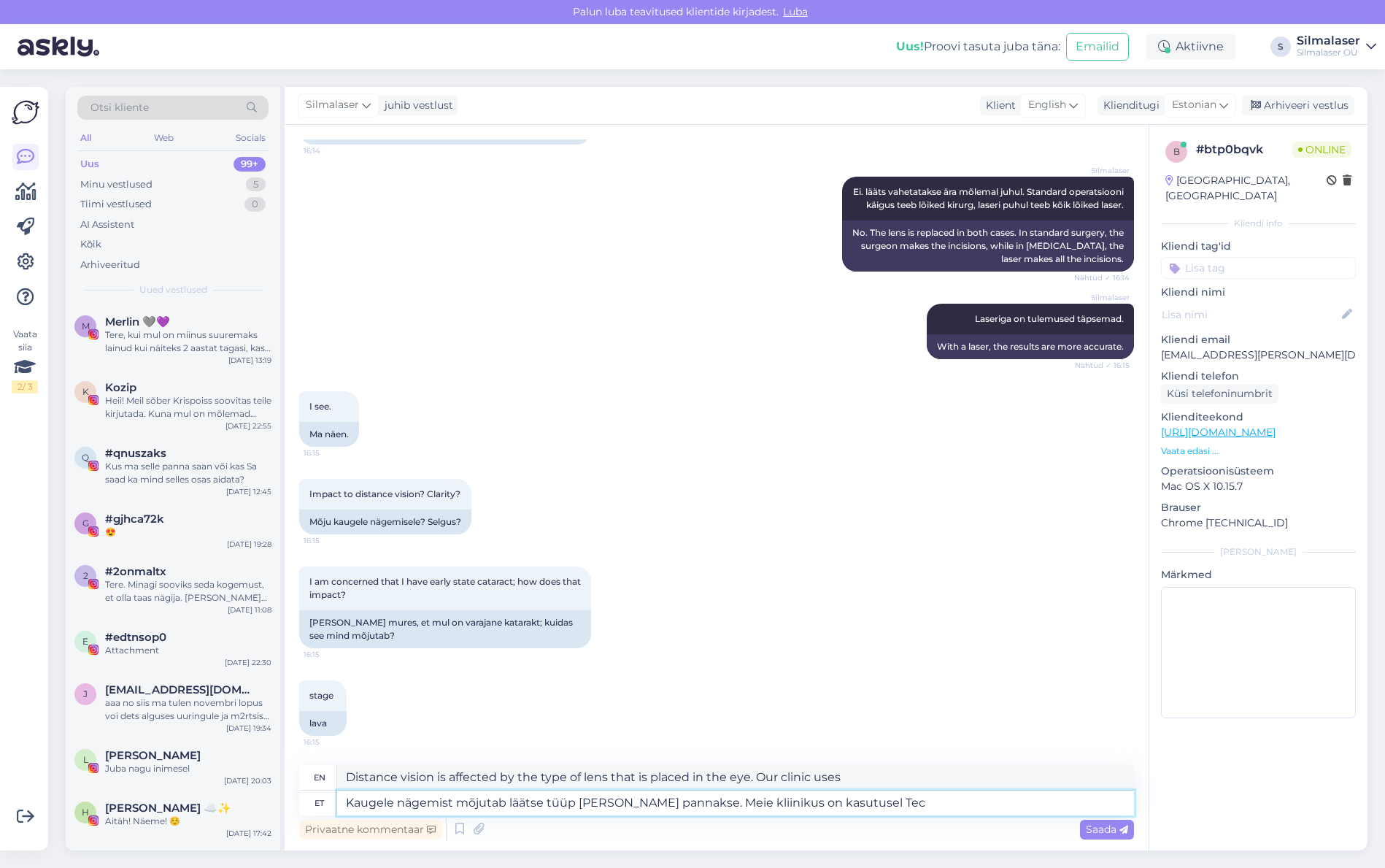
type textarea "Distance vision is affected by the type of lens that is placed in the eye. Our …"
type textarea "Kaugele nägemist mõjutab läätse tüüp [PERSON_NAME] pannakse. Meie kliinikus on …"
type textarea "Distance vision is affected by the type of lens that is placed in the eye. Our …"
type textarea "Kaugele nägemist mõjutab läätse tüüp [PERSON_NAME] pannakse. Meie kliinikus on …"
type textarea "Distance vision is affected by the type of lens that is placed in the eye. Our …"
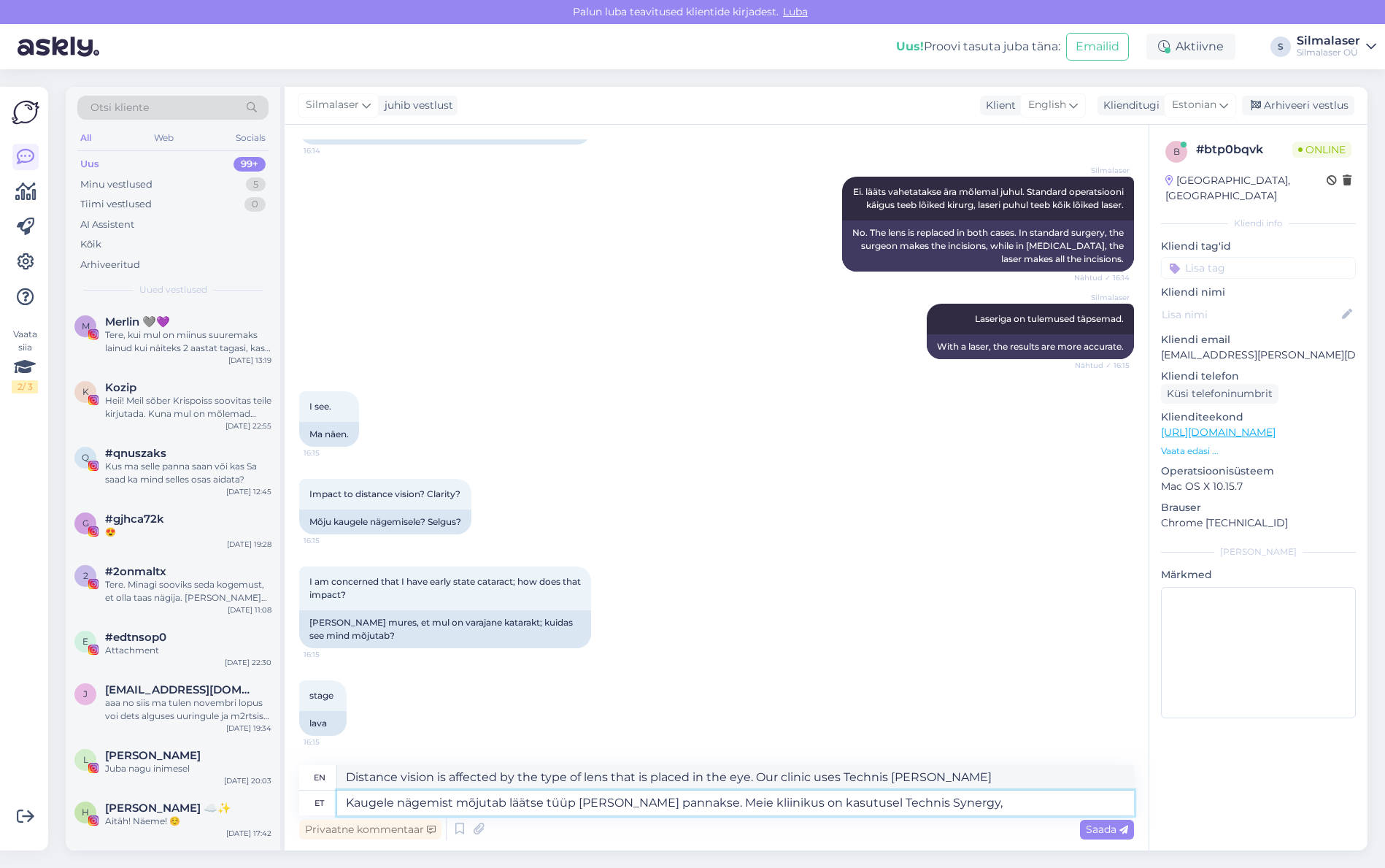
type textarea "Kaugele nägemist mõjutab läätse tüüp [PERSON_NAME] pannakse. Meie kliinikus on …"
type textarea "Distance vision is affected by the type of lens that is placed in the eye. Our …"
type textarea "Kaugele nägemist mõjutab läätse tüüp [PERSON_NAME] pannakse. Meie kliinikus on …"
type textarea "Distance vision is affected by the type of lens that is placed in the eye. Our …"
type textarea "Kaugele nägemist mõjutab läätse tüüp [PERSON_NAME] pannakse. Meie kliinikus on …"
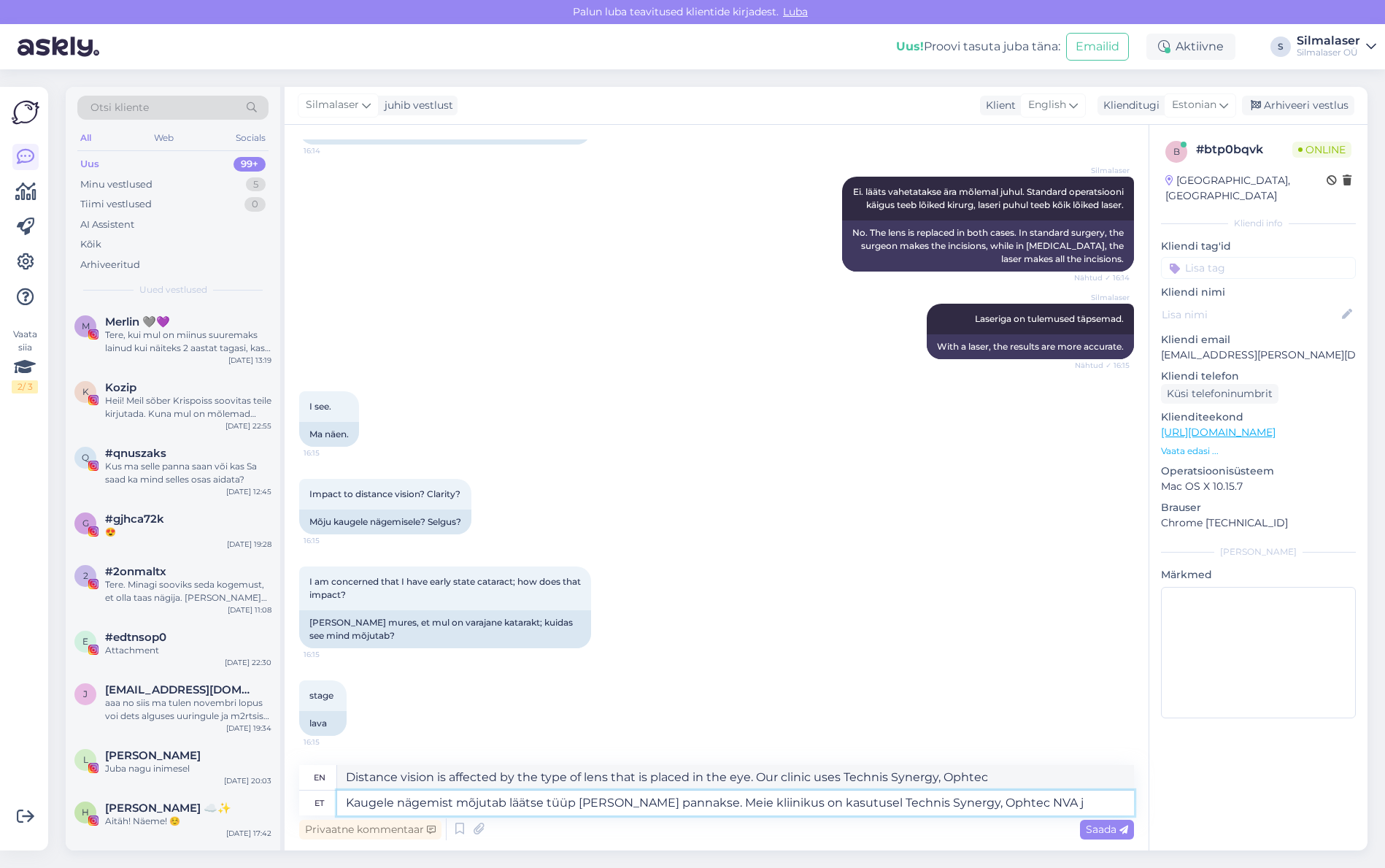
type textarea "Distance vision is affected by the type of lens that is placed in the eye. Our …"
type textarea "Kaugele nägemist mõjutab läätse tüüp [PERSON_NAME] pannakse. Meie kliinikus on …"
type textarea "Distance vision is affected by the type of lens that is placed in the eye. Our …"
type textarea "Kaugele nägemist mõjutab läätse tüüp [PERSON_NAME] pannakse. Meie kliinikus on …"
type textarea "Distance vision is affected by the type of lens that is placed in the eye. Our …"
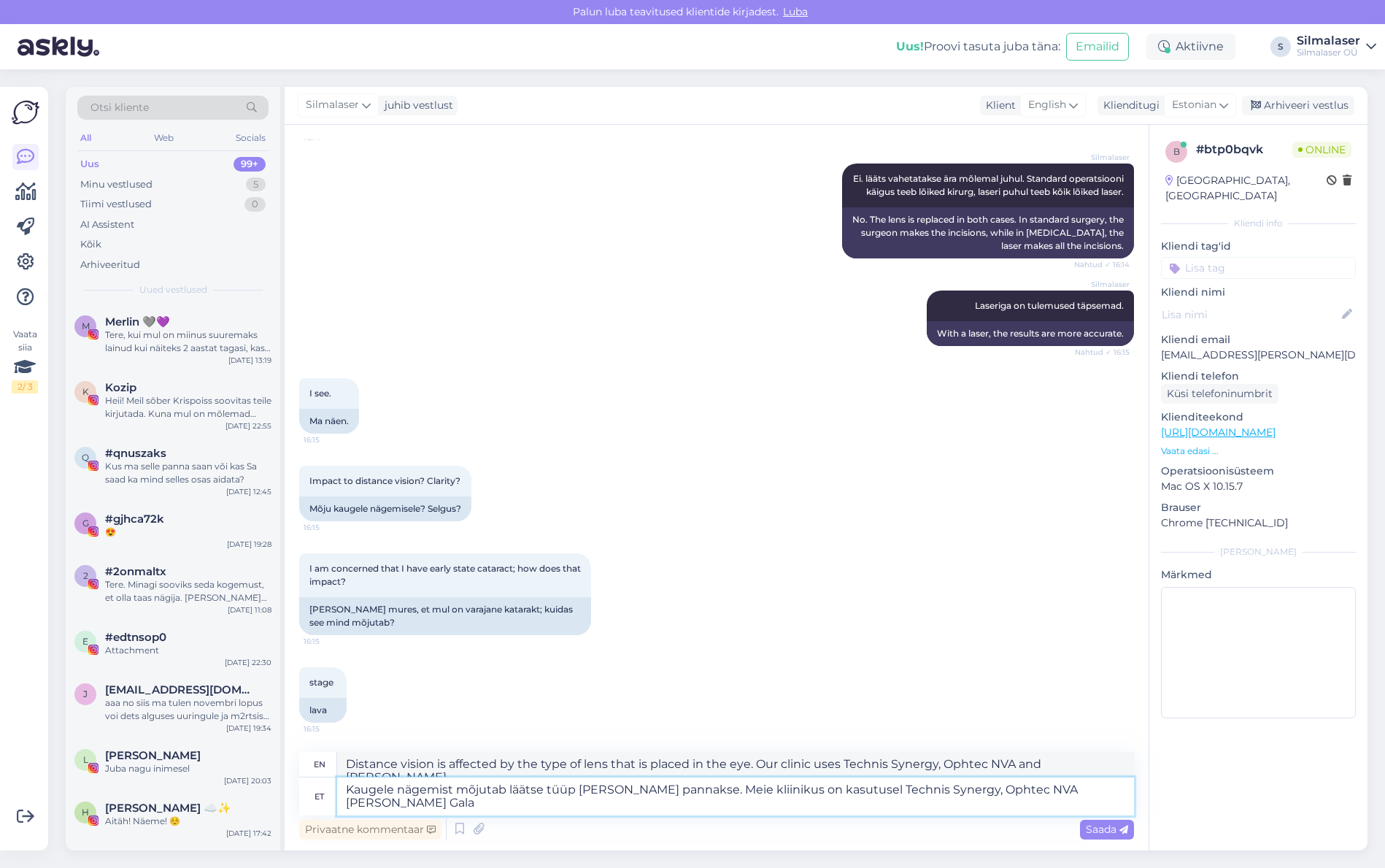
scroll to position [601, 0]
type textarea "Kaugele nägemist mõjutab läätse tüüp [PERSON_NAME] pannakse. Meie kliinikus on …"
type textarea "Distance vision is affected by the type of lens that is inserted into the eye. …"
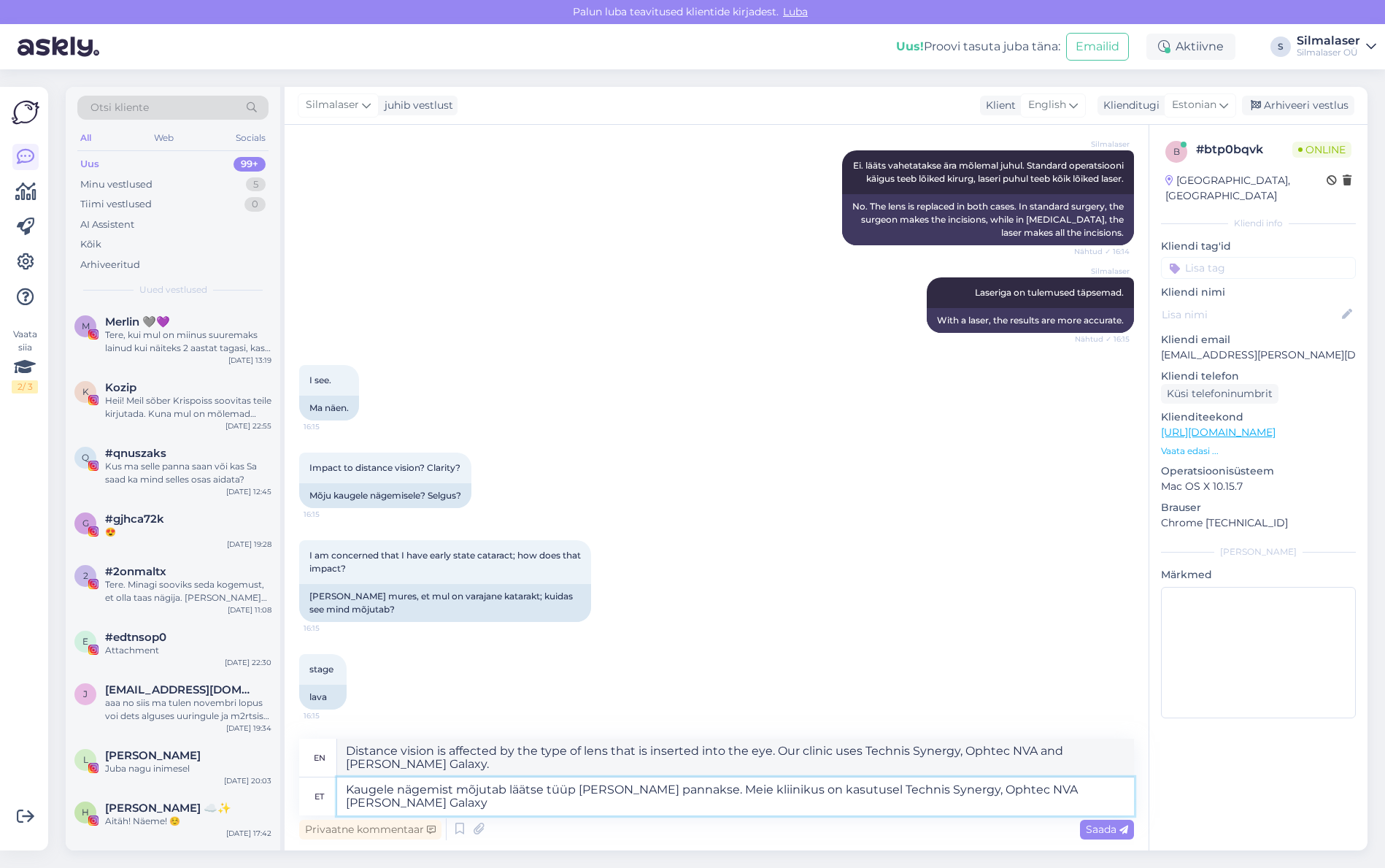
scroll to position [603, 0]
type textarea "Kaugele nägemist mõjutab läätse tüüp [PERSON_NAME] pannakse. Meie kliinikus on …"
type textarea "Distance vision is affected by the type of lens that is placed in the eye. Our …"
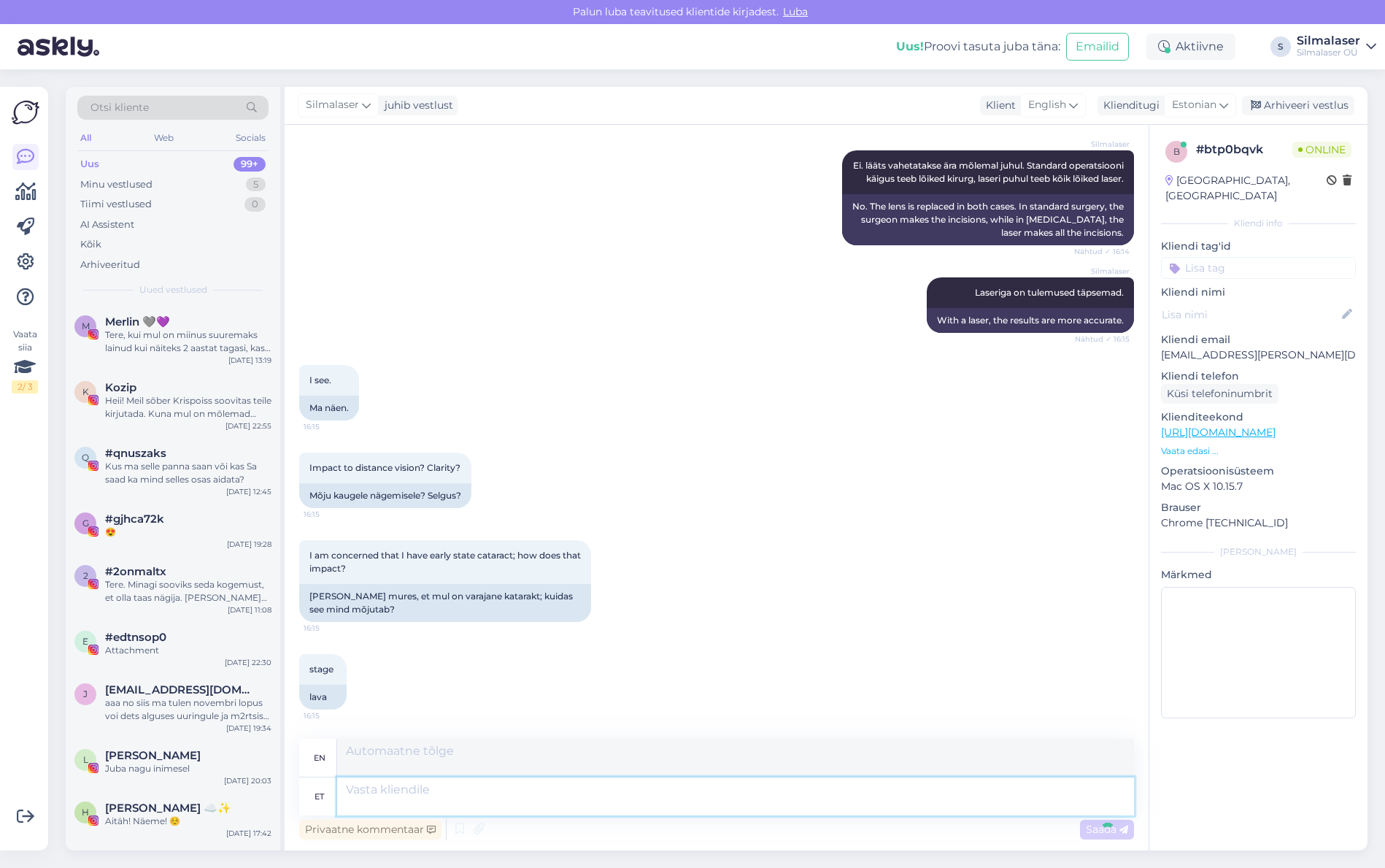
scroll to position [728, 0]
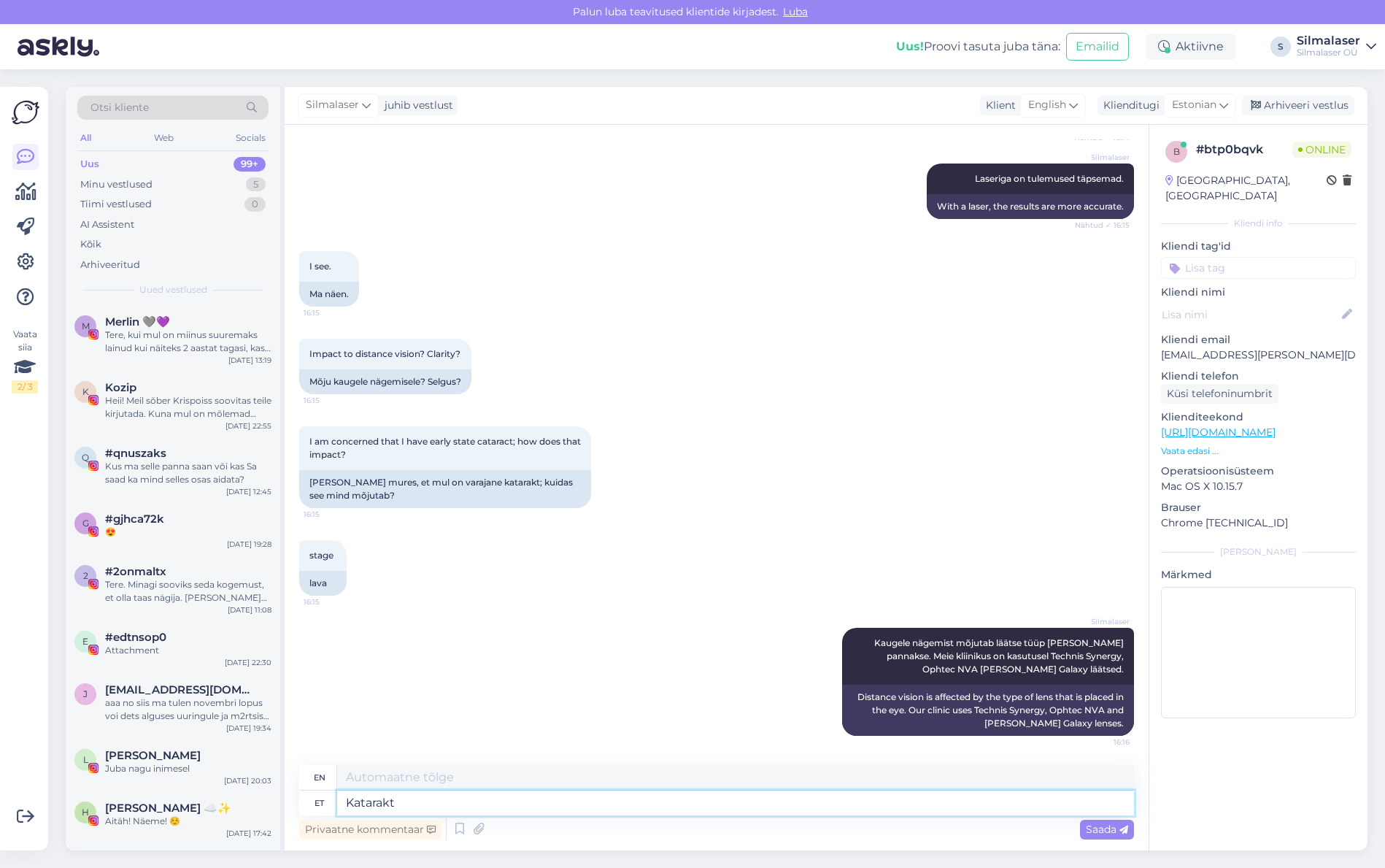
type textarea "Katarakt e"
type textarea "Cataract"
type textarea "Katarakt ei m"
type textarea "[MEDICAL_DATA] do not"
type textarea "Katarakt ei mõjuta, ku"
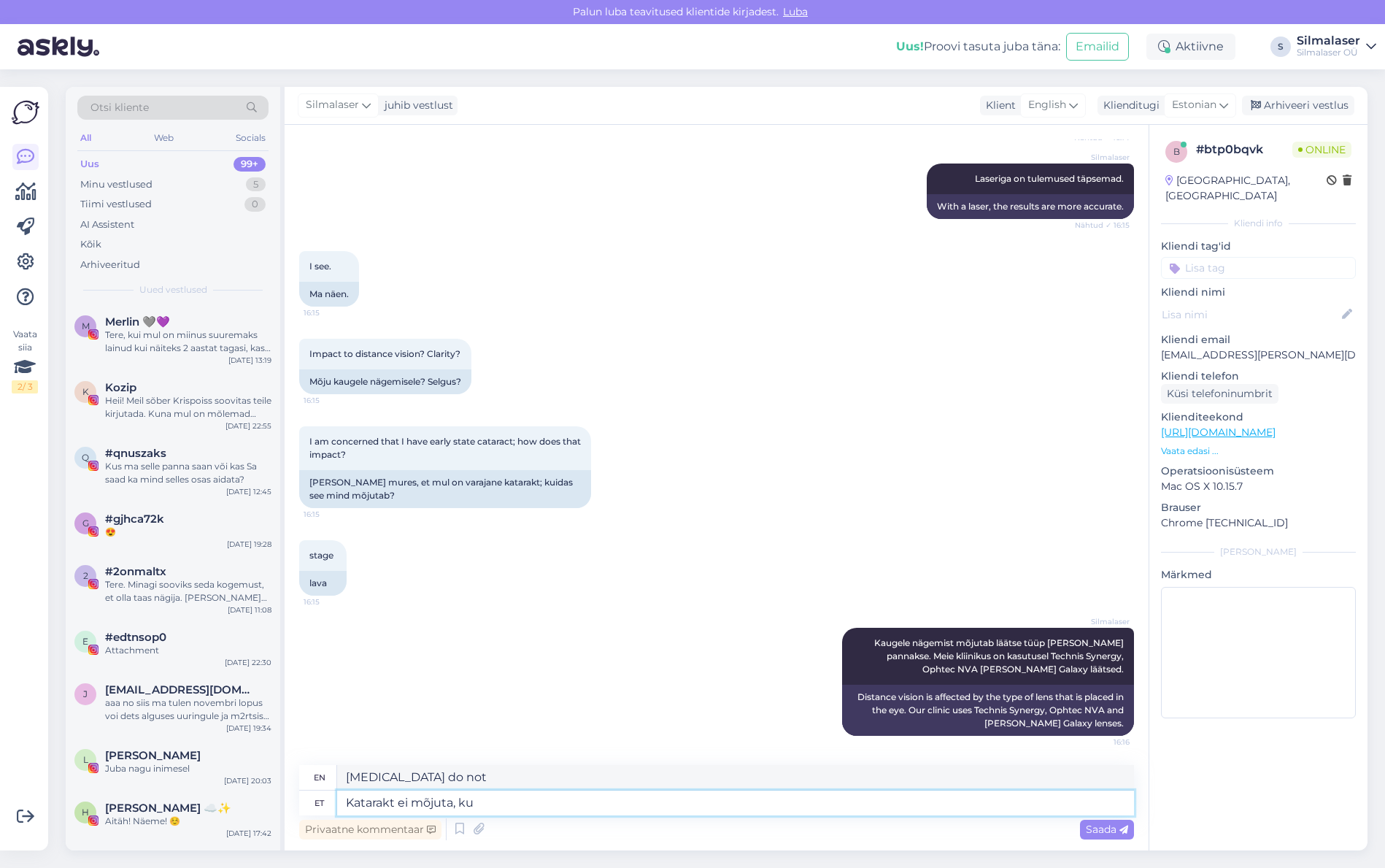
type textarea "[MEDICAL_DATA] do not affect,"
type textarea "Katarakt ei mõjuta, kua"
type textarea "[MEDICAL_DATA] do not affect how"
type textarea "Katarakt ei mõjuta, kuna"
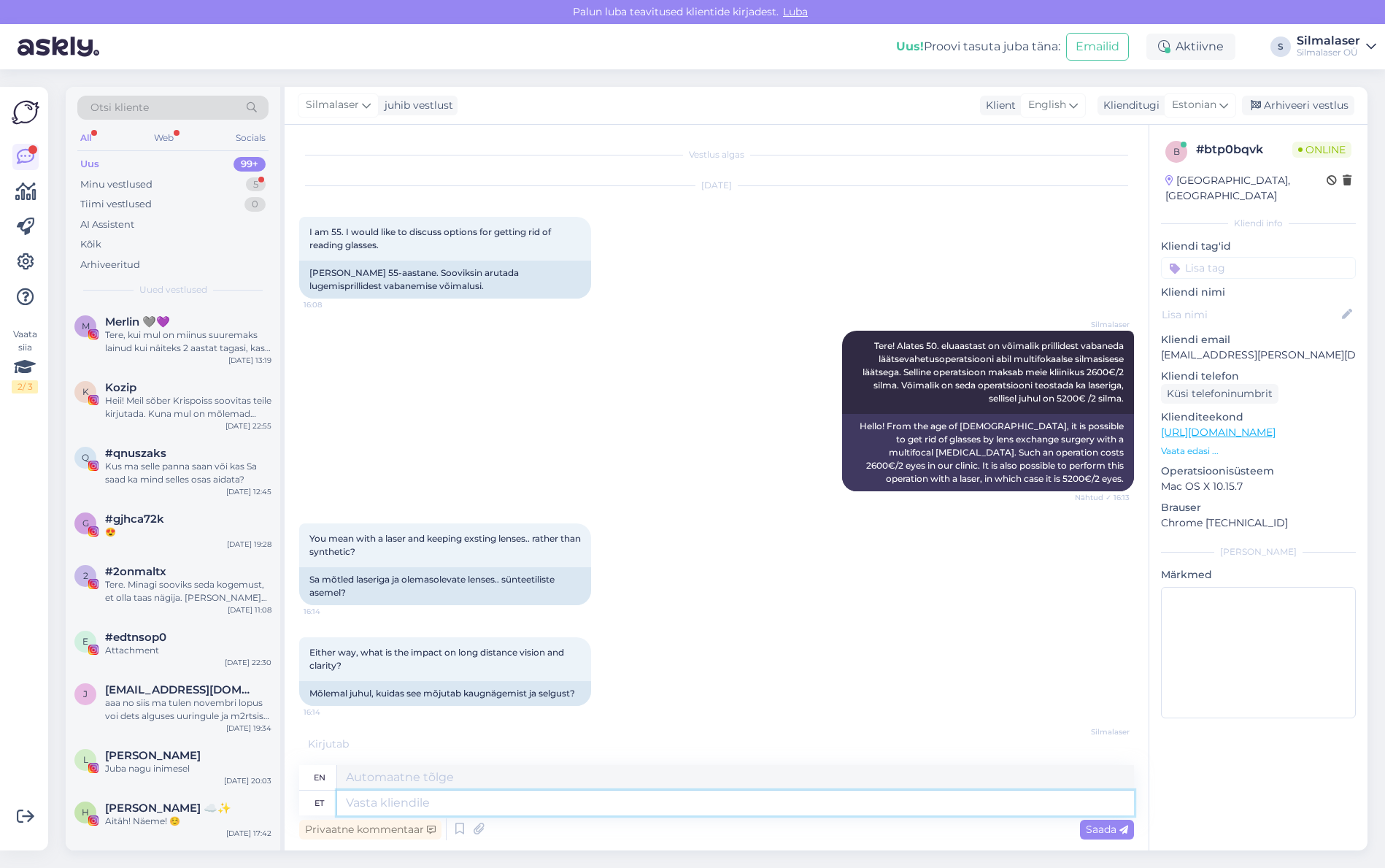
scroll to position [1321, 0]
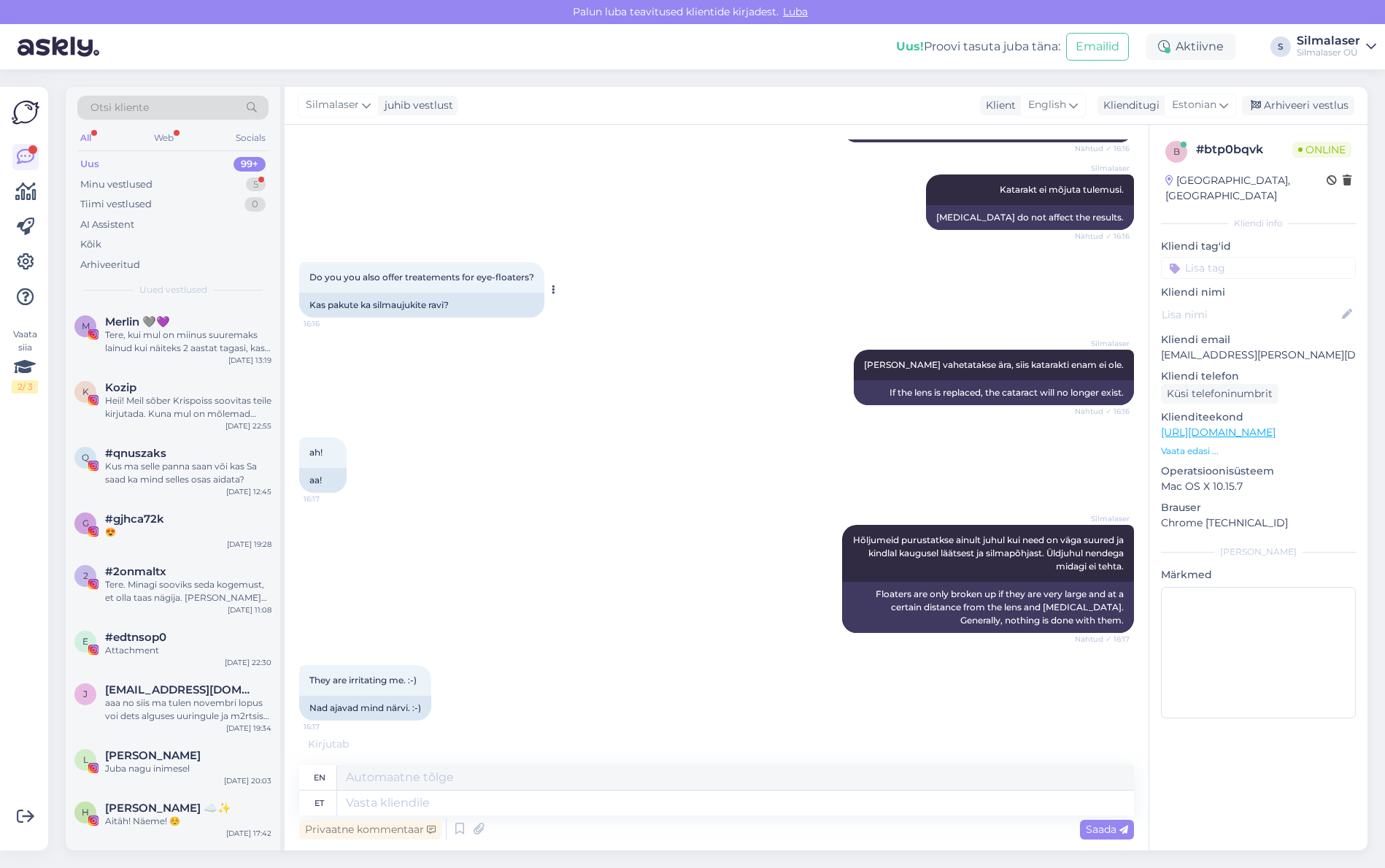
drag, startPoint x: 413, startPoint y: 284, endPoint x: 446, endPoint y: 277, distance: 33.7
click at [446, 277] on div "Do you you also offer treatements for eye-floaters? 16:16" at bounding box center [422, 277] width 245 height 31
click at [465, 490] on div "ah! 16:17 aa!" at bounding box center [716, 464] width 835 height 88
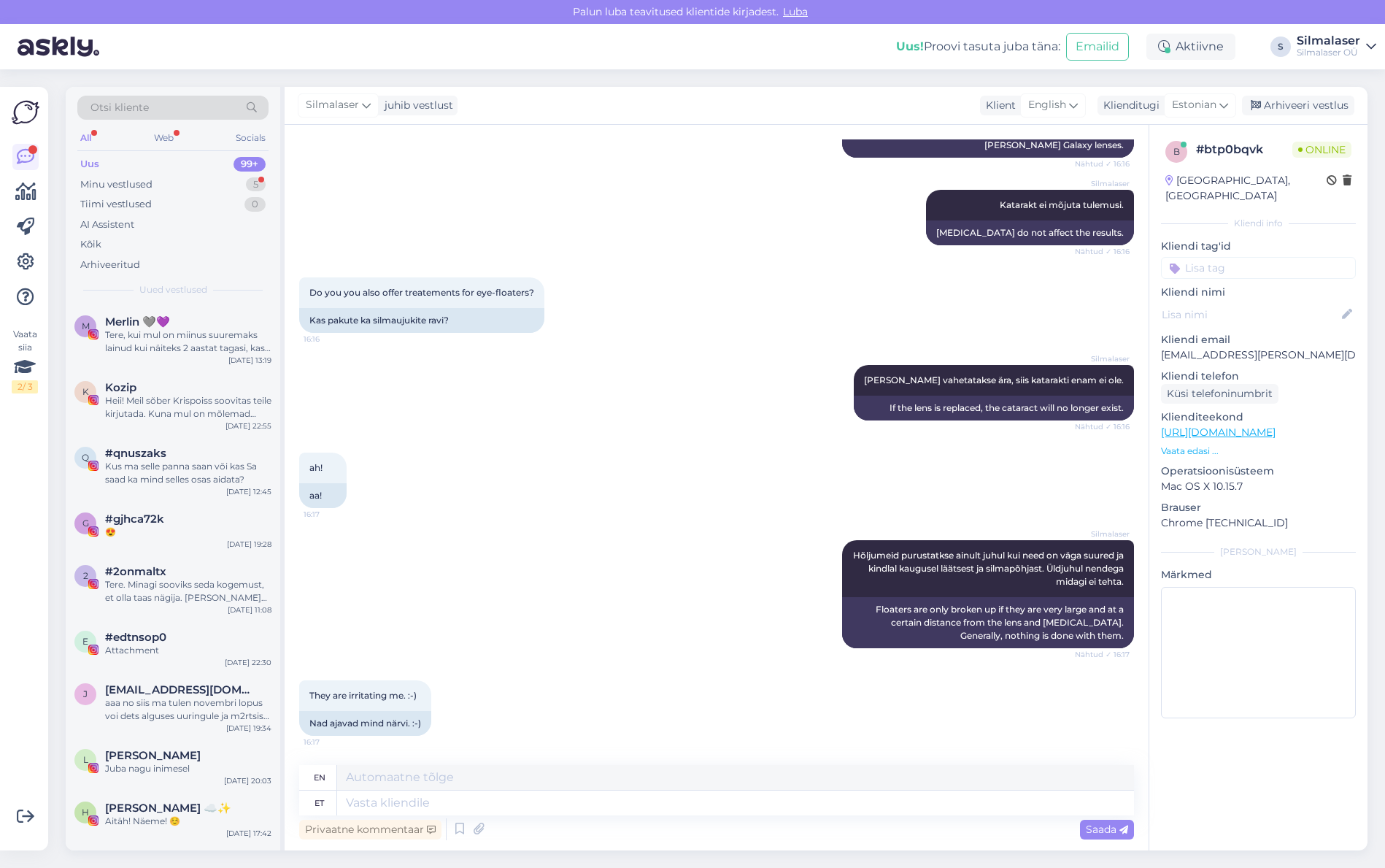
scroll to position [1305, 0]
drag, startPoint x: 421, startPoint y: 693, endPoint x: 384, endPoint y: 696, distance: 37.1
click at [384, 696] on div "They are irritating me. :-) 16:17" at bounding box center [365, 696] width 132 height 31
click at [519, 673] on div "They are irritating me. :-) 16:17 Nad ajavad mind närvi. :-)" at bounding box center [716, 708] width 835 height 88
click at [457, 800] on textarea at bounding box center [736, 803] width 797 height 25
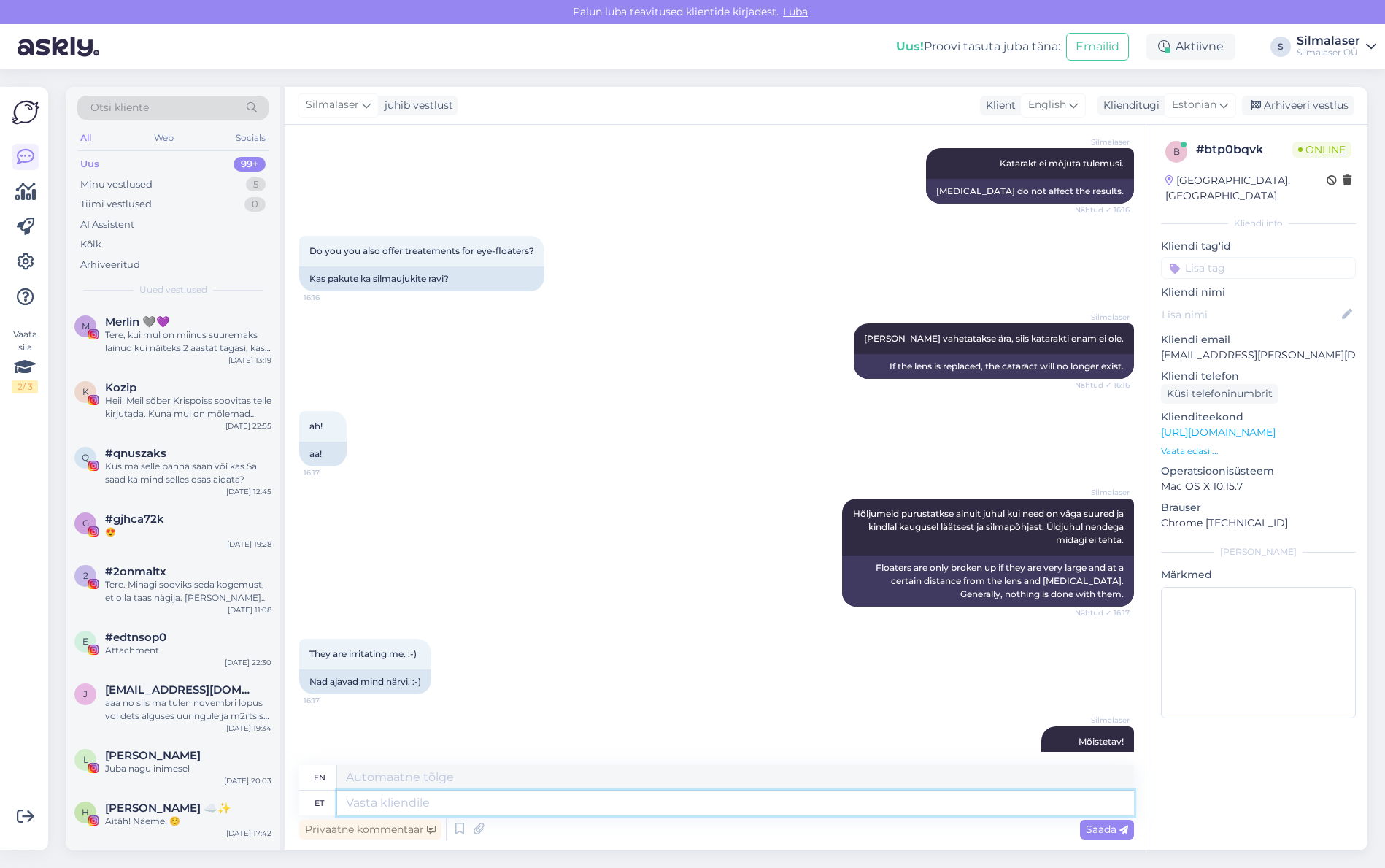
scroll to position [1393, 0]
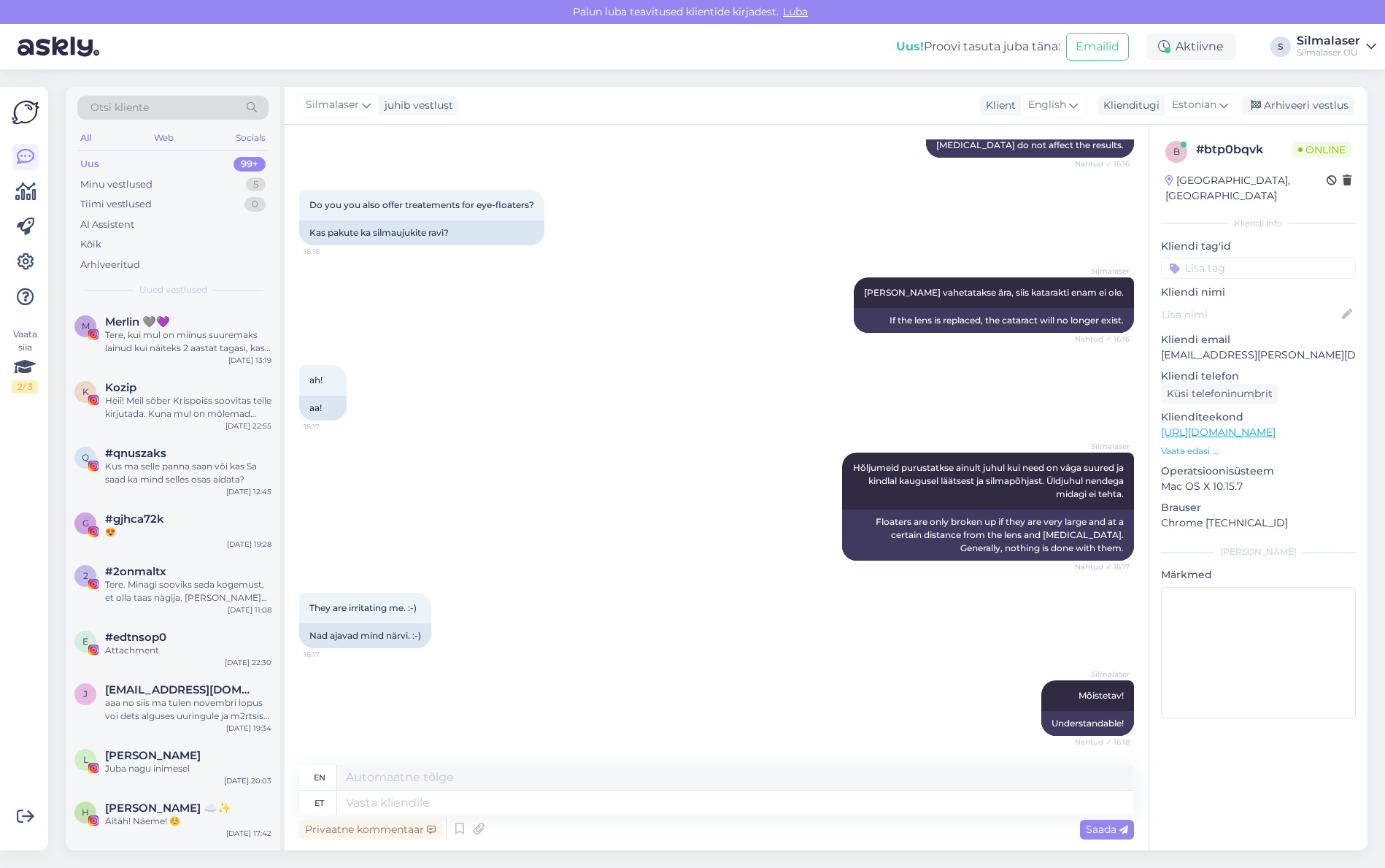
click at [691, 725] on div "Silmalaser Mõistetav! Nähtud ✓ 16:18 Understandable!" at bounding box center [716, 708] width 835 height 88
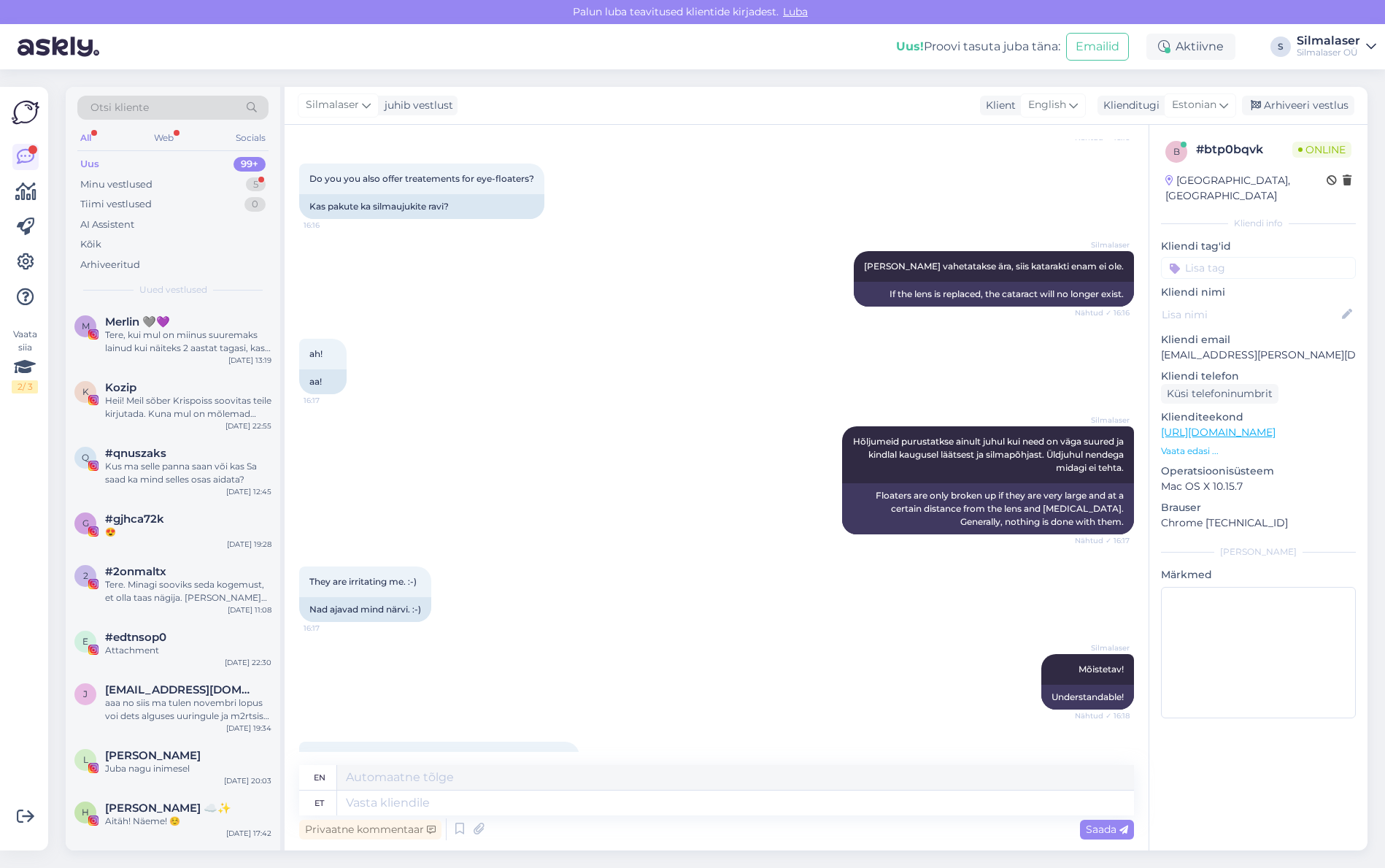
scroll to position [1572, 0]
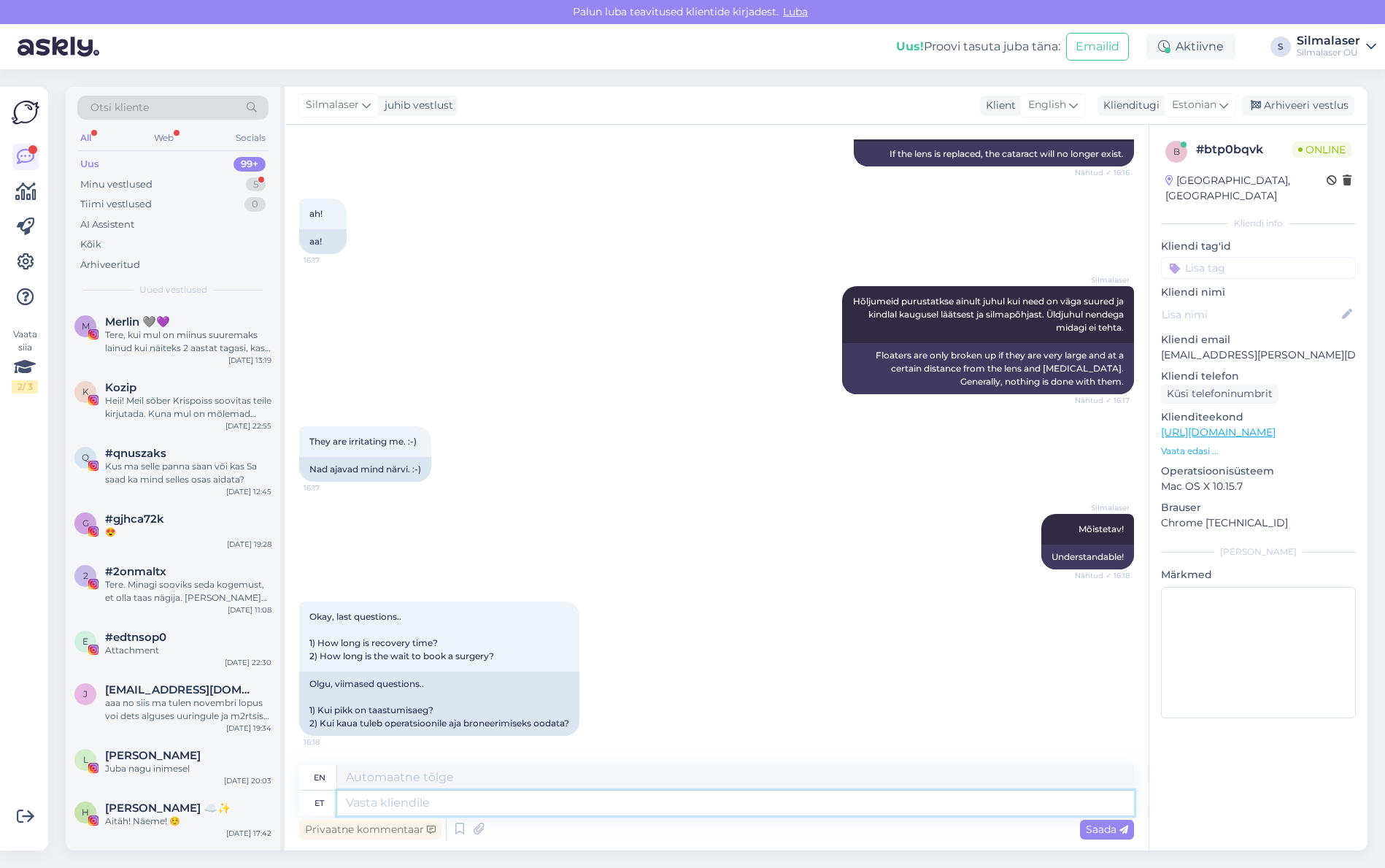
click at [568, 796] on textarea at bounding box center [736, 803] width 797 height 25
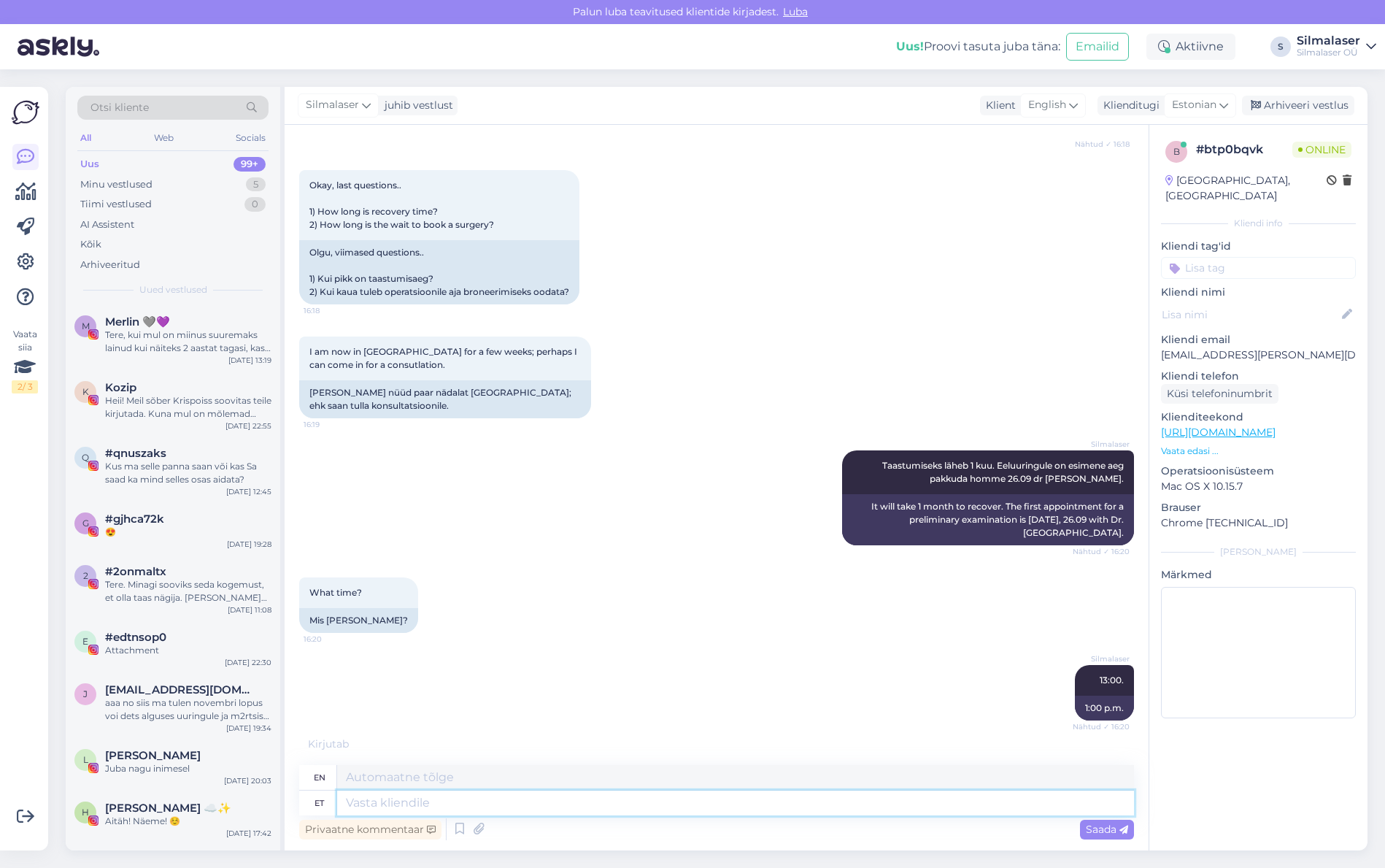
scroll to position [1975, 0]
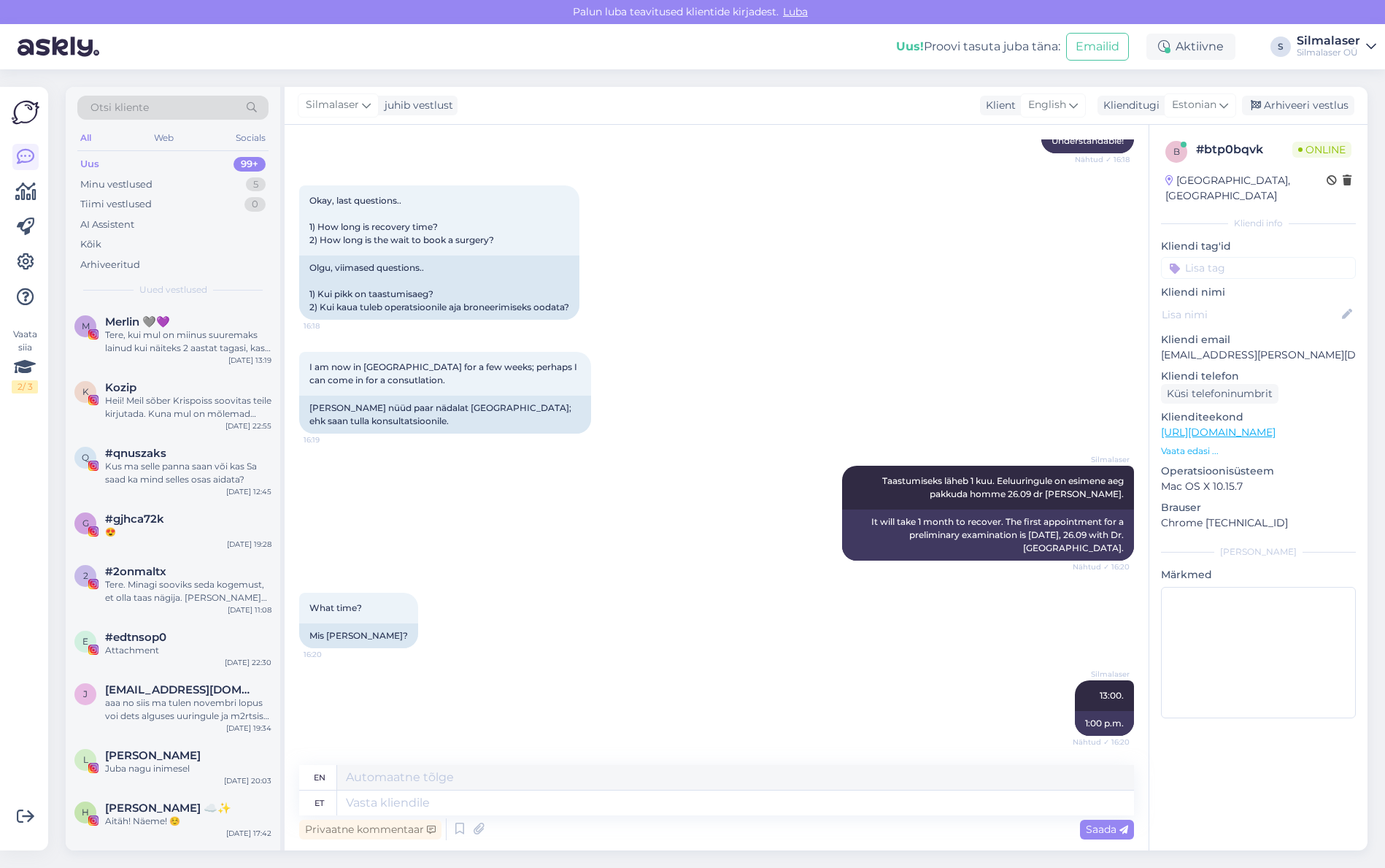
click at [433, 532] on div "Silmalaser Taastumiseks läheb 1 kuu. Eeluuringule on esimene aeg pakkuda homme …" at bounding box center [716, 513] width 835 height 127
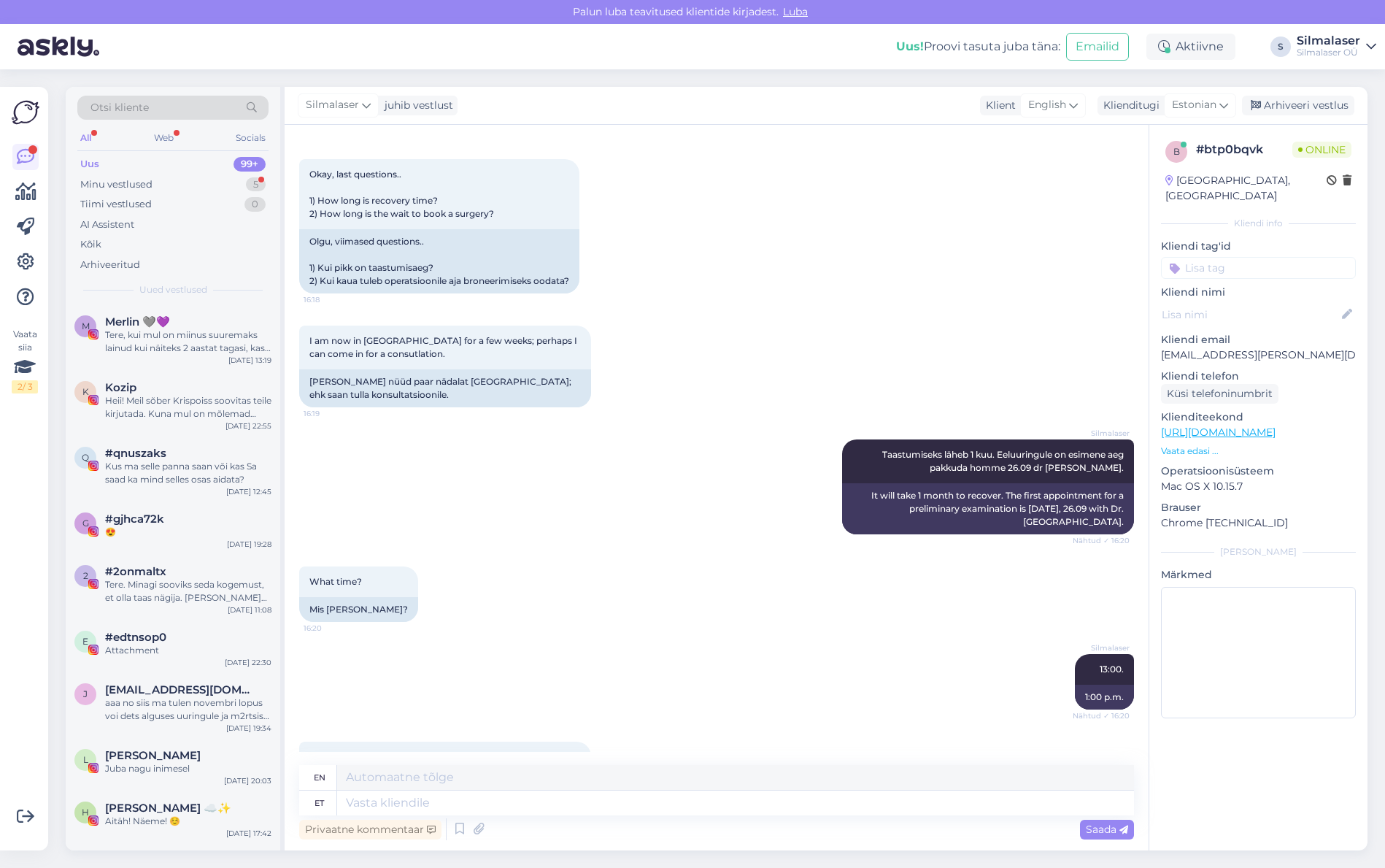
scroll to position [2141, 0]
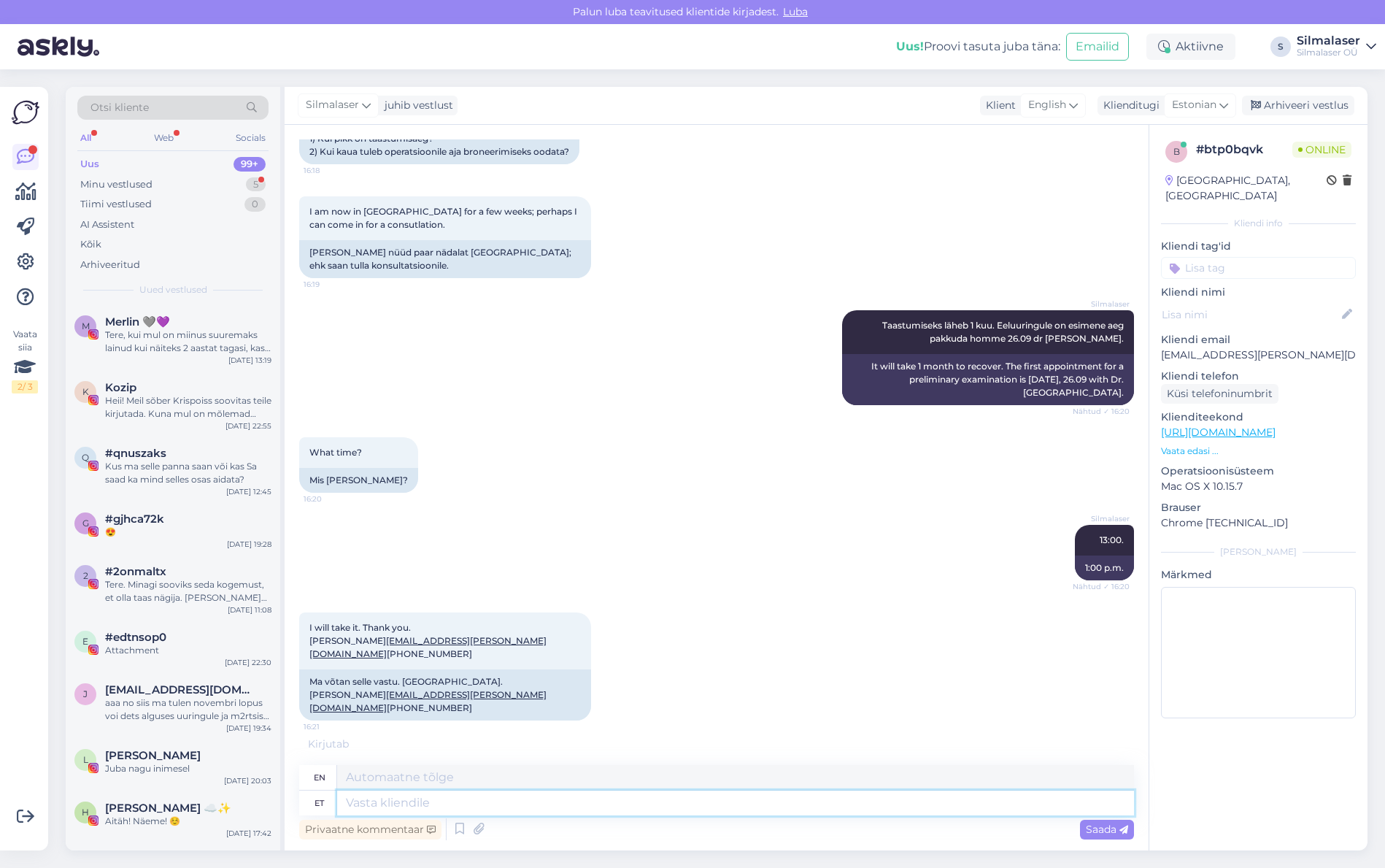
click at [451, 807] on textarea at bounding box center [736, 803] width 797 height 25
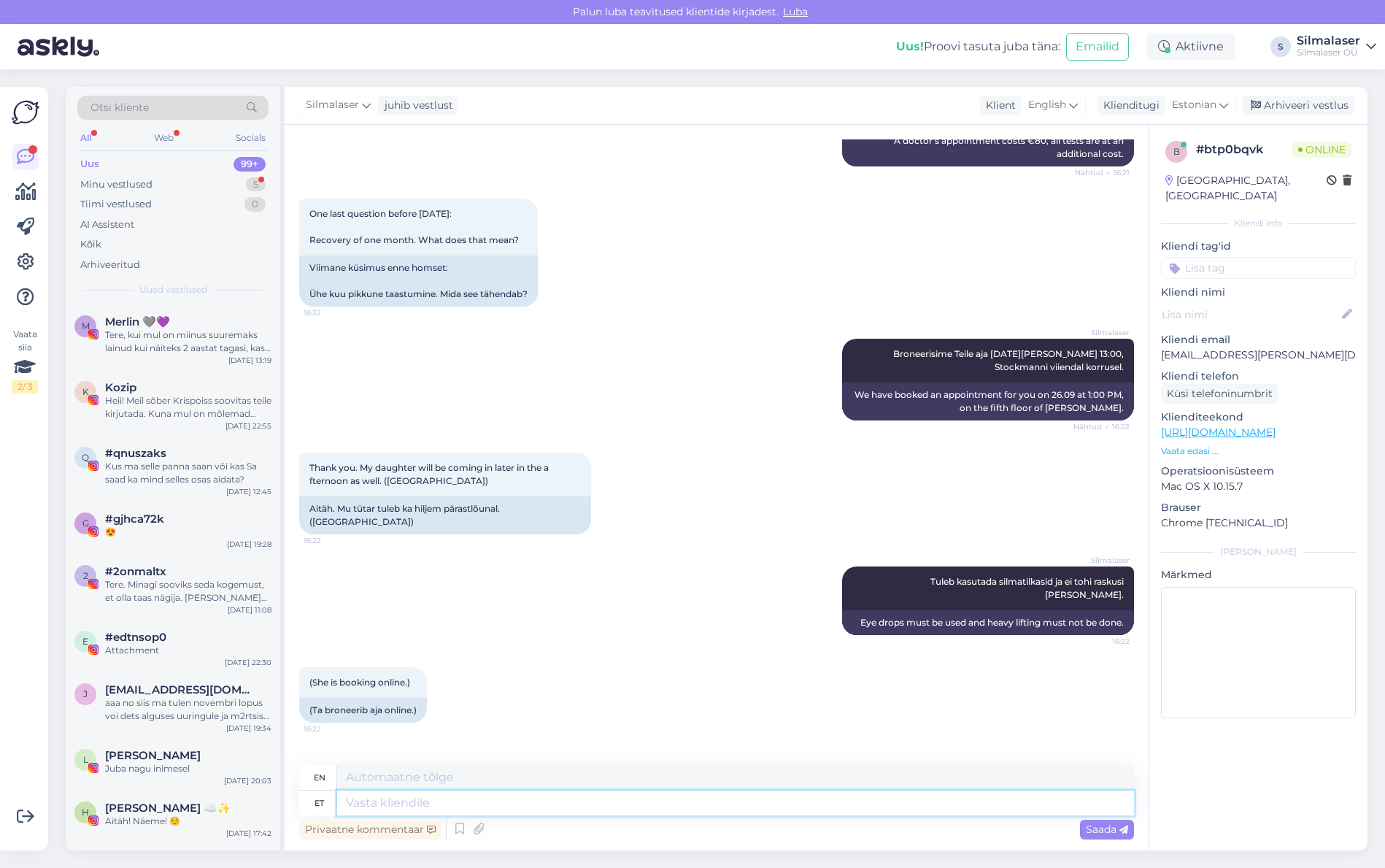
scroll to position [2860, 0]
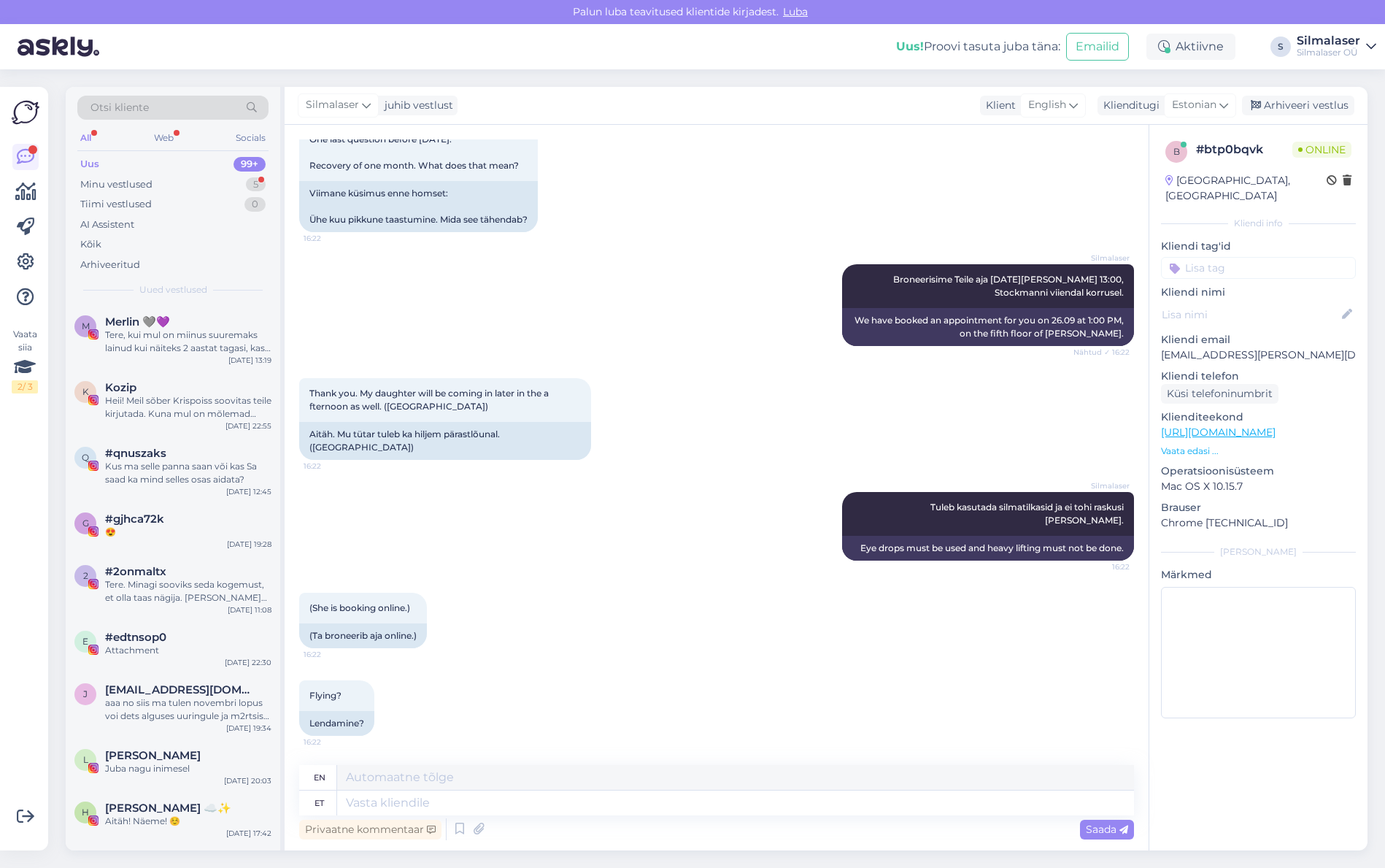
click at [468, 705] on div "Flying? 16:22 Lendamine?" at bounding box center [716, 708] width 835 height 88
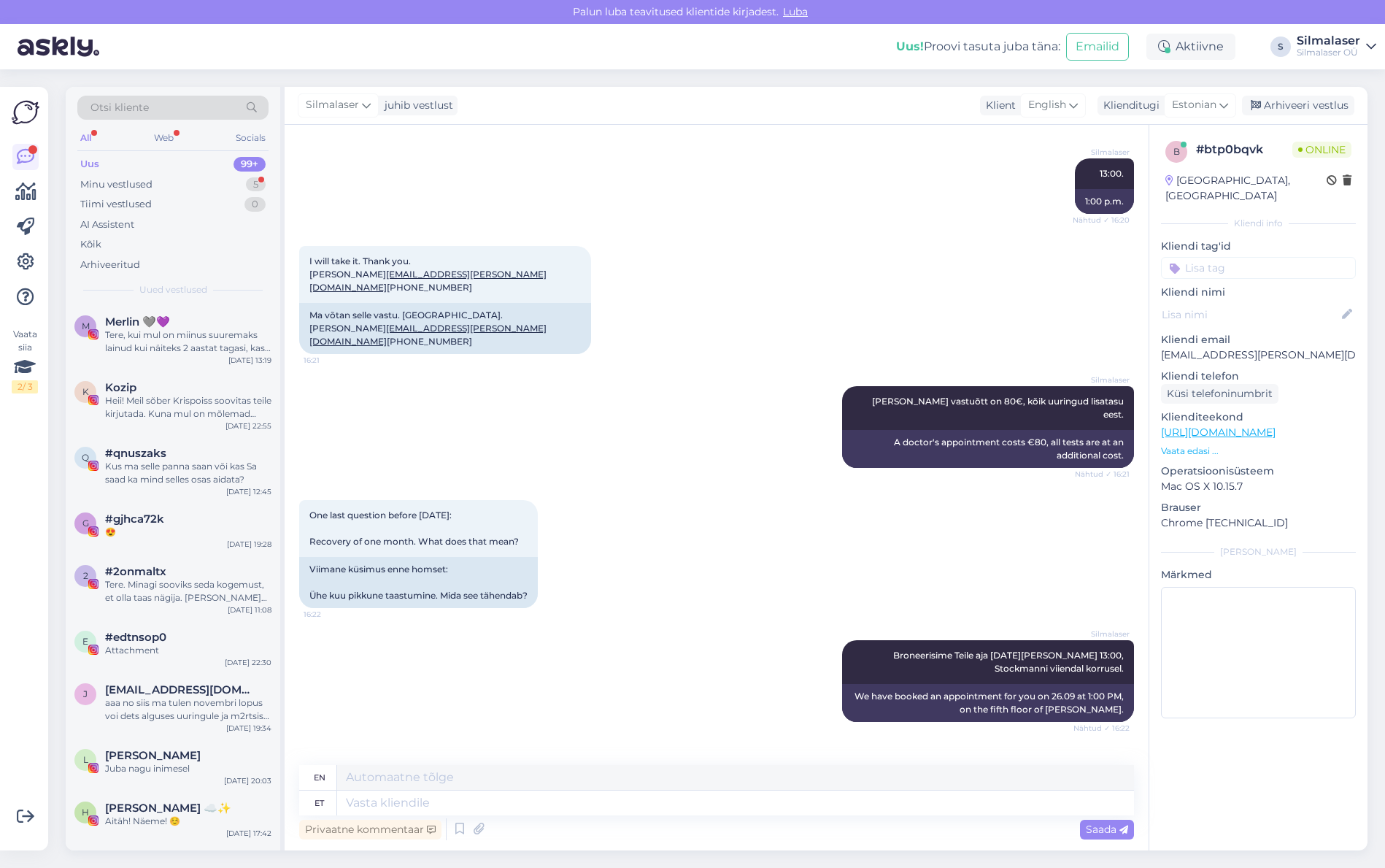
scroll to position [2406, 0]
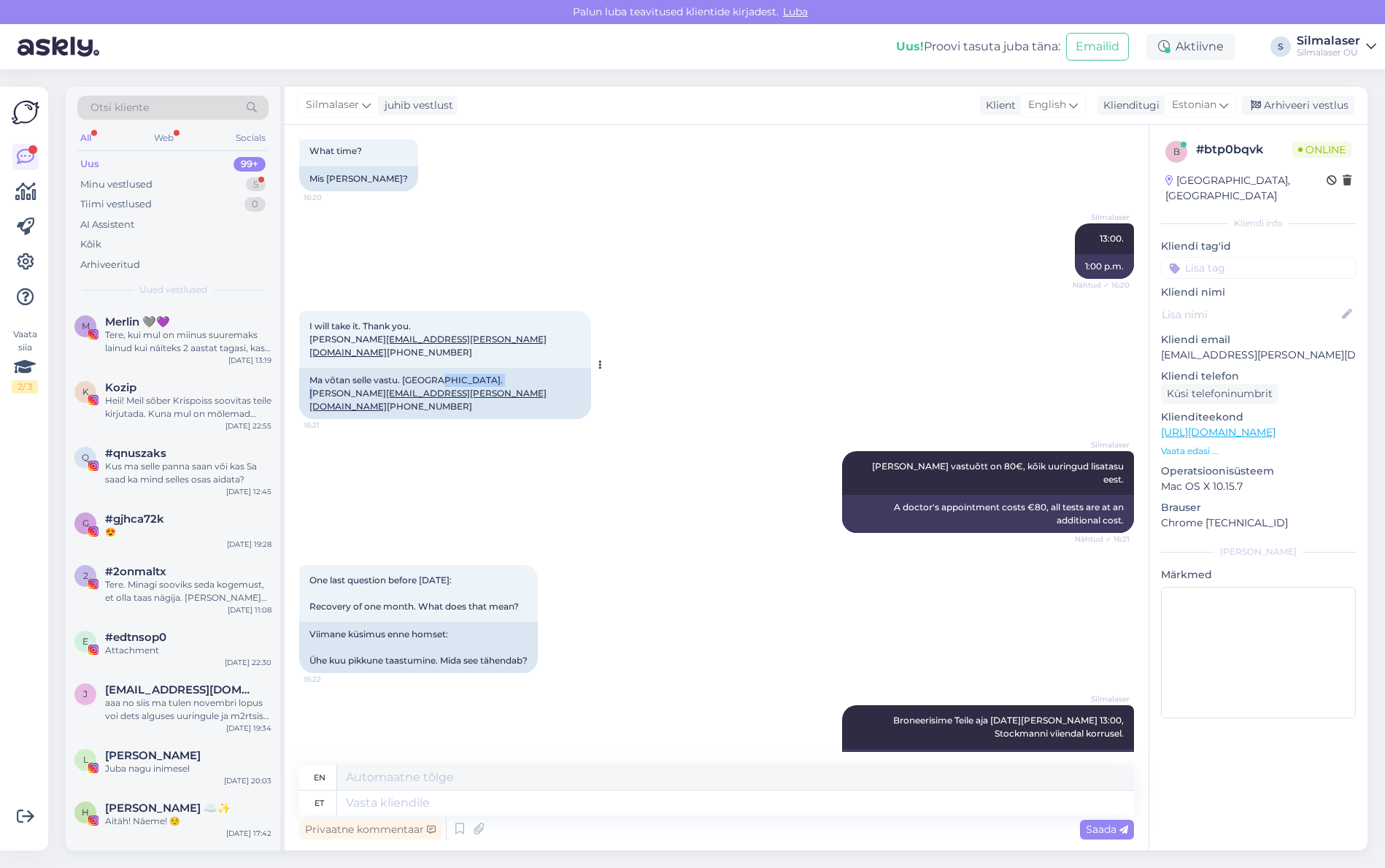
drag, startPoint x: 307, startPoint y: 433, endPoint x: 375, endPoint y: 432, distance: 68.0
click at [375, 418] on div "Ma võtan selle vastu. [GEOGRAPHIC_DATA]. [PERSON_NAME] [EMAIL_ADDRESS][PERSON_N…" at bounding box center [445, 394] width 292 height 51
copy div "[PERSON_NAME]"
drag, startPoint x: 393, startPoint y: 450, endPoint x: 308, endPoint y: 446, distance: 85.1
click at [308, 418] on div "Ma võtan selle vastu. [GEOGRAPHIC_DATA]. [PERSON_NAME] [EMAIL_ADDRESS][PERSON_N…" at bounding box center [445, 394] width 292 height 51
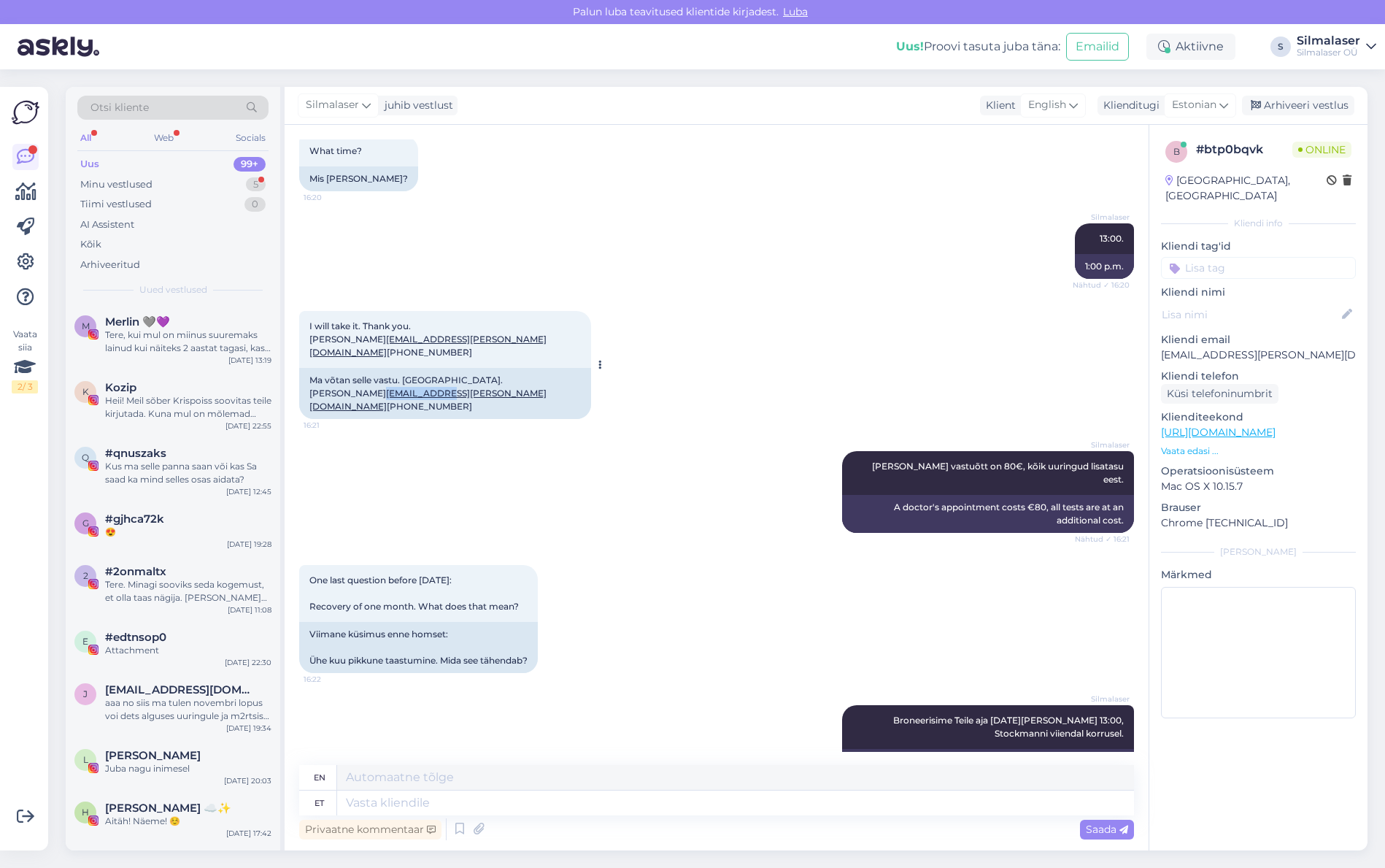
copy link "[EMAIL_ADDRESS][PERSON_NAME][DOMAIN_NAME]"
drag, startPoint x: 376, startPoint y: 456, endPoint x: 316, endPoint y: 460, distance: 60.1
click at [311, 418] on div "Ma võtan selle vastu. [GEOGRAPHIC_DATA]. [PERSON_NAME] [EMAIL_ADDRESS][PERSON_N…" at bounding box center [445, 394] width 292 height 51
copy div "[PHONE_NUMBER]"
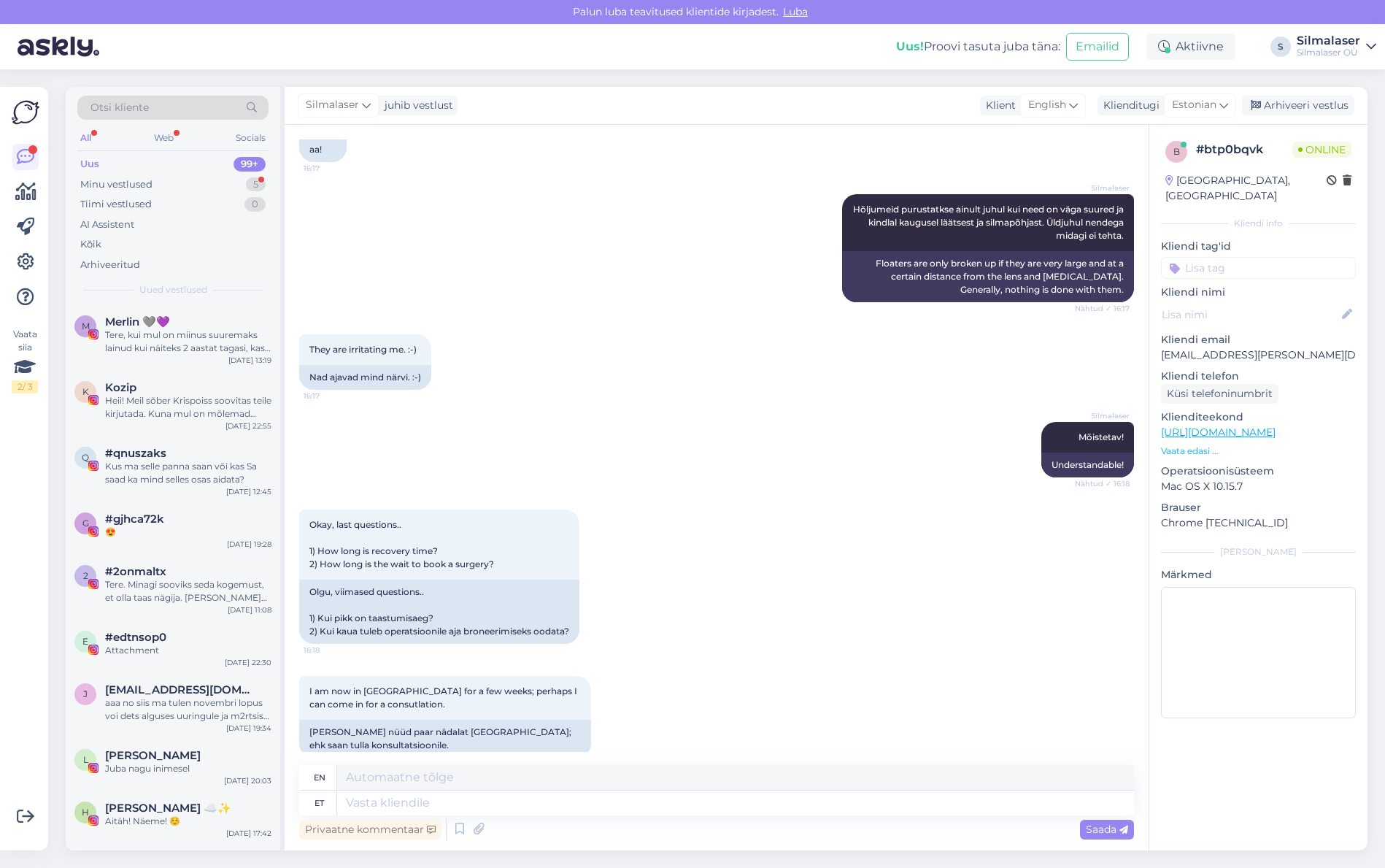
scroll to position [2860, 0]
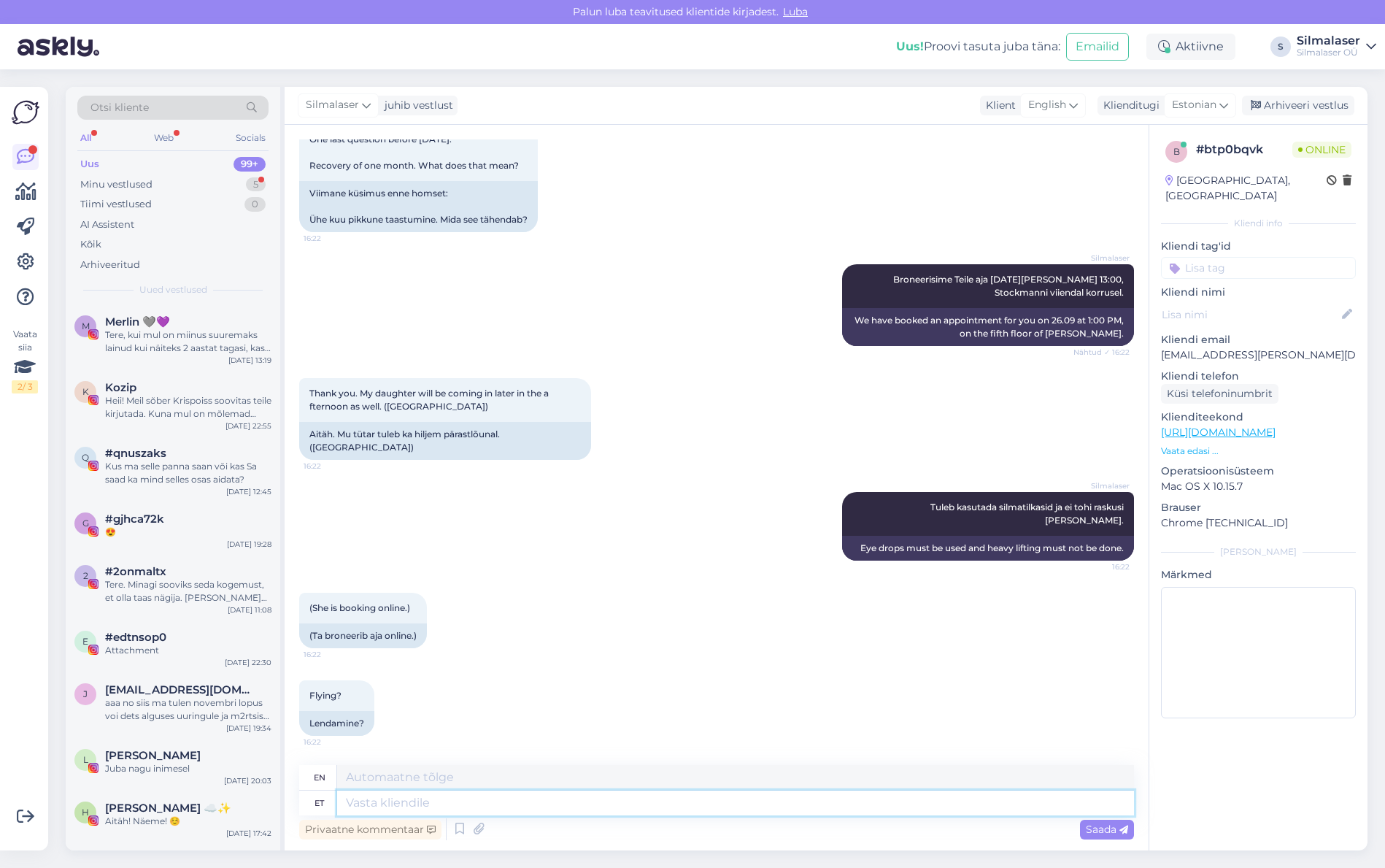
click at [498, 808] on textarea at bounding box center [736, 803] width 797 height 25
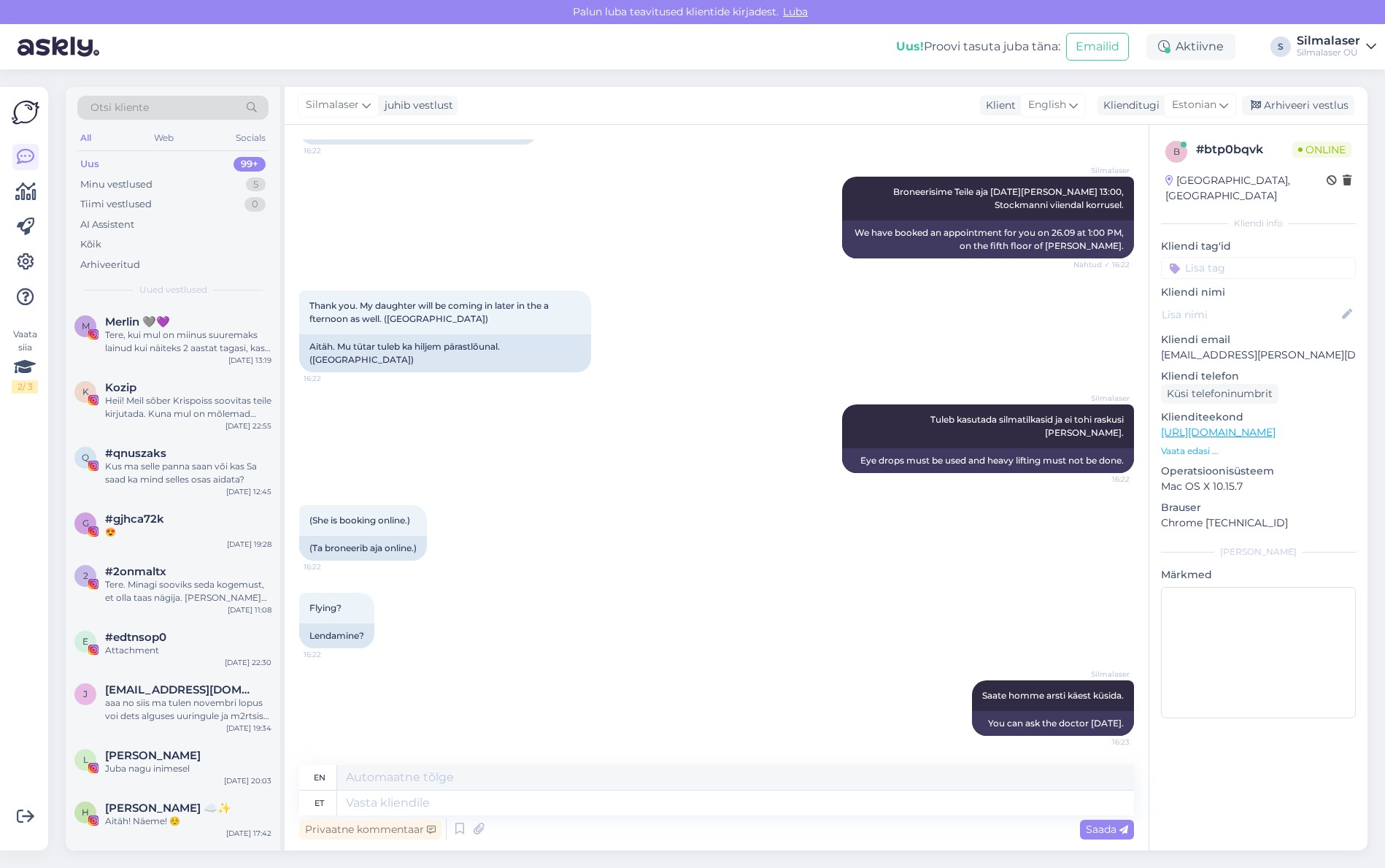
click at [630, 706] on div "Silmalaser Saate homme arsti käest küsida. 16:23 You can ask the doctor [DATE]." at bounding box center [716, 708] width 835 height 88
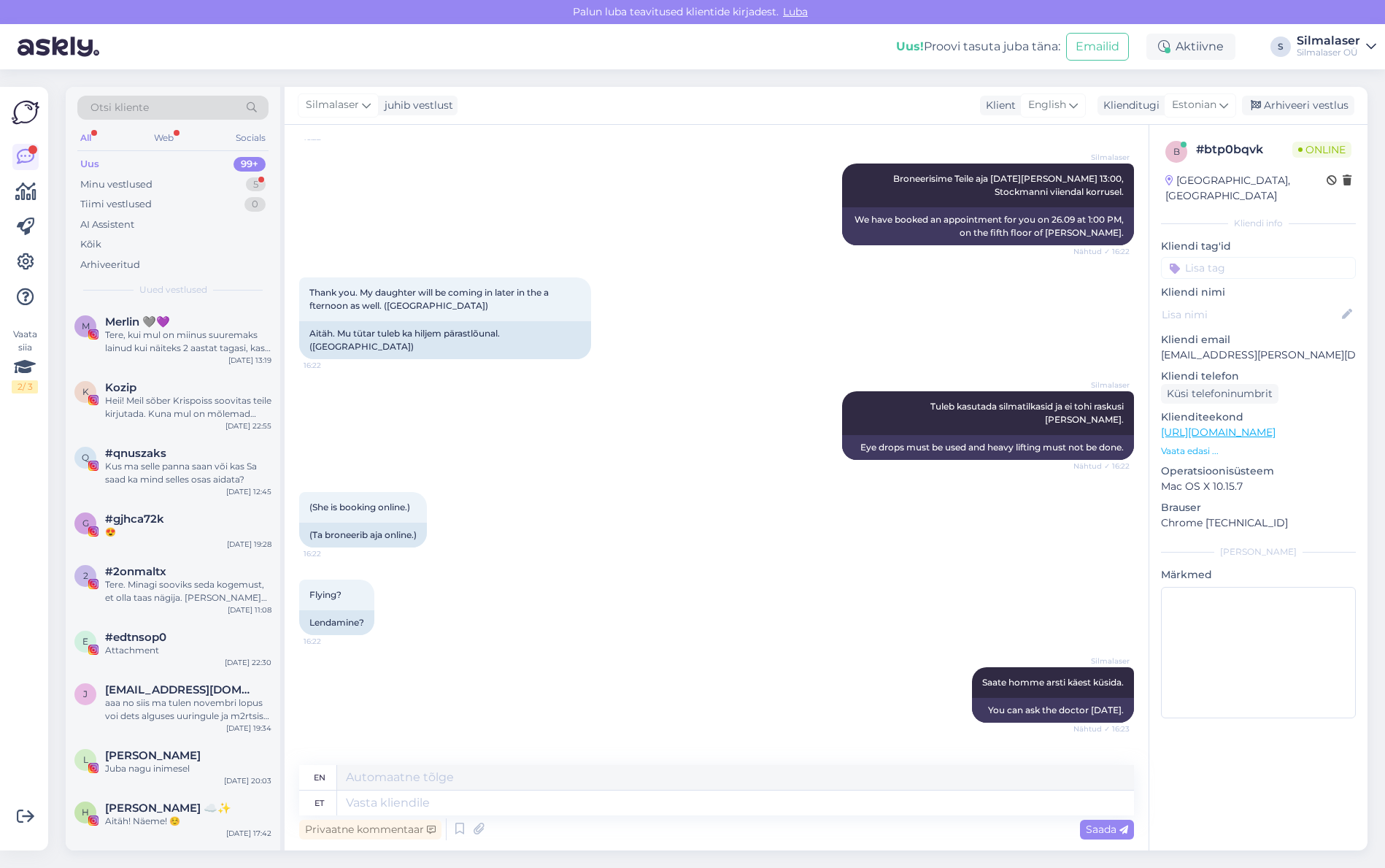
scroll to position [3035, 0]
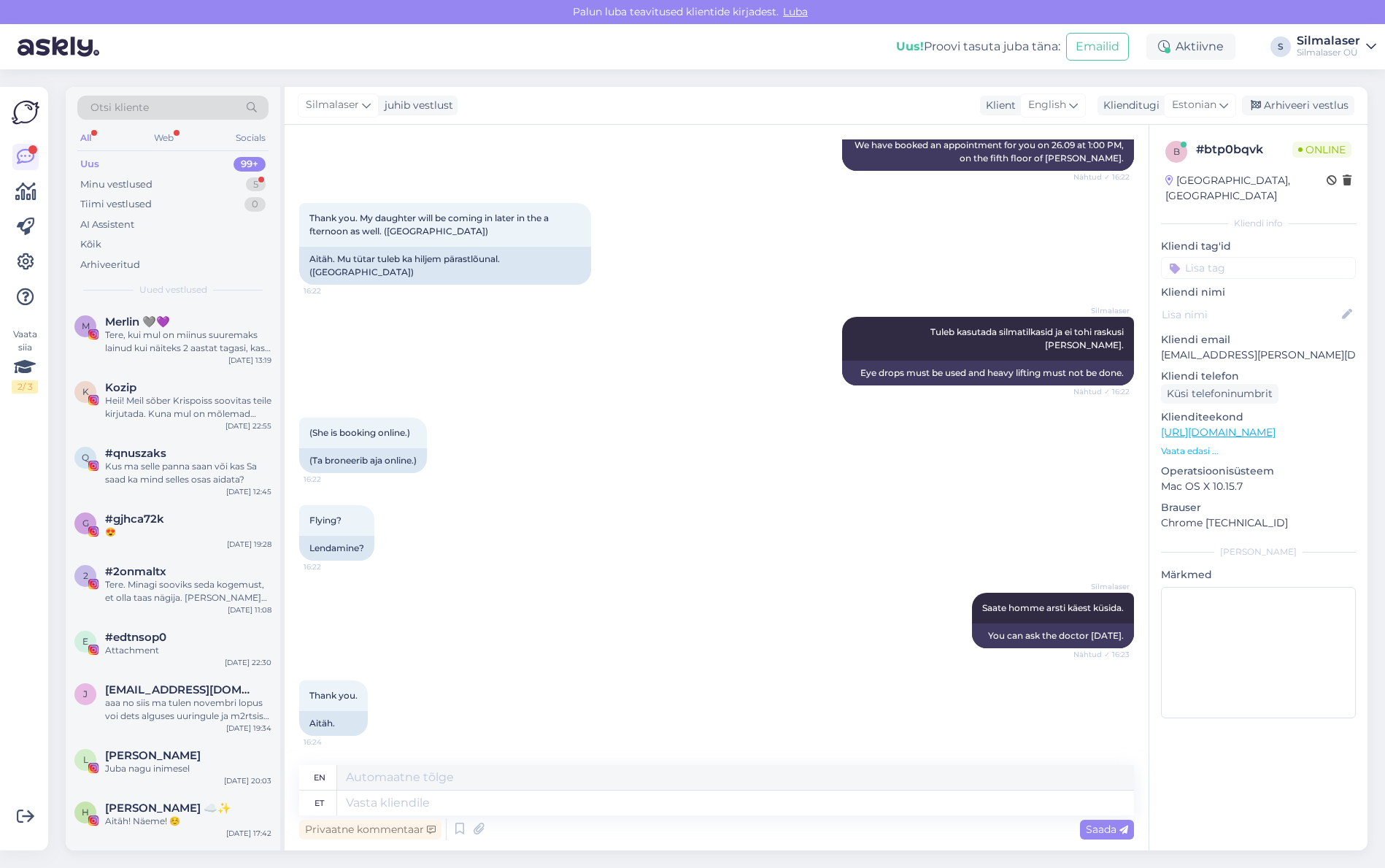
click at [836, 318] on div "Silmalaser Tuleb kasutada silmatilkasid ja ei tohi raskusi [PERSON_NAME]. Nähtu…" at bounding box center [716, 351] width 835 height 101
click at [604, 812] on textarea at bounding box center [736, 803] width 797 height 25
click at [591, 684] on div "Thank you. 16:24 Aitäh." at bounding box center [716, 708] width 835 height 88
